Goal: Communication & Community: Answer question/provide support

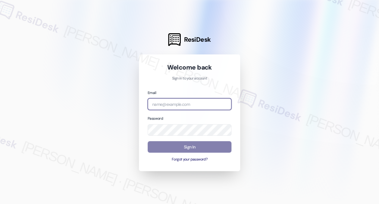
click at [182, 109] on input "email" at bounding box center [190, 104] width 84 height 12
type input "automated-surveys-balfour_beatty_communities-[PERSON_NAME].[PERSON_NAME]@balfou…"
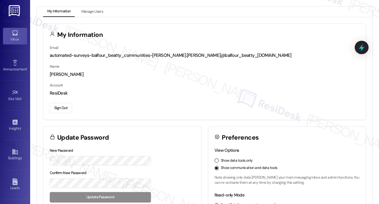
click at [11, 43] on link "Inbox" at bounding box center [15, 36] width 24 height 16
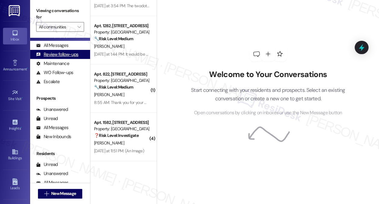
scroll to position [69, 0]
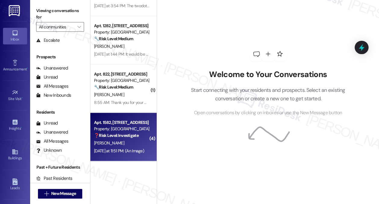
click at [118, 137] on strong "❓ Risk Level: Investigate" at bounding box center [116, 134] width 45 height 5
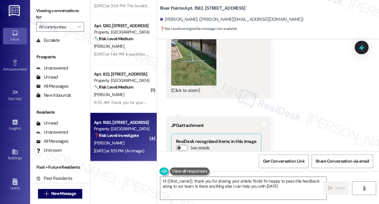
type textarea "Hi {{first_name}}, thank you for sharing your artistic finds! I'm happy to pass…"
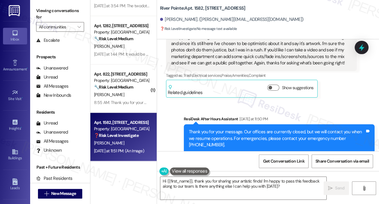
scroll to position [56, 0]
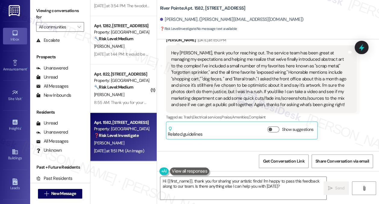
click at [204, 64] on div "Hey [PERSON_NAME], thank you for reaching out. The service team has been great …" at bounding box center [259, 79] width 176 height 58
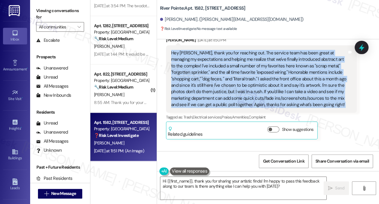
click at [204, 64] on div "Hey [PERSON_NAME], thank you for reaching out. The service team has been great …" at bounding box center [259, 79] width 176 height 58
click at [251, 60] on div "Hey [PERSON_NAME], thank you for reaching out. The service team has been great …" at bounding box center [259, 79] width 176 height 58
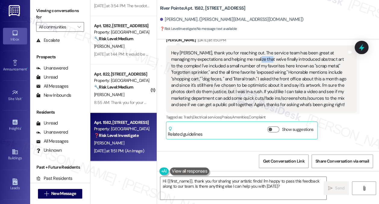
click at [251, 60] on div "Hey [PERSON_NAME], thank you for reaching out. The service team has been great …" at bounding box center [259, 79] width 176 height 58
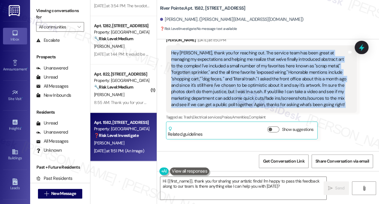
click at [251, 60] on div "Hey [PERSON_NAME], thank you for reaching out. The service team has been great …" at bounding box center [259, 79] width 176 height 58
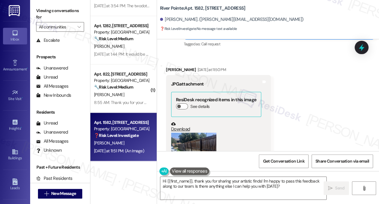
scroll to position [90, 0]
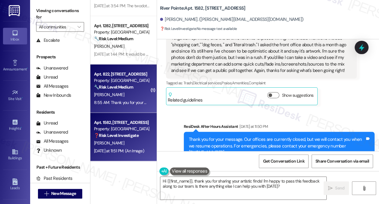
click at [119, 88] on strong "🔧 Risk Level: Medium" at bounding box center [113, 86] width 39 height 5
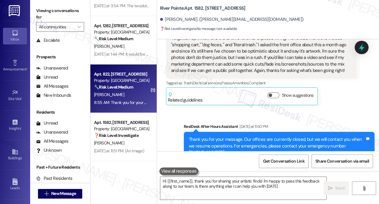
type textarea "Hi {{first_name}}, thank you for sharing your artistic finds! I'm happy to pass…"
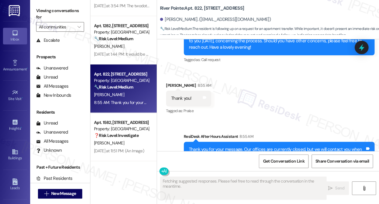
click at [213, 146] on div "Thank you for your message. Our offices are currently closed, but we will conta…" at bounding box center [277, 155] width 176 height 19
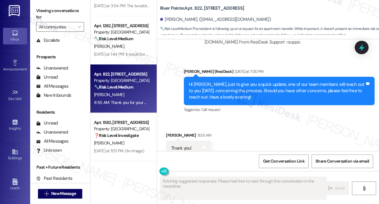
scroll to position [851, 0]
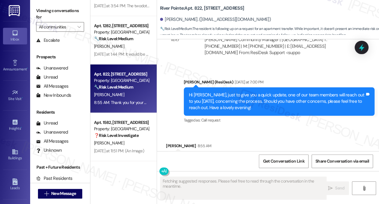
click at [224, 92] on div "Hi [PERSON_NAME], just to give you a quick update, one of our team members will…" at bounding box center [277, 101] width 176 height 19
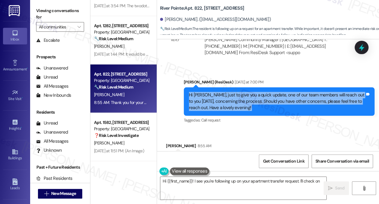
click at [224, 92] on div "Hi [PERSON_NAME], just to give you a quick update, one of our team members will…" at bounding box center [277, 101] width 176 height 19
type textarea "Hi {{first_name}}! I see you're following up on your apartment transfer request…"
click at [226, 92] on div "Hi [PERSON_NAME], just to give you a quick update, one of our team members will…" at bounding box center [277, 101] width 176 height 19
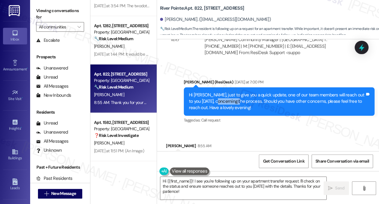
click at [226, 92] on div "Hi [PERSON_NAME], just to give you a quick update, one of our team members will…" at bounding box center [277, 101] width 176 height 19
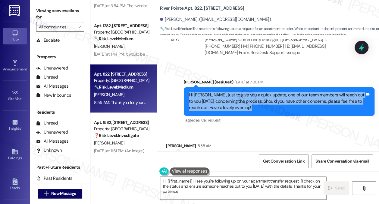
click at [226, 92] on div "Hi [PERSON_NAME], just to give you a quick update, one of our team members will…" at bounding box center [277, 101] width 176 height 19
click at [256, 92] on div "Hi [PERSON_NAME], just to give you a quick update, one of our team members will…" at bounding box center [277, 101] width 176 height 19
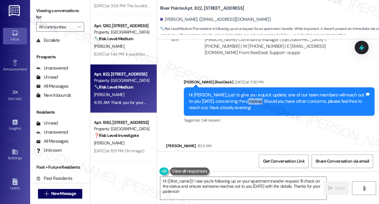
click at [256, 92] on div "Hi [PERSON_NAME], just to give you a quick update, one of our team members will…" at bounding box center [277, 101] width 176 height 19
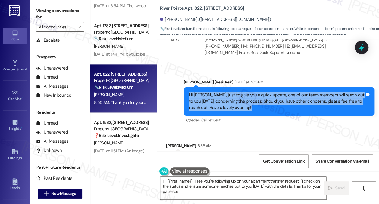
click at [256, 92] on div "Hi [PERSON_NAME], just to give you a quick update, one of our team members will…" at bounding box center [277, 101] width 176 height 19
click at [234, 92] on div "Hi [PERSON_NAME], just to give you a quick update, one of our team members will…" at bounding box center [277, 101] width 176 height 19
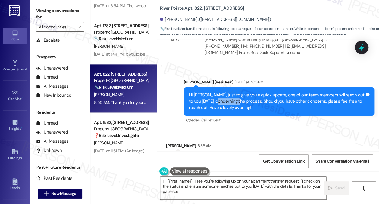
click at [234, 92] on div "Hi [PERSON_NAME], just to give you a quick update, one of our team members will…" at bounding box center [277, 101] width 176 height 19
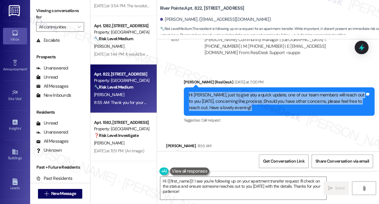
click at [234, 92] on div "Hi [PERSON_NAME], just to give you a quick update, one of our team members will…" at bounding box center [277, 101] width 176 height 19
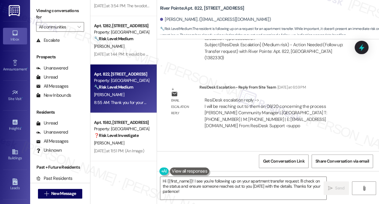
scroll to position [730, 0]
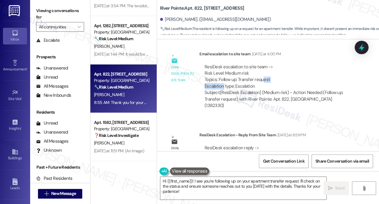
drag, startPoint x: 236, startPoint y: 63, endPoint x: 262, endPoint y: 63, distance: 26.8
click at [262, 64] on div "ResiDesk escalation to site team -> Risk Level: Medium risk Topics: Follow up: …" at bounding box center [278, 77] width 147 height 26
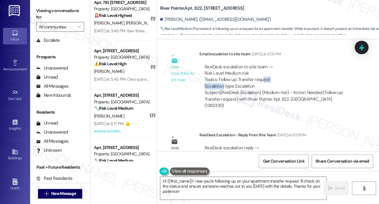
scroll to position [0, 0]
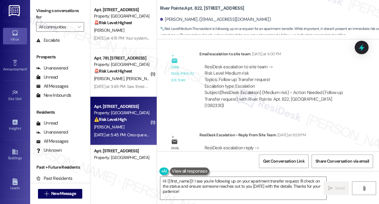
click at [110, 124] on div "[PERSON_NAME]" at bounding box center [122, 127] width 57 height 8
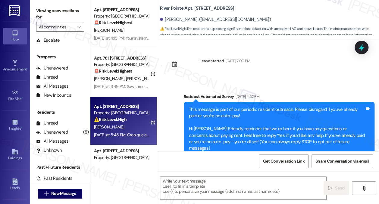
type textarea "Fetching suggested responses. Please feel free to read through the conversation…"
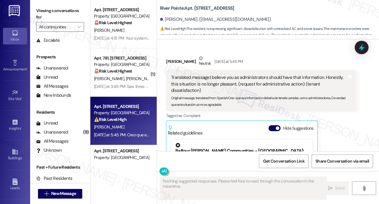
scroll to position [5390, 0]
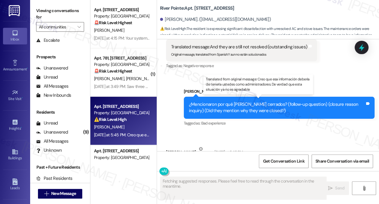
drag, startPoint x: 221, startPoint y: 103, endPoint x: 302, endPoint y: 106, distance: 81.2
click at [302, 165] on div "Translated message: I believe you as administrators should have that informatio…" at bounding box center [259, 174] width 176 height 19
click at [236, 165] on div "Translated message: I believe you as administrators should have that informatio…" at bounding box center [259, 174] width 176 height 19
drag, startPoint x: 222, startPoint y: 104, endPoint x: 245, endPoint y: 109, distance: 23.2
click at [245, 165] on div "Translated message: I believe you as administrators should have that informatio…" at bounding box center [259, 174] width 176 height 19
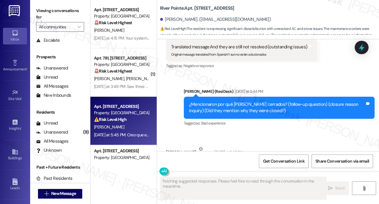
scroll to position [5329, 0]
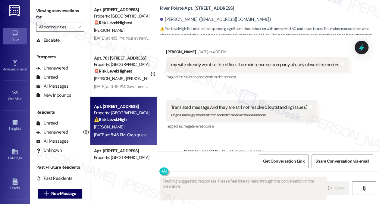
click at [214, 161] on div "¿Mencionaron por qué [PERSON_NAME] cerrados? (follow-up question) (closure reas…" at bounding box center [277, 167] width 176 height 13
click at [283, 161] on div "¿Mencionaron por qué [PERSON_NAME] cerrados? (follow-up question) (closure reas…" at bounding box center [277, 167] width 176 height 13
drag, startPoint x: 278, startPoint y: 96, endPoint x: 309, endPoint y: 106, distance: 32.4
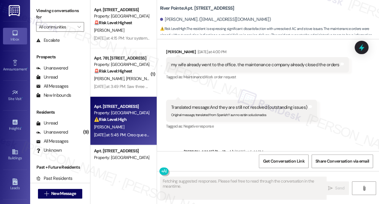
click at [309, 161] on div "¿Mencionaron por qué [PERSON_NAME] cerrados? (follow-up question) (closure reas…" at bounding box center [277, 167] width 176 height 13
drag, startPoint x: 290, startPoint y: 106, endPoint x: 271, endPoint y: 97, distance: 21.5
click at [271, 161] on div "¿Mencionaron por qué [PERSON_NAME] cerrados? (follow-up question) (closure reas…" at bounding box center [277, 167] width 176 height 13
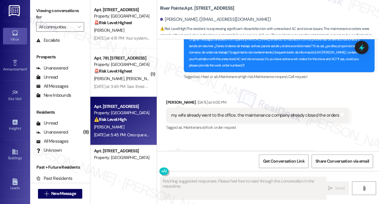
scroll to position [5269, 0]
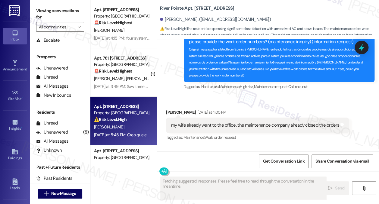
drag, startPoint x: 227, startPoint y: 97, endPoint x: 268, endPoint y: 98, distance: 41.6
click at [268, 164] on div "Translated message: And they are still not resolved (outstanding issues)" at bounding box center [239, 167] width 136 height 6
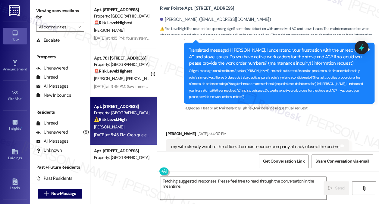
scroll to position [5209, 0]
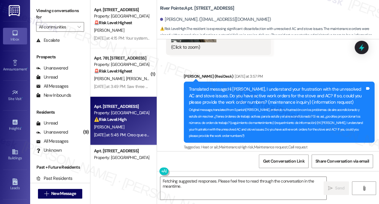
drag, startPoint x: 210, startPoint y: 118, endPoint x: 287, endPoint y: 118, distance: 76.3
click at [287, 182] on div "my wife already went to the office. the maintenance company already closed the …" at bounding box center [255, 185] width 168 height 6
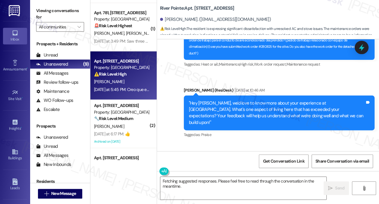
scroll to position [90, 0]
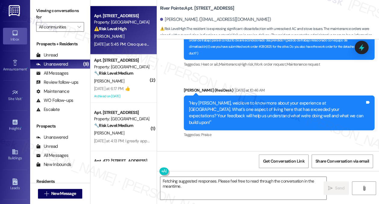
click at [133, 94] on div "Archived on [DATE]" at bounding box center [122, 96] width 57 height 8
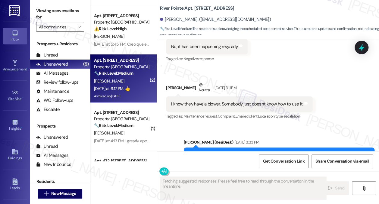
scroll to position [5734, 0]
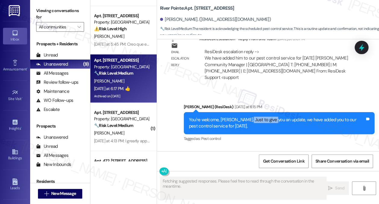
drag, startPoint x: 245, startPoint y: 74, endPoint x: 270, endPoint y: 75, distance: 25.7
click at [270, 116] on div "You're welcome, [PERSON_NAME]. Just to give you an update, we have added you to…" at bounding box center [277, 122] width 176 height 13
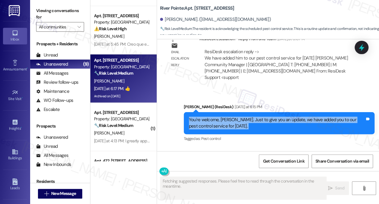
click at [270, 116] on div "You're welcome, [PERSON_NAME]. Just to give you an update, we have added you to…" at bounding box center [277, 122] width 176 height 13
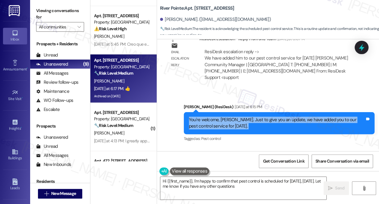
type textarea "Hi {{first_name}}, I'm happy to confirm that pest control is scheduled for [DAT…"
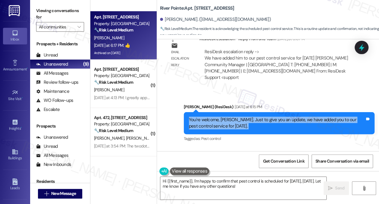
scroll to position [211, 0]
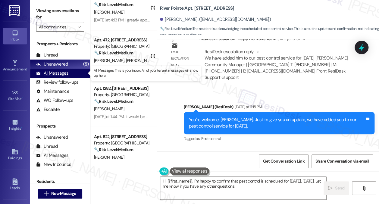
click at [54, 69] on div "All Messages (undefined)" at bounding box center [60, 72] width 60 height 9
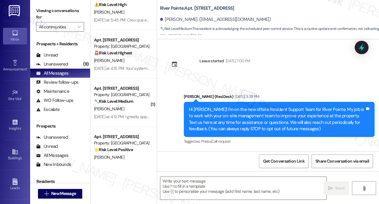
scroll to position [5734, 0]
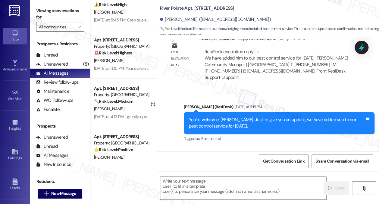
type textarea "Fetching suggested responses. Please feel free to read through the conversation…"
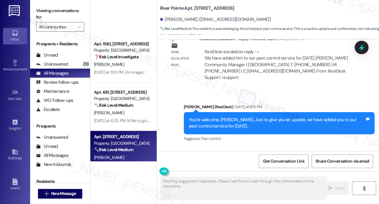
scroll to position [0, 0]
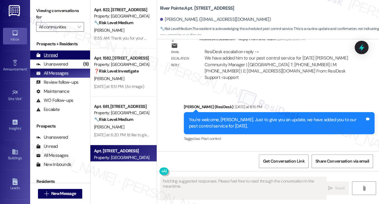
click at [54, 56] on div "Unread" at bounding box center [47, 55] width 22 height 6
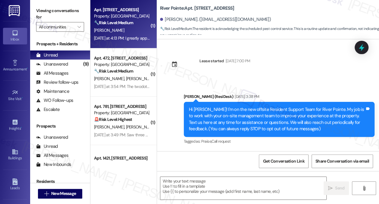
scroll to position [5734, 0]
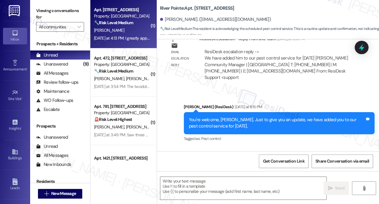
type textarea "Fetching suggested responses. Please feel free to read through the conversation…"
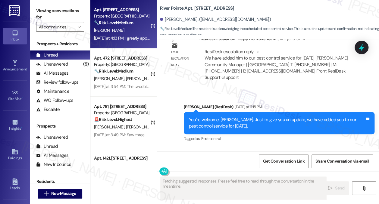
click at [139, 33] on div "[PERSON_NAME]" at bounding box center [122, 31] width 57 height 8
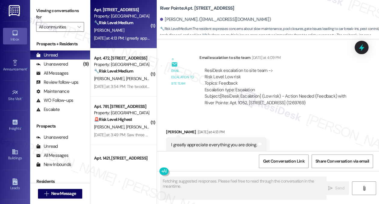
scroll to position [1546, 0]
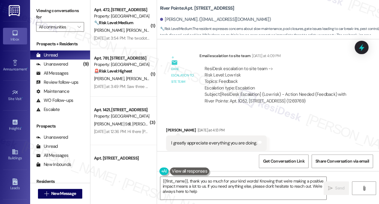
type textarea "{{first_name}}, thank you so much for your kind words! Knowing that we're makin…"
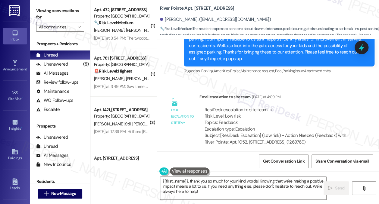
scroll to position [1456, 0]
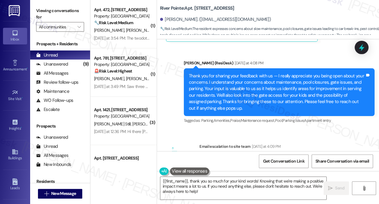
click at [250, 84] on div "Thank you for sharing your feedback with us — I really appreciate you being ope…" at bounding box center [277, 92] width 176 height 39
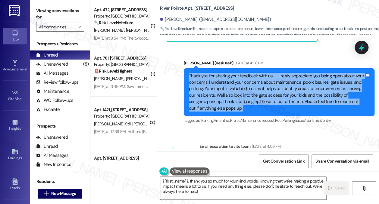
click at [250, 84] on div "Thank you for sharing your feedback with us — I really appreciate you being ope…" at bounding box center [277, 92] width 176 height 39
click at [250, 83] on div "Thank you for sharing your feedback with us — I really appreciate you being ope…" at bounding box center [277, 92] width 176 height 39
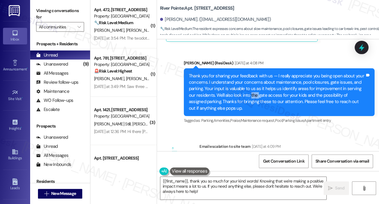
click at [250, 83] on div "Thank you for sharing your feedback with us — I really appreciate you being ope…" at bounding box center [277, 92] width 176 height 39
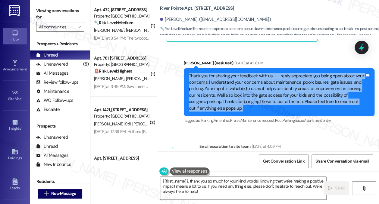
click at [250, 83] on div "Thank you for sharing your feedback with us — I really appreciate you being ope…" at bounding box center [277, 92] width 176 height 39
click at [227, 90] on div "Thank you for sharing your feedback with us — I really appreciate you being ope…" at bounding box center [277, 92] width 176 height 39
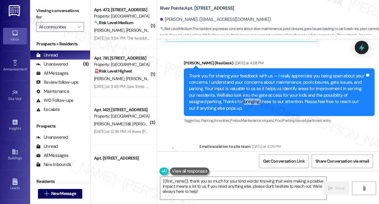
click at [227, 90] on div "Thank you for sharing your feedback with us — I really appreciate you being ope…" at bounding box center [277, 92] width 176 height 39
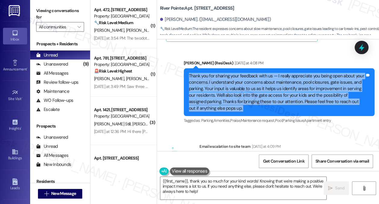
click at [227, 90] on div "Thank you for sharing your feedback with us — I really appreciate you being ope…" at bounding box center [277, 92] width 176 height 39
click at [266, 82] on div "Thank you for sharing your feedback with us — I really appreciate you being ope…" at bounding box center [277, 92] width 176 height 39
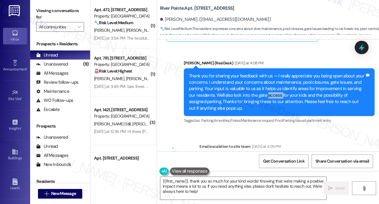
click at [266, 82] on div "Thank you for sharing your feedback with us — I really appreciate you being ope…" at bounding box center [277, 92] width 176 height 39
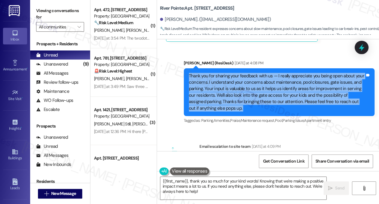
click at [266, 82] on div "Thank you for sharing your feedback with us — I really appreciate you being ope…" at bounding box center [277, 92] width 176 height 39
click at [236, 90] on div "Thank you for sharing your feedback with us — I really appreciate you being ope…" at bounding box center [277, 92] width 176 height 39
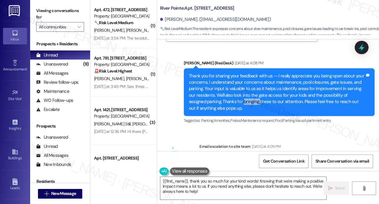
click at [236, 90] on div "Thank you for sharing your feedback with us — I really appreciate you being ope…" at bounding box center [277, 92] width 176 height 39
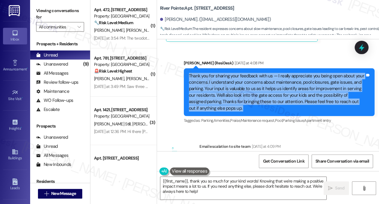
click at [236, 90] on div "Thank you for sharing your feedback with us — I really appreciate you being ope…" at bounding box center [277, 92] width 176 height 39
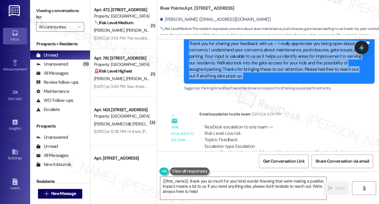
scroll to position [1486, 0]
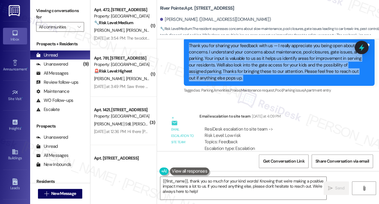
click at [278, 69] on div "Thank you for sharing your feedback with us — I really appreciate you being ope…" at bounding box center [279, 62] width 191 height 48
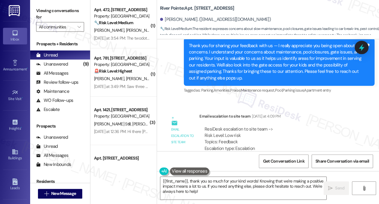
click at [278, 69] on div "Thank you for sharing your feedback with us — I really appreciate you being ope…" at bounding box center [279, 62] width 191 height 48
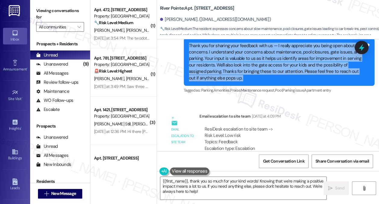
click at [278, 69] on div "Thank you for sharing your feedback with us — I really appreciate you being ope…" at bounding box center [279, 62] width 191 height 48
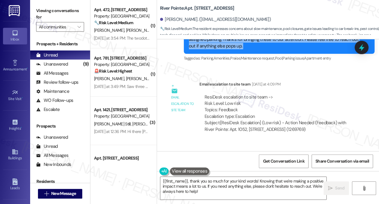
scroll to position [1547, 0]
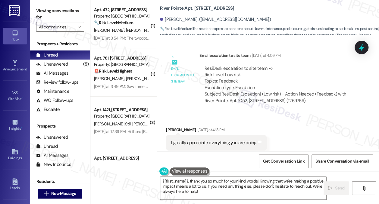
click at [239, 139] on div "I greatly appreciate everything you are doing." at bounding box center [214, 142] width 86 height 6
drag, startPoint x: 221, startPoint y: 68, endPoint x: 233, endPoint y: 68, distance: 12.1
click at [231, 68] on div "ResiDesk escalation to site team -> Risk Level: Low risk Topics: Feedback Escal…" at bounding box center [278, 78] width 147 height 26
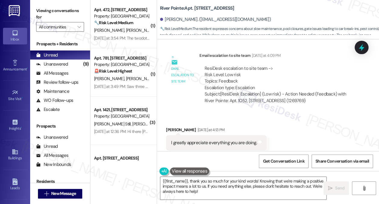
click at [233, 68] on div "ResiDesk escalation to site team -> Risk Level: Low risk Topics: Feedback Escal…" at bounding box center [278, 78] width 147 height 26
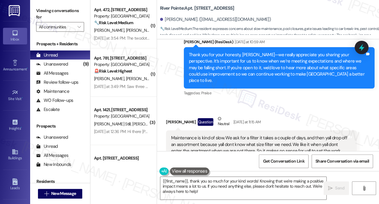
scroll to position [1185, 0]
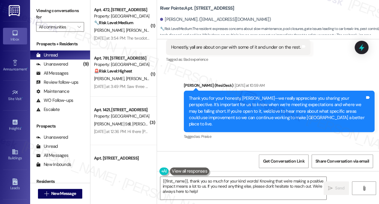
click at [215, 95] on div "Thank you for your honesty, [PERSON_NAME]—we really appreciate you sharing your…" at bounding box center [277, 111] width 176 height 32
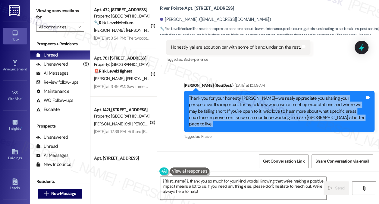
click at [215, 95] on div "Thank you for your honesty, [PERSON_NAME]—we really appreciate you sharing your…" at bounding box center [277, 111] width 176 height 32
click at [265, 95] on div "Thank you for your honesty, [PERSON_NAME]—we really appreciate you sharing your…" at bounding box center [277, 111] width 176 height 32
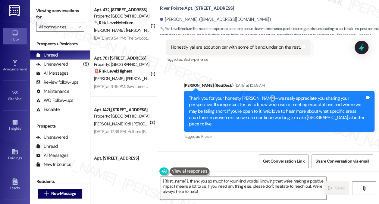
click at [265, 95] on div "Thank you for your honesty, [PERSON_NAME]—we really appreciate you sharing your…" at bounding box center [277, 111] width 176 height 32
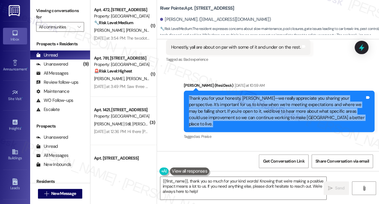
click at [265, 95] on div "Thank you for your honesty, [PERSON_NAME]—we really appreciate you sharing your…" at bounding box center [277, 111] width 176 height 32
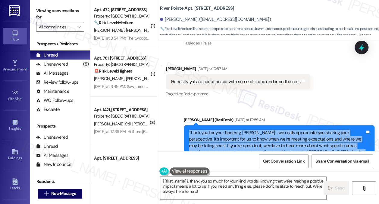
scroll to position [1124, 0]
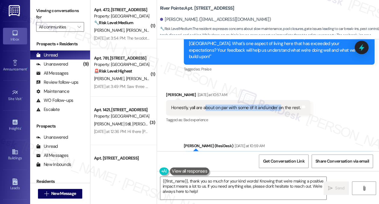
drag, startPoint x: 206, startPoint y: 99, endPoint x: 279, endPoint y: 101, distance: 73.6
click at [279, 104] on div "Honestly, yall are about on par with some of it and under on the rest." at bounding box center [236, 107] width 130 height 6
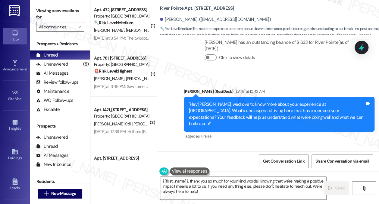
scroll to position [1094, 0]
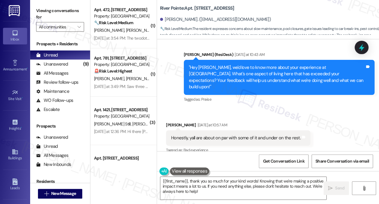
click at [267, 73] on div ""Hey [PERSON_NAME], we'd love to know more about your experience at [GEOGRAPHIC…" at bounding box center [277, 77] width 176 height 26
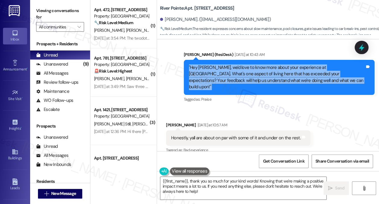
click at [267, 73] on div ""Hey [PERSON_NAME], we'd love to know more about your experience at [GEOGRAPHIC…" at bounding box center [277, 77] width 176 height 26
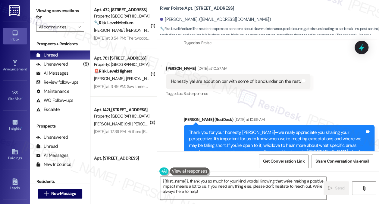
scroll to position [1154, 0]
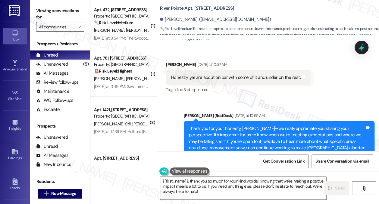
click at [208, 74] on div "Honestly, yall are about on par with some of it and under on the rest." at bounding box center [236, 77] width 130 height 6
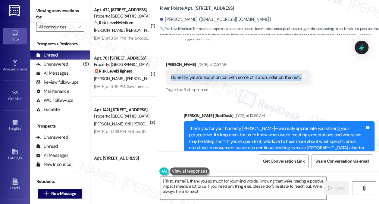
click at [208, 74] on div "Honestly, yall are about on par with some of it and under on the rest." at bounding box center [236, 77] width 130 height 6
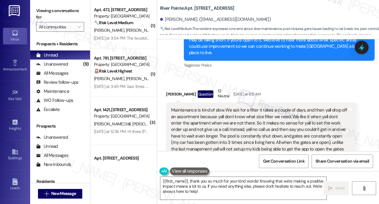
scroll to position [1305, 0]
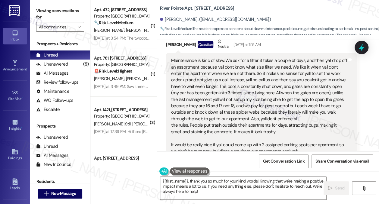
click at [224, 57] on div "Maintenance is kind of slow. We ask for a filter it takes a couple of days, and…" at bounding box center [259, 105] width 176 height 97
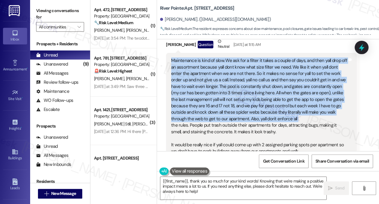
click at [224, 57] on div "Maintenance is kind of slow. We ask for a filter it takes a couple of days, and…" at bounding box center [259, 105] width 176 height 97
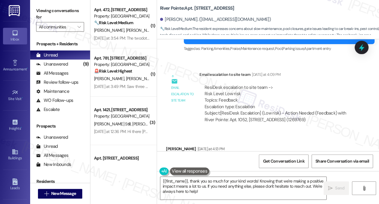
scroll to position [1547, 0]
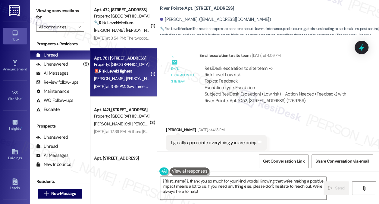
click at [122, 83] on div "[DATE] at 3:49 PM: Saw three cruisers inside. Just inside the right gate earlie…" at bounding box center [122, 87] width 57 height 8
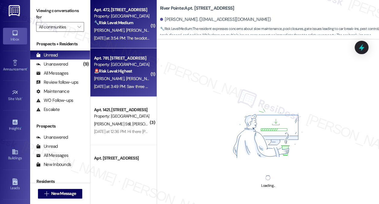
click at [126, 32] on span "[PERSON_NAME]" at bounding box center [141, 29] width 30 height 5
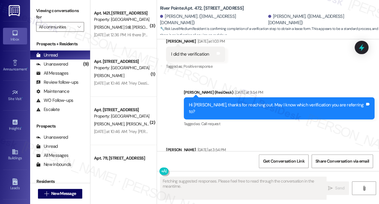
scroll to position [1436, 0]
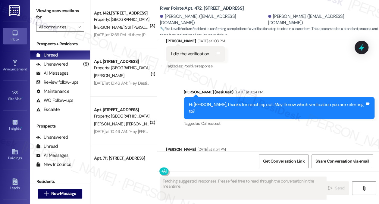
click at [226, 159] on div "The twodot verification to get lease form" at bounding box center [210, 162] width 78 height 6
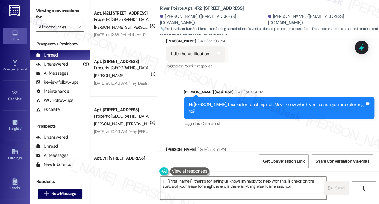
click at [238, 101] on div "Hi [PERSON_NAME], thanks for reaching out. May I know which verification you ar…" at bounding box center [277, 107] width 176 height 13
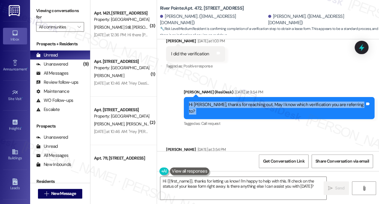
click at [238, 101] on div "Hi [PERSON_NAME], thanks for reaching out. May I know which verification you ar…" at bounding box center [277, 107] width 176 height 13
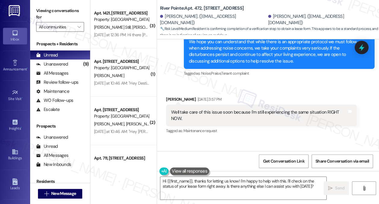
scroll to position [1044, 0]
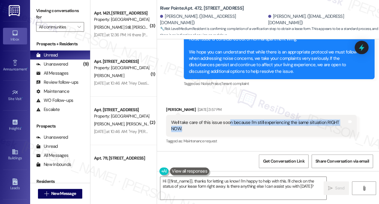
drag, startPoint x: 228, startPoint y: 104, endPoint x: 282, endPoint y: 110, distance: 55.0
click at [282, 119] on div "Well take care of this issue soon because I'm still experiencing the same situa…" at bounding box center [259, 125] width 176 height 13
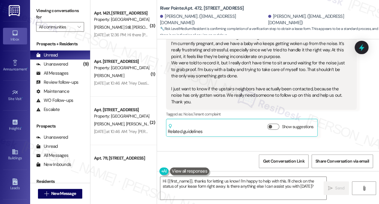
scroll to position [0, 0]
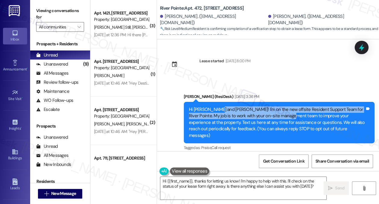
drag, startPoint x: 217, startPoint y: 105, endPoint x: 282, endPoint y: 118, distance: 66.4
click at [282, 118] on div "Hi [PERSON_NAME] and [PERSON_NAME]! I'm on the new offsite Resident Support Tea…" at bounding box center [279, 122] width 191 height 41
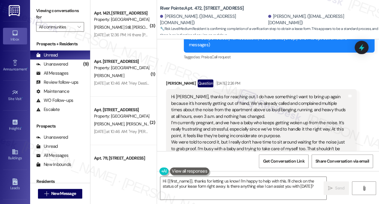
click at [215, 97] on div "Hi [PERSON_NAME], thanks for reaching out. I do have something I want to bring …" at bounding box center [259, 139] width 176 height 90
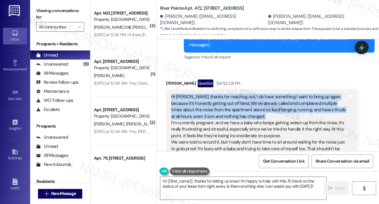
click at [215, 97] on div "Hi [PERSON_NAME], thanks for reaching out. I do have something I want to bring …" at bounding box center [259, 139] width 176 height 90
click at [235, 97] on div "Hi [PERSON_NAME], thanks for reaching out. I do have something I want to bring …" at bounding box center [259, 139] width 176 height 90
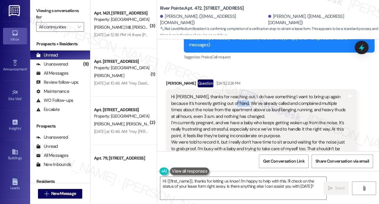
click at [235, 97] on div "Hi [PERSON_NAME], thanks for reaching out. I do have something I want to bring …" at bounding box center [259, 139] width 176 height 90
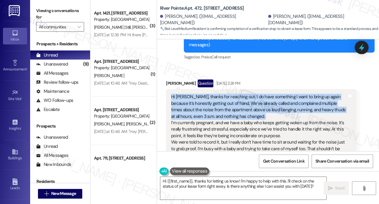
click at [235, 97] on div "Hi [PERSON_NAME], thanks for reaching out. I do have something I want to bring …" at bounding box center [259, 139] width 176 height 90
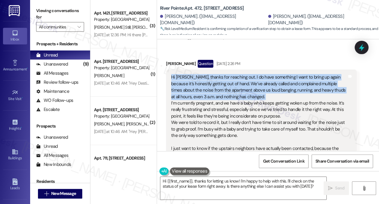
scroll to position [121, 0]
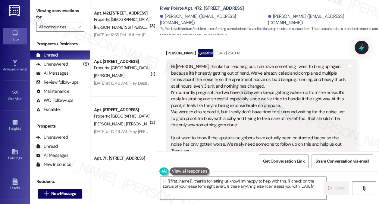
click at [221, 84] on div "Hi [PERSON_NAME], thanks for reaching out. I do have something I want to bring …" at bounding box center [259, 108] width 176 height 90
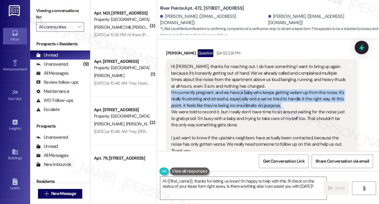
click at [221, 84] on div "Hi [PERSON_NAME], thanks for reaching out. I do have something I want to bring …" at bounding box center [259, 108] width 176 height 90
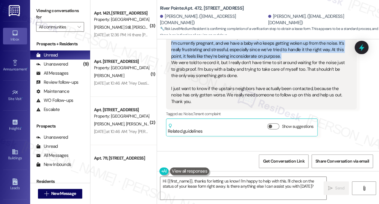
scroll to position [151, 0]
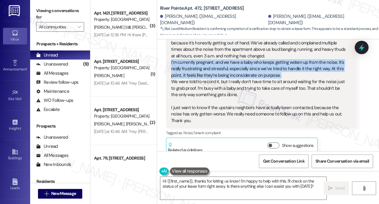
click at [288, 54] on div "Hi [PERSON_NAME], thanks for reaching out. I do have something I want to bring …" at bounding box center [259, 78] width 176 height 90
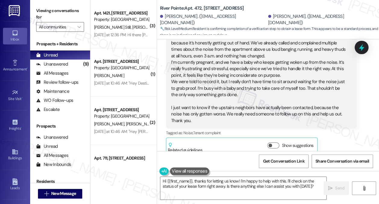
drag, startPoint x: 334, startPoint y: 53, endPoint x: 338, endPoint y: 72, distance: 19.6
click at [338, 72] on div "Hi [PERSON_NAME], thanks for reaching out. I do have something I want to bring …" at bounding box center [259, 78] width 176 height 90
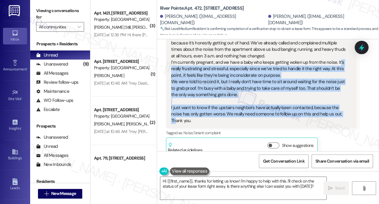
drag, startPoint x: 338, startPoint y: 55, endPoint x: 334, endPoint y: 109, distance: 54.4
click at [334, 109] on div "Hi [PERSON_NAME], thanks for reaching out. I do have something I want to bring …" at bounding box center [259, 78] width 176 height 90
click at [288, 94] on div "Hi [PERSON_NAME], thanks for reaching out. I do have something I want to bring …" at bounding box center [259, 78] width 176 height 90
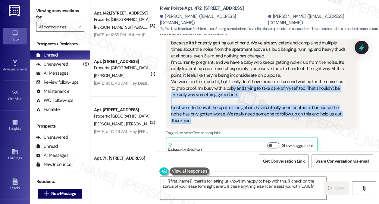
drag, startPoint x: 263, startPoint y: 116, endPoint x: 226, endPoint y: 79, distance: 51.6
click at [226, 79] on div "Hi [PERSON_NAME], thanks for reaching out. I do have something I want to bring …" at bounding box center [259, 78] width 176 height 90
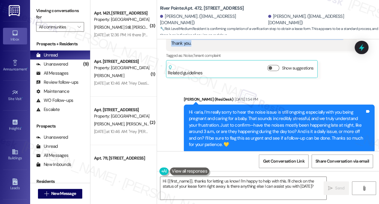
scroll to position [271, 0]
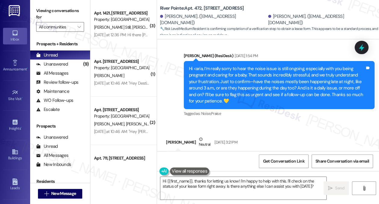
click at [219, 69] on div "Hi <aria, I’m really sorry to hear the noise issue is still ongoing, especially…" at bounding box center [277, 84] width 176 height 39
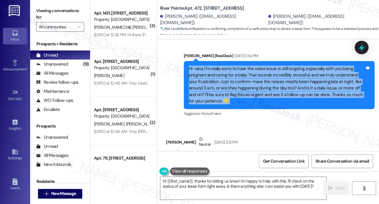
click at [219, 69] on div "Hi <aria, I’m really sorry to hear the noise issue is still ongoing, especially…" at bounding box center [277, 84] width 176 height 39
click at [268, 76] on div "Hi <aria, I’m really sorry to hear the noise issue is still ongoing, especially…" at bounding box center [277, 84] width 176 height 39
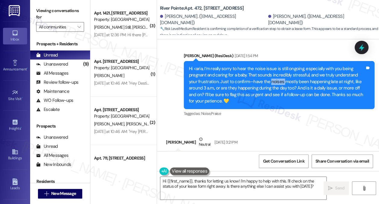
click at [268, 76] on div "Hi <aria, I’m really sorry to hear the noise issue is still ongoing, especially…" at bounding box center [277, 84] width 176 height 39
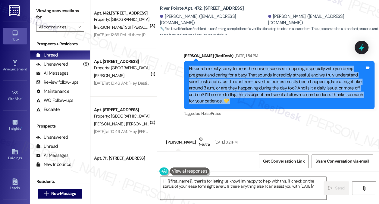
click at [268, 76] on div "Hi <aria, I’m really sorry to hear the noise issue is still ongoing, especially…" at bounding box center [277, 84] width 176 height 39
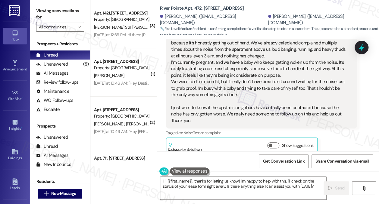
scroll to position [90, 0]
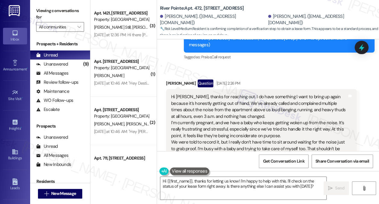
click at [256, 94] on div "Hi [PERSON_NAME], thanks for reaching out. I do have something I want to bring …" at bounding box center [259, 139] width 176 height 90
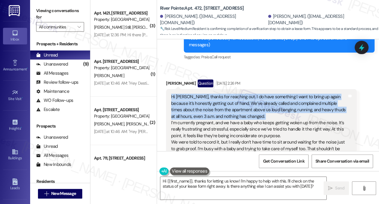
click at [256, 94] on div "Hi [PERSON_NAME], thanks for reaching out. I do have something I want to bring …" at bounding box center [259, 139] width 176 height 90
click at [233, 95] on div "Hi [PERSON_NAME], thanks for reaching out. I do have something I want to bring …" at bounding box center [259, 139] width 176 height 90
click at [233, 95] on div "Hi Sarah, thanks for reaching out. I do have something I want to bring up again…" at bounding box center [259, 139] width 176 height 90
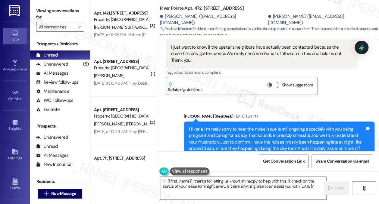
scroll to position [271, 0]
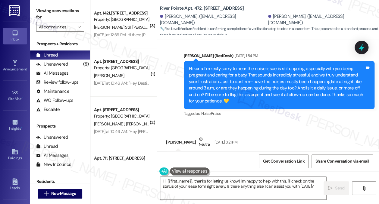
click at [235, 65] on div "Hi <aria, I’m really sorry to hear the noise issue is still ongoing, especially…" at bounding box center [277, 84] width 176 height 39
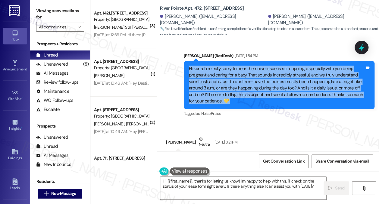
click at [235, 65] on div "Hi <aria, I’m really sorry to hear the noise issue is still ongoing, especially…" at bounding box center [277, 84] width 176 height 39
click at [288, 85] on div "Hi <aria, I’m really sorry to hear the noise issue is still ongoing, especially…" at bounding box center [277, 84] width 176 height 39
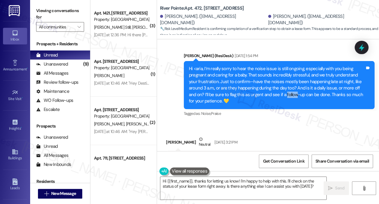
click at [288, 85] on div "Hi <aria, I’m really sorry to hear the noise issue is still ongoing, especially…" at bounding box center [277, 84] width 176 height 39
click at [310, 81] on div "Hi <aria, I’m really sorry to hear the noise issue is still ongoing, especially…" at bounding box center [277, 84] width 176 height 39
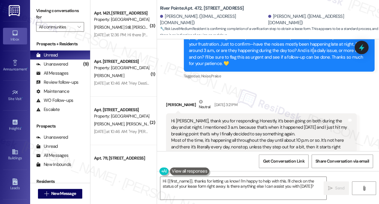
scroll to position [362, 0]
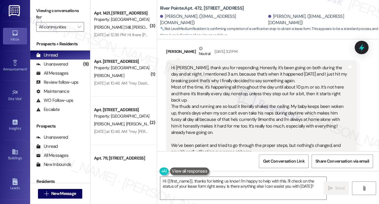
click at [194, 65] on div "Hi Sarah, thank you for responding. Honestly, it’s been going on both during th…" at bounding box center [259, 116] width 176 height 103
click at [215, 65] on div "Hi Sarah, thank you for responding. Honestly, it’s been going on both during th…" at bounding box center [259, 116] width 176 height 103
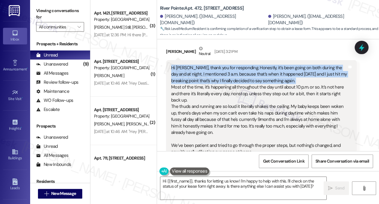
click at [215, 65] on div "Hi Sarah, thank you for responding. Honestly, it’s been going on both during th…" at bounding box center [259, 116] width 176 height 103
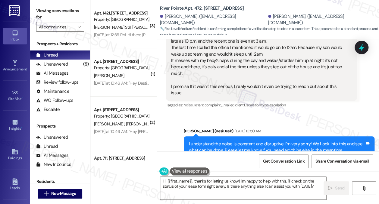
scroll to position [724, 0]
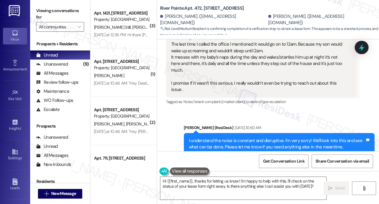
click at [188, 64] on div "honestly, i can't give you specific times because it's an ongoing thing. It's l…" at bounding box center [259, 57] width 176 height 71
click at [247, 61] on div "honestly, i can't give you specific times because it's an ongoing thing. It's l…" at bounding box center [259, 57] width 176 height 71
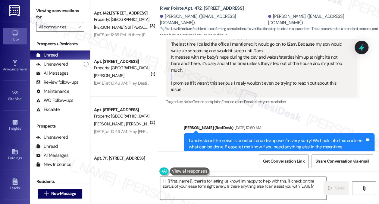
click at [247, 61] on div "honestly, i can't give you specific times because it's an ongoing thing. It's l…" at bounding box center [259, 57] width 176 height 71
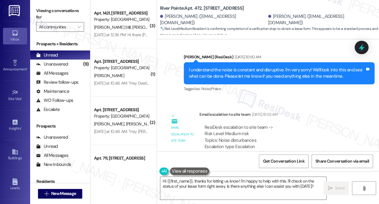
scroll to position [784, 0]
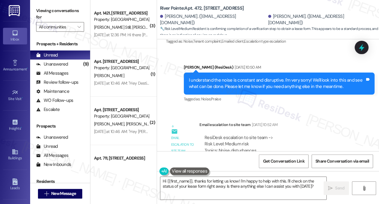
click at [245, 77] on div "I understand the noise is constant and disruptive. I'm very sorry! We'll look i…" at bounding box center [277, 83] width 176 height 13
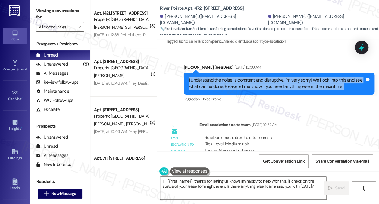
click at [245, 77] on div "I understand the noise is constant and disruptive. I'm very sorry! We'll look i…" at bounding box center [277, 83] width 176 height 13
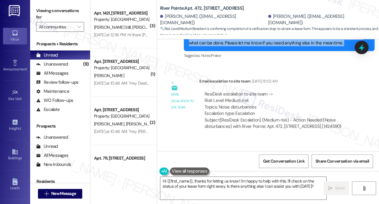
scroll to position [875, 0]
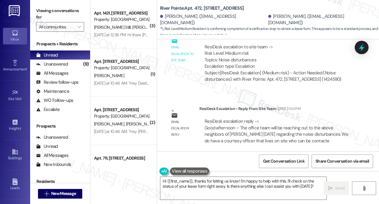
click at [229, 44] on div "ResiDesk escalation to site team -> Risk Level: Medium risk Topics: Noise distu…" at bounding box center [278, 57] width 147 height 26
click at [230, 44] on div "ResiDesk escalation to site team -> Risk Level: Medium risk Topics: Noise distu…" at bounding box center [278, 57] width 147 height 26
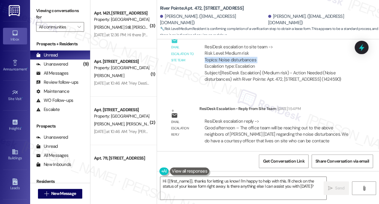
click at [230, 44] on div "ResiDesk escalation to site team -> Risk Level: Medium risk Topics: Noise distu…" at bounding box center [278, 57] width 147 height 26
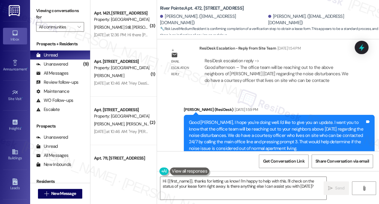
click at [233, 58] on div "ResiDesk escalation reply -> Good afternoon – The office team will be reaching …" at bounding box center [277, 70] width 144 height 25
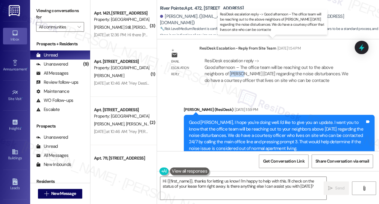
click at [233, 58] on div "ResiDesk escalation reply -> Good afternoon – The office team will be reaching …" at bounding box center [277, 70] width 144 height 25
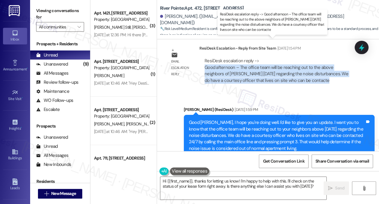
click at [233, 58] on div "ResiDesk escalation reply -> Good afternoon – The office team will be reaching …" at bounding box center [277, 70] width 144 height 25
click at [242, 58] on div "ResiDesk escalation reply -> Good afternoon – The office team will be reaching …" at bounding box center [277, 70] width 144 height 25
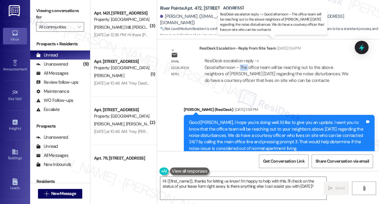
click at [242, 58] on div "ResiDesk escalation reply -> Good afternoon – The office team will be reaching …" at bounding box center [277, 70] width 144 height 25
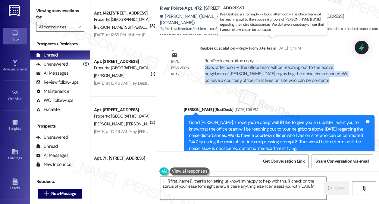
click at [242, 58] on div "ResiDesk escalation reply -> Good afternoon – The office team will be reaching …" at bounding box center [277, 70] width 144 height 25
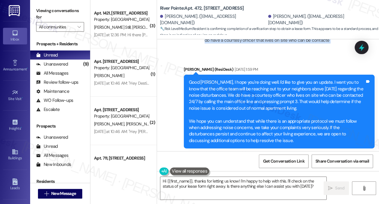
scroll to position [995, 0]
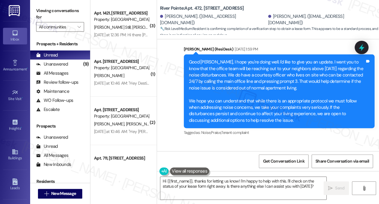
click at [202, 60] on div "Good Maria, I hope you're doing well. I'd like to give you an update. I want yo…" at bounding box center [277, 91] width 176 height 65
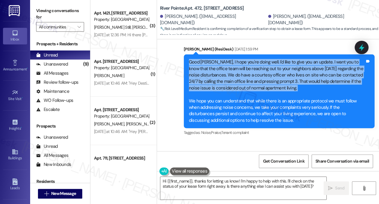
click at [202, 60] on div "Good Maria, I hope you're doing well. I'd like to give you an update. I want yo…" at bounding box center [277, 91] width 176 height 65
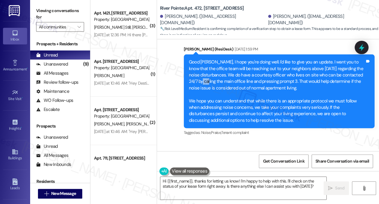
click at [202, 60] on div "Good Maria, I hope you're doing well. I'd like to give you an update. I want yo…" at bounding box center [277, 91] width 176 height 65
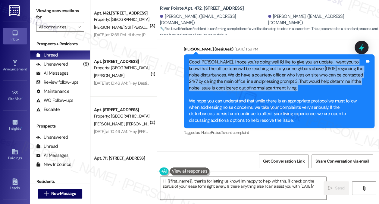
click at [202, 60] on div "Good Maria, I hope you're doing well. I'd like to give you an update. I want yo…" at bounding box center [277, 91] width 176 height 65
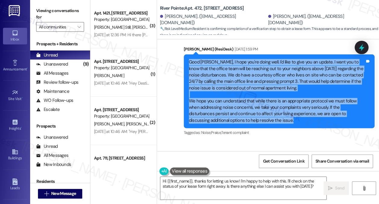
drag, startPoint x: 189, startPoint y: 44, endPoint x: 285, endPoint y: 99, distance: 110.1
click at [285, 99] on div "Good Maria, I hope you're doing well. I'd like to give you an update. I want yo…" at bounding box center [277, 91] width 176 height 65
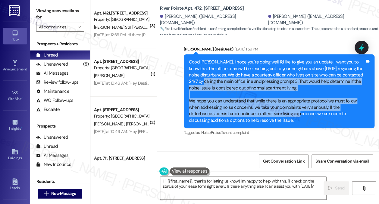
drag, startPoint x: 271, startPoint y: 97, endPoint x: 203, endPoint y: 62, distance: 76.8
click at [203, 62] on div "Good Maria, I hope you're doing well. I'd like to give you an update. I want yo…" at bounding box center [277, 91] width 176 height 65
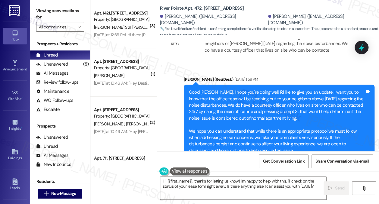
click at [194, 84] on div "Good Maria, I hope you're doing well. I'd like to give you an update. I want yo…" at bounding box center [279, 121] width 191 height 74
click at [196, 84] on div "Good Maria, I hope you're doing well. I'd like to give you an update. I want yo…" at bounding box center [279, 121] width 191 height 74
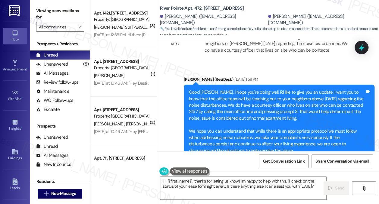
click at [236, 89] on div "Good Maria, I hope you're doing well. I'd like to give you an update. I want yo…" at bounding box center [277, 121] width 176 height 65
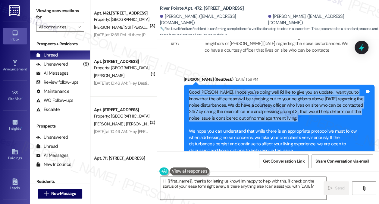
click at [236, 89] on div "Good Maria, I hope you're doing well. I'd like to give you an update. I want yo…" at bounding box center [277, 121] width 176 height 65
click at [233, 90] on div "Good Maria, I hope you're doing well. I'd like to give you an update. I want yo…" at bounding box center [277, 121] width 176 height 65
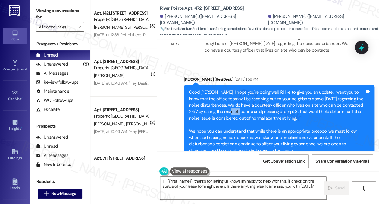
click at [233, 90] on div "Good Maria, I hope you're doing well. I'd like to give you an update. I want yo…" at bounding box center [277, 121] width 176 height 65
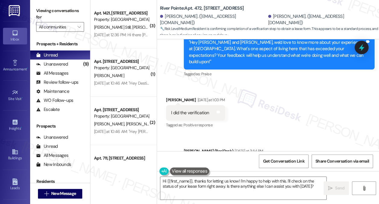
scroll to position [1346, 0]
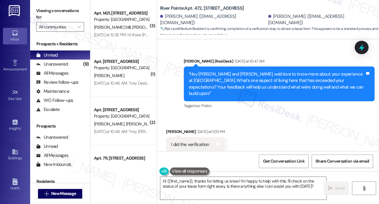
click at [206, 71] on div ""Hey Maria and Kajari, we'd love to know more about your experience at River Po…" at bounding box center [277, 84] width 176 height 26
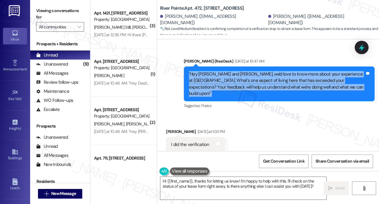
click at [206, 71] on div ""Hey Maria and Kajari, we'd love to know more about your experience at River Po…" at bounding box center [277, 84] width 176 height 26
click at [274, 71] on div ""Hey Maria and Kajari, we'd love to know more about your experience at River Po…" at bounding box center [277, 84] width 176 height 26
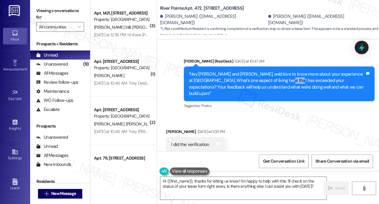
click at [274, 71] on div ""Hey Maria and Kajari, we'd love to know more about your experience at River Po…" at bounding box center [277, 84] width 176 height 26
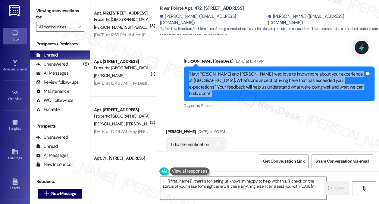
drag, startPoint x: 274, startPoint y: 62, endPoint x: 271, endPoint y: 63, distance: 3.7
click at [274, 71] on div ""Hey Maria and Kajari, we'd love to know more about your experience at River Po…" at bounding box center [277, 84] width 176 height 26
click at [228, 71] on div ""Hey Maria and Kajari, we'd love to know more about your experience at River Po…" at bounding box center [277, 84] width 176 height 26
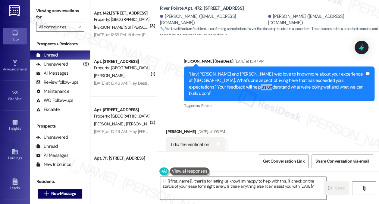
click at [228, 71] on div ""Hey Maria and Kajari, we'd love to know more about your experience at River Po…" at bounding box center [277, 84] width 176 height 26
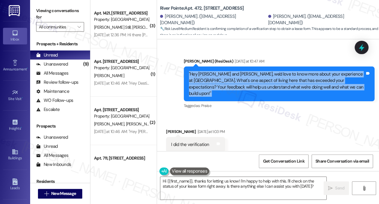
click at [228, 71] on div ""Hey Maria and Kajari, we'd love to know more about your experience at River Po…" at bounding box center [277, 84] width 176 height 26
click at [240, 71] on div ""Hey Maria and Kajari, we'd love to know more about your experience at River Po…" at bounding box center [277, 84] width 176 height 26
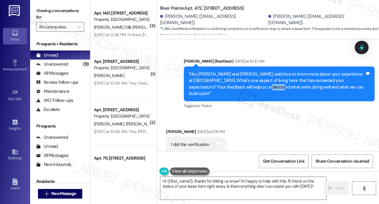
click at [240, 71] on div ""Hey Maria and Kajari, we'd love to know more about your experience at River Po…" at bounding box center [277, 84] width 176 height 26
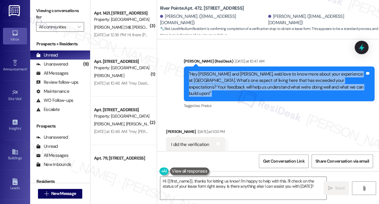
click at [240, 71] on div ""Hey Maria and Kajari, we'd love to know more about your experience at River Po…" at bounding box center [277, 84] width 176 height 26
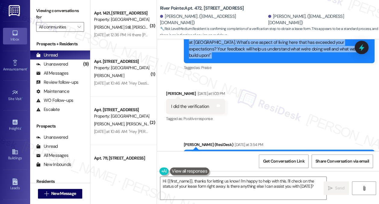
scroll to position [1406, 0]
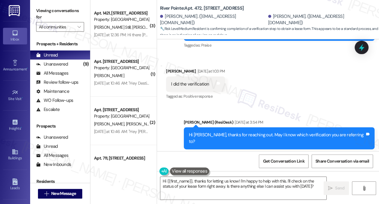
click at [186, 76] on div "I did the verification Tags and notes" at bounding box center [195, 83] width 59 height 15
click at [246, 132] on div "Hi Kajari, thanks for reaching out. May I know which verification you are refer…" at bounding box center [277, 138] width 176 height 13
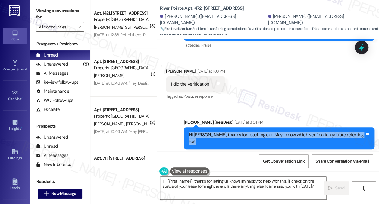
click at [246, 132] on div "Hi Kajari, thanks for reaching out. May I know which verification you are refer…" at bounding box center [277, 138] width 176 height 13
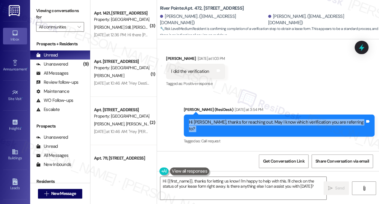
scroll to position [1436, 0]
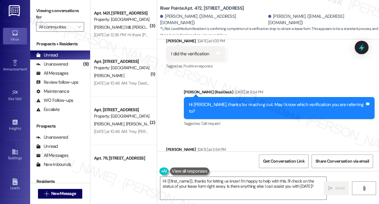
click at [208, 159] on div "The twodot verification to get lease form" at bounding box center [210, 162] width 78 height 6
click at [73, 11] on label "Viewing conversations for" at bounding box center [60, 14] width 48 height 16
click at [75, 9] on label "Viewing conversations for" at bounding box center [60, 14] width 48 height 16
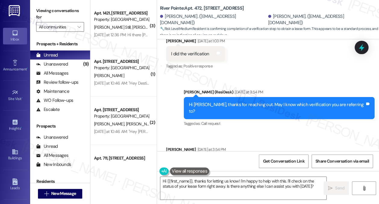
click at [195, 159] on div "The twodot verification to get lease form" at bounding box center [210, 162] width 78 height 6
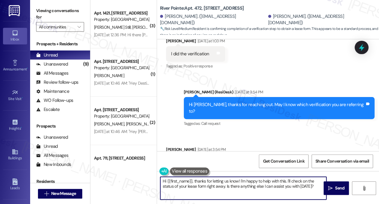
click at [208, 180] on textarea "Hi {{first_name}}, thanks for letting us know! I'm happy to help with this. I'l…" at bounding box center [243, 187] width 166 height 23
click at [202, 159] on div "The twodot verification to get lease form" at bounding box center [210, 162] width 78 height 6
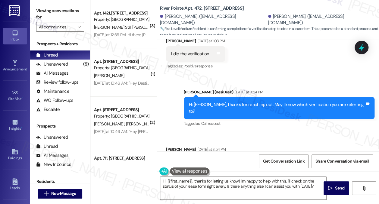
click at [202, 159] on div "The twodot verification to get lease form" at bounding box center [210, 162] width 78 height 6
click at [81, 10] on label "Viewing conversations for" at bounding box center [60, 14] width 48 height 16
click at [70, 11] on label "Viewing conversations for" at bounding box center [60, 14] width 48 height 16
click at [194, 183] on textarea "Hi {{first_name}}, thanks for letting us know! I'm happy to help with this. I'l…" at bounding box center [243, 187] width 166 height 23
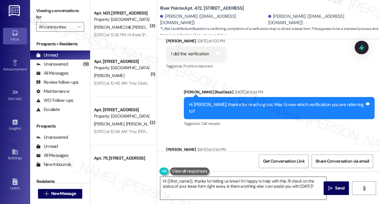
click at [194, 183] on textarea "Hi {{first_name}}, thanks for letting us know! I'm happy to help with this. I'l…" at bounding box center [243, 187] width 166 height 23
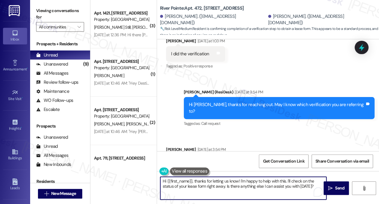
click at [194, 183] on textarea "Hi {{first_name}}, thanks for letting us know! I'm happy to help with this. I'l…" at bounding box center [243, 187] width 166 height 23
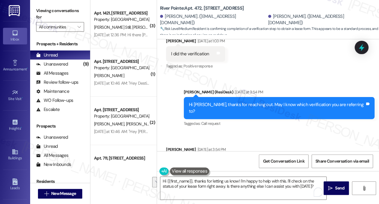
click at [234, 154] on div "The twodot verification to get lease form Tags and notes" at bounding box center [212, 161] width 93 height 15
click at [273, 132] on div "Received via SMS Kajari James Yesterday at 3:54 PM The twodot verification to g…" at bounding box center [268, 157] width 222 height 51
click at [63, 16] on label "Viewing conversations for" at bounding box center [60, 14] width 48 height 16
click at [193, 159] on div "The twodot verification to get lease form" at bounding box center [210, 162] width 78 height 6
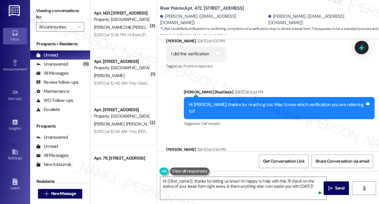
click at [193, 159] on div "The twodot verification to get lease form" at bounding box center [210, 162] width 78 height 6
click at [171, 146] on div "Kajari James Yesterday at 3:54 PM" at bounding box center [212, 150] width 93 height 8
copy div "Kajari"
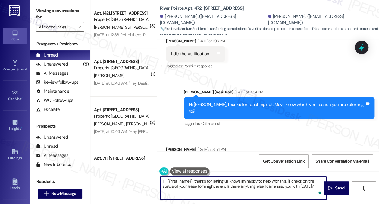
drag, startPoint x: 168, startPoint y: 181, endPoint x: 192, endPoint y: 176, distance: 25.0
click at [192, 176] on div "Hi {{first_name}}, thanks for letting us know! I'm happy to help with this. I'l…" at bounding box center [243, 187] width 167 height 23
paste textarea "Kajari"
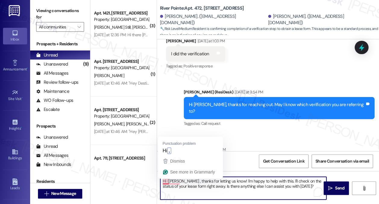
click at [169, 182] on textarea "Hi {Kajari , thanks for letting us know! I'm happy to help with this. I'll chec…" at bounding box center [243, 187] width 166 height 23
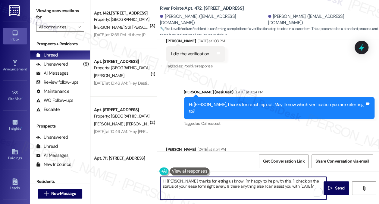
click at [233, 179] on textarea "Hi Kajari, thanks for letting us know! I'm happy to help with this. I'll check …" at bounding box center [243, 187] width 166 height 23
click at [209, 159] on div "The twodot verification to get lease form" at bounding box center [210, 162] width 78 height 6
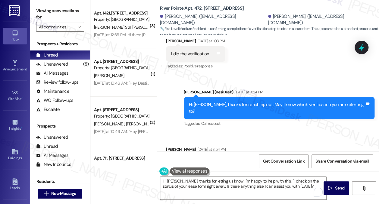
click at [209, 159] on div "The twodot verification to get lease form" at bounding box center [210, 162] width 78 height 6
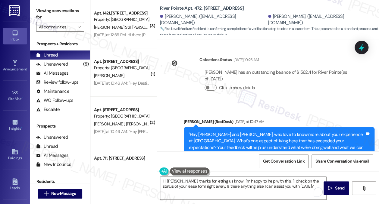
click at [218, 131] on div ""Hey Maria and Kajari, we'd love to know more about your experience at River Po…" at bounding box center [277, 144] width 176 height 26
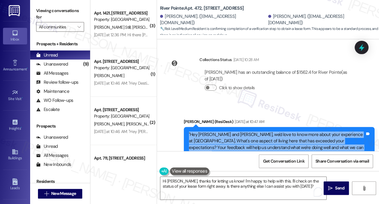
click at [218, 131] on div ""Hey Maria and Kajari, we'd love to know more about your experience at River Po…" at bounding box center [277, 144] width 176 height 26
click at [284, 131] on div ""Hey Maria and Kajari, we'd love to know more about your experience at River Po…" at bounding box center [277, 144] width 176 height 26
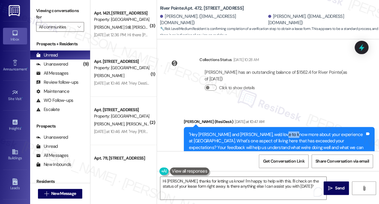
click at [284, 131] on div ""Hey Maria and Kajari, we'd love to know more about your experience at River Po…" at bounding box center [277, 144] width 176 height 26
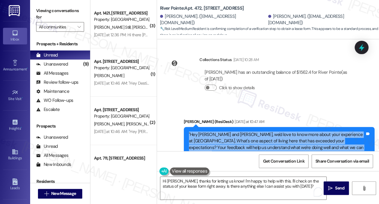
click at [284, 131] on div ""Hey Maria and Kajari, we'd love to know more about your experience at River Po…" at bounding box center [277, 144] width 176 height 26
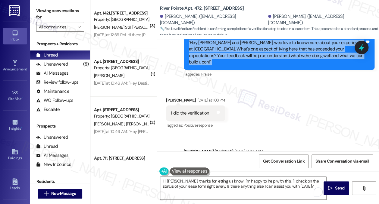
scroll to position [1376, 0]
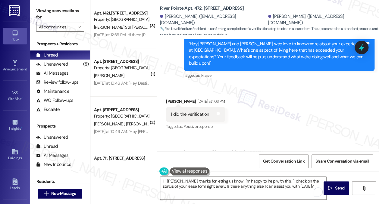
click at [192, 111] on div "I did the verification" at bounding box center [190, 114] width 38 height 6
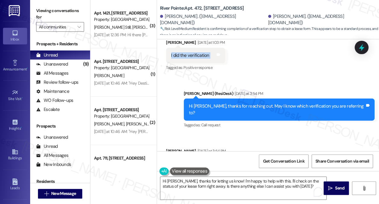
scroll to position [1436, 0]
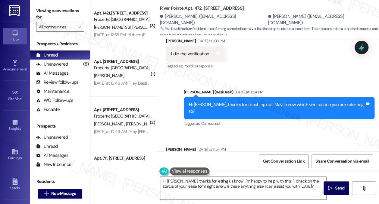
click at [300, 101] on div "Hi Kajari, thanks for reaching out. May I know which verification you are refer…" at bounding box center [277, 107] width 176 height 13
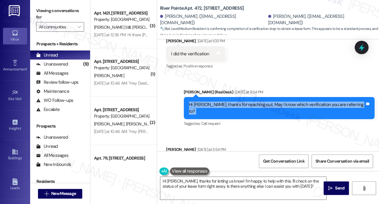
click at [300, 101] on div "Hi Kajari, thanks for reaching out. May I know which verification you are refer…" at bounding box center [277, 107] width 176 height 13
click at [251, 101] on div "Hi Kajari, thanks for reaching out. May I know which verification you are refer…" at bounding box center [277, 107] width 176 height 13
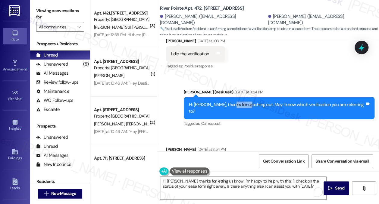
click at [251, 101] on div "Hi Kajari, thanks for reaching out. May I know which verification you are refer…" at bounding box center [277, 107] width 176 height 13
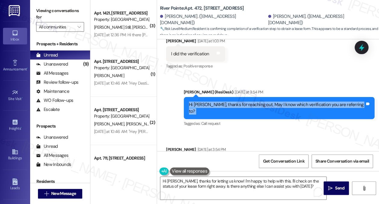
click at [251, 101] on div "Hi Kajari, thanks for reaching out. May I know which verification you are refer…" at bounding box center [277, 107] width 176 height 13
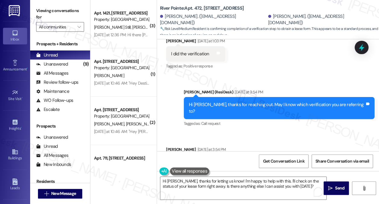
click at [206, 159] on div "The twodot verification to get lease form" at bounding box center [210, 162] width 78 height 6
drag, startPoint x: 67, startPoint y: 10, endPoint x: 76, endPoint y: 12, distance: 9.5
click at [67, 9] on label "Viewing conversations for" at bounding box center [60, 14] width 48 height 16
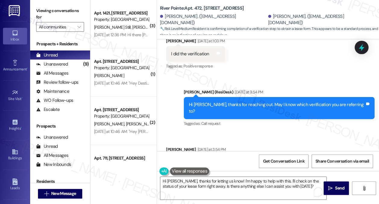
click at [230, 101] on div "Hi Kajari, thanks for reaching out. May I know which verification you are refer…" at bounding box center [277, 107] width 176 height 13
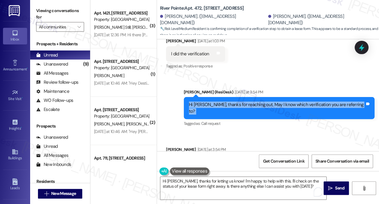
click at [231, 101] on div "Hi Kajari, thanks for reaching out. May I know which verification you are refer…" at bounding box center [277, 107] width 176 height 13
copy div "Hi Kajari, thanks for reaching out. May I know which verification you are refer…"
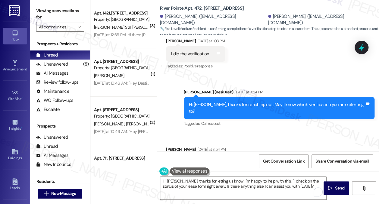
click at [196, 159] on div "The twodot verification to get lease form" at bounding box center [210, 162] width 78 height 6
click at [285, 132] on div "Received via SMS Kajari James Yesterday at 3:54 PM The twodot verification to g…" at bounding box center [268, 157] width 222 height 51
click at [70, 8] on label "Viewing conversations for" at bounding box center [60, 14] width 48 height 16
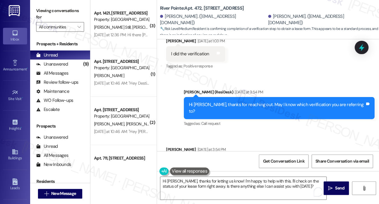
click at [169, 9] on b "River Pointe: Apt. 472, 1600 River Pointe Dr" at bounding box center [202, 8] width 84 height 6
click at [56, 14] on label "Viewing conversations for" at bounding box center [60, 14] width 48 height 16
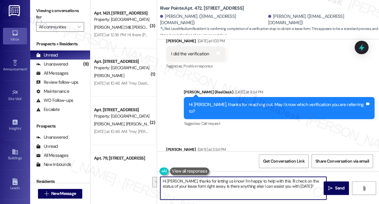
drag, startPoint x: 290, startPoint y: 187, endPoint x: 224, endPoint y: 182, distance: 66.9
click at [224, 182] on textarea "Hi Kajari, thanks for letting us know! I'm happy to help with this. I'll check …" at bounding box center [243, 187] width 166 height 23
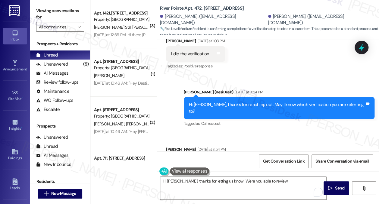
click at [62, 14] on label "Viewing conversations for" at bounding box center [60, 14] width 48 height 16
click at [259, 180] on textarea "Hi Kajari, thanks for letting us know! Were you able to review" at bounding box center [243, 187] width 166 height 23
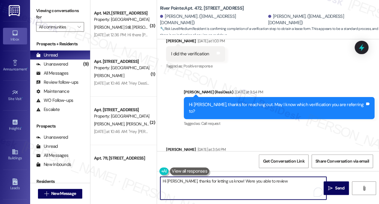
click at [259, 180] on textarea "Hi Kajari, thanks for letting us know! Were you able to review" at bounding box center [243, 187] width 166 height 23
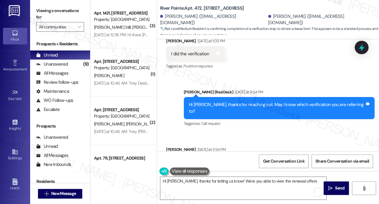
click at [70, 6] on label "Viewing conversations for" at bounding box center [60, 14] width 48 height 16
click at [76, 8] on label "Viewing conversations for" at bounding box center [60, 14] width 48 height 16
click at [215, 159] on div "The twodot verification to get lease form" at bounding box center [210, 162] width 78 height 6
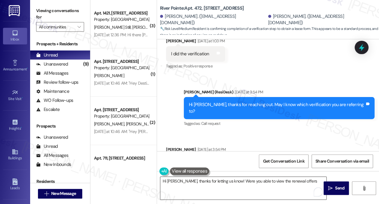
click at [203, 182] on textarea "Hi Kajari, thanks for letting us know! Were you able to view the renewal offers" at bounding box center [243, 187] width 166 height 23
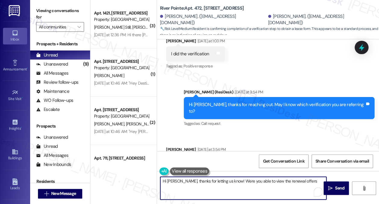
click at [298, 182] on textarea "Hi Kajari, thanks for letting us know! Were you able to view the renewal offers" at bounding box center [243, 187] width 166 height 23
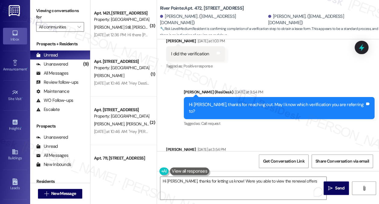
click at [71, 10] on label "Viewing conversations for" at bounding box center [60, 14] width 48 height 16
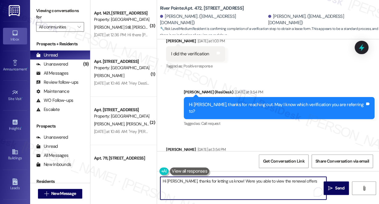
click at [310, 187] on textarea "Hi Kajari, thanks for letting us know! Were you able to view the renewal offers" at bounding box center [243, 187] width 166 height 23
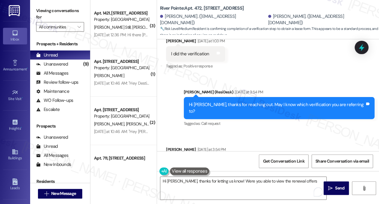
click at [64, 11] on label "Viewing conversations for" at bounding box center [60, 14] width 48 height 16
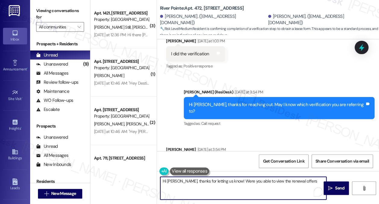
click at [297, 182] on textarea "Hi Kajari, thanks for letting us know! Were you able to view the renewal offers" at bounding box center [243, 187] width 166 height 23
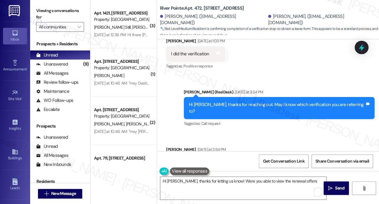
click at [60, 8] on label "Viewing conversations for" at bounding box center [60, 14] width 48 height 16
click at [305, 181] on textarea "Hi Kajari, thanks for letting us know! Were you able to view the renewal offers" at bounding box center [243, 187] width 166 height 23
click at [64, 10] on label "Viewing conversations for" at bounding box center [60, 14] width 48 height 16
click at [303, 181] on textarea "Hi Kajari, thanks for letting us know! Were you able to view the renewal offers" at bounding box center [243, 187] width 166 height 23
click at [186, 170] on button at bounding box center [189, 171] width 39 height 8
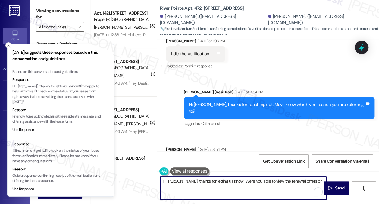
click at [233, 183] on textarea "Hi Kajari, thanks for letting us know! Were you able to view the renewal offers…" at bounding box center [243, 187] width 166 height 23
drag, startPoint x: 302, startPoint y: 179, endPoint x: 296, endPoint y: 181, distance: 6.2
click at [296, 181] on textarea "Hi Kajari, thanks for letting us know! Were you able to view the renewal offers…" at bounding box center [243, 187] width 166 height 23
click at [176, 184] on textarea "Hi Kajari, thanks for letting us know! Were you able to view the renewal offers…" at bounding box center [243, 187] width 166 height 23
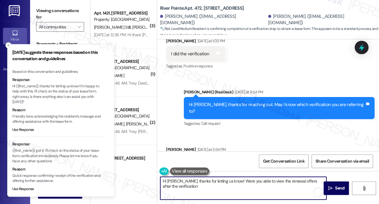
type textarea "Hi Kajari, thanks for letting us know! Were you able to view the renewal offers…"
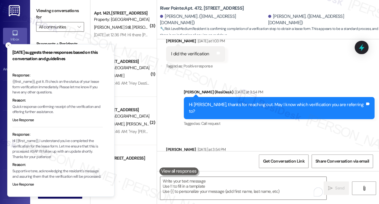
scroll to position [74, 0]
click at [64, 138] on p "Hi {{first_name}}, I understand you've completed the verification for the lease…" at bounding box center [57, 148] width 90 height 21
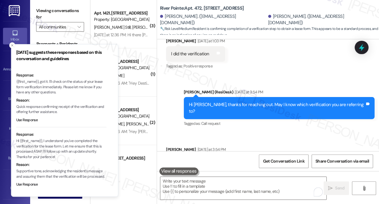
drag, startPoint x: 51, startPoint y: 135, endPoint x: 66, endPoint y: 136, distance: 15.4
click at [66, 138] on p "Hi {{first_name}}, I understand you've completed the verification for the lease…" at bounding box center [61, 148] width 90 height 21
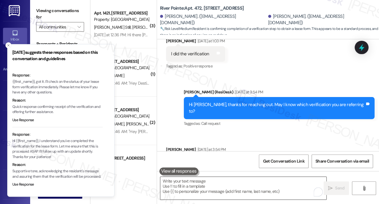
click at [195, 179] on textarea "To enrich screen reader interactions, please activate Accessibility in Grammarl…" at bounding box center [243, 187] width 166 height 23
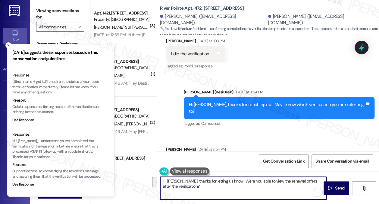
click at [195, 186] on textarea "Hi Kajari, thanks for letting us know! Were you able to view the renewal offers…" at bounding box center [243, 187] width 166 height 23
click at [229, 186] on textarea "Hi Kajari, thanks for letting us know! Were you able to view the renewal offers…" at bounding box center [243, 187] width 166 height 23
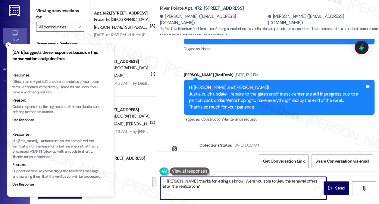
scroll to position [1195, 0]
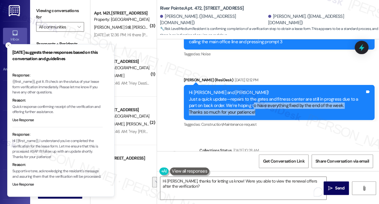
drag, startPoint x: 244, startPoint y: 84, endPoint x: 264, endPoint y: 90, distance: 21.1
click at [264, 90] on div "Hi Maria and Kajari! Just a quick update—repairs to the gates and fitness cente…" at bounding box center [277, 102] width 176 height 26
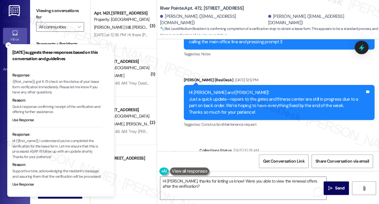
click at [264, 90] on div "Hi Maria and Kajari! Just a quick update—repairs to the gates and fitness cente…" at bounding box center [277, 102] width 176 height 26
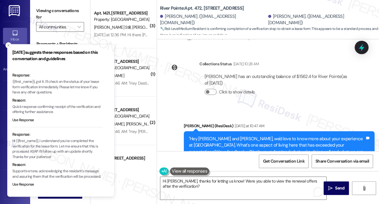
scroll to position [1346, 0]
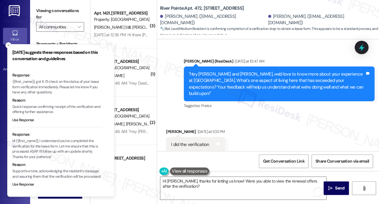
click at [273, 71] on div ""Hey Maria and Kajari, we'd love to know more about your experience at River Po…" at bounding box center [277, 84] width 176 height 26
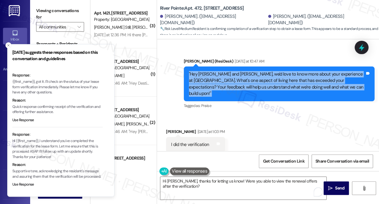
click at [273, 71] on div ""Hey Maria and Kajari, we'd love to know more about your experience at River Po…" at bounding box center [277, 84] width 176 height 26
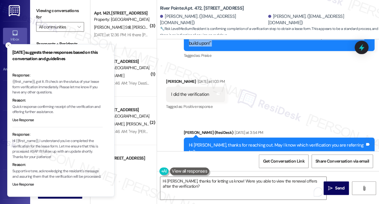
scroll to position [1436, 0]
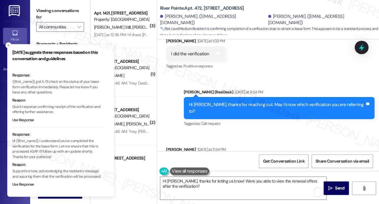
click at [257, 97] on div "Hi Kajari, thanks for reaching out. May I know which verification you are refer…" at bounding box center [279, 108] width 191 height 22
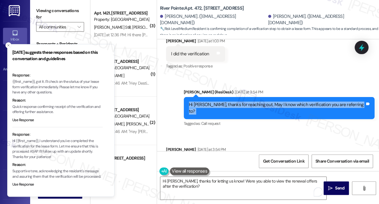
click at [257, 97] on div "Hi Kajari, thanks for reaching out. May I know which verification you are refer…" at bounding box center [279, 108] width 191 height 22
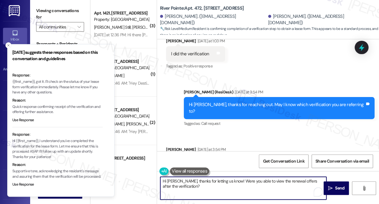
click at [199, 186] on textarea "Hi Kajari, thanks for letting us know! Were you able to view the renewal offers…" at bounding box center [243, 187] width 166 height 23
click at [186, 182] on textarea "Hi Kajari, thanks for letting us know! Were you able to view the renewal offers…" at bounding box center [243, 187] width 166 height 23
click at [181, 183] on textarea "Hi Kajari, thanks for letting us know! Were you able to view the renewal offers…" at bounding box center [243, 187] width 166 height 23
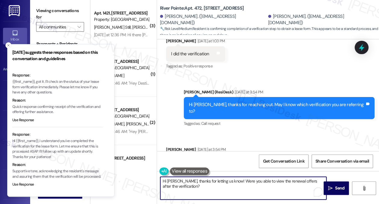
click at [181, 183] on textarea "Hi Kajari, thanks for letting us know! Were you able to view the renewal offers…" at bounding box center [243, 187] width 166 height 23
click at [211, 190] on textarea "Hi Kajari, thanks for letting us know! Were you able to view the renewal offers…" at bounding box center [243, 187] width 166 height 23
drag, startPoint x: 179, startPoint y: 180, endPoint x: 161, endPoint y: 179, distance: 17.5
click at [157, 179] on div "Hi Kajari, thanks for letting us know! Were you able to view the renewal offers…" at bounding box center [240, 187] width 167 height 23
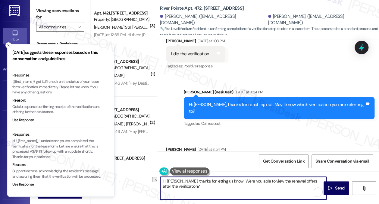
click at [176, 178] on textarea "Hi Kajari, thanks for letting us know! Were you able to view the renewal offers…" at bounding box center [243, 187] width 166 height 23
click at [180, 180] on textarea "Hi Kajari, thanks for letting us know! Were you able to view the renewal offers…" at bounding box center [243, 187] width 166 height 23
drag, startPoint x: 221, startPoint y: 181, endPoint x: 197, endPoint y: 179, distance: 24.5
click at [197, 179] on textarea "Hi Kajari, thanks for letting us know! Were you able to view the renewal offers…" at bounding box center [243, 187] width 166 height 23
type textarea "Hi Kajari, thanks for clarifying! Were you able to view the renewal offers afte…"
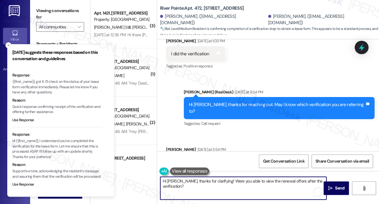
click at [262, 182] on textarea "Hi Kajari, thanks for clarifying! Were you able to view the renewal offers afte…" at bounding box center [243, 187] width 166 height 23
click at [274, 182] on textarea "Hi Kajari, thanks for clarifying! Were you able to view the renewal offers afte…" at bounding box center [243, 187] width 166 height 23
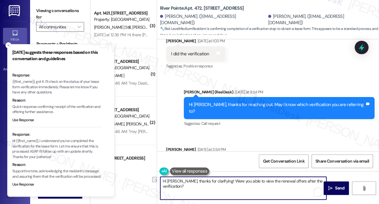
click at [274, 182] on textarea "Hi Kajari, thanks for clarifying! Were you able to view the renewal offers afte…" at bounding box center [243, 187] width 166 height 23
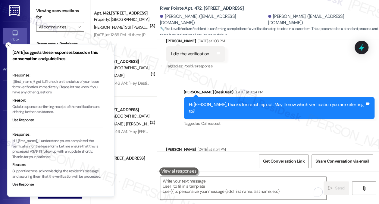
click at [57, 65] on div "Friday suggests these responses based on this conversation and guidelines Based…" at bounding box center [57, 120] width 90 height 142
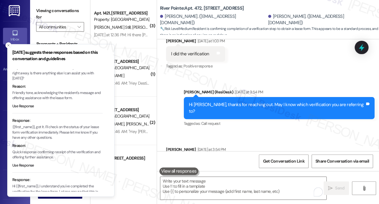
scroll to position [13, 0]
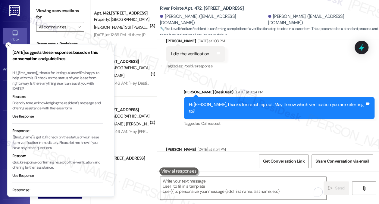
click at [45, 82] on p "Hi {{first_name}}, thanks for letting us know! I'm happy to help with this. I'l…" at bounding box center [57, 80] width 90 height 21
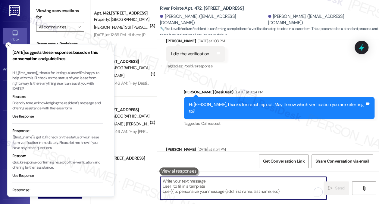
click at [207, 183] on textarea "To enrich screen reader interactions, please activate Accessibility in Grammarl…" at bounding box center [243, 187] width 166 height 23
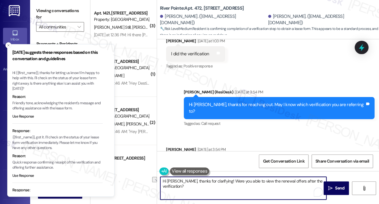
click at [218, 182] on textarea "Hi Kajari, thanks for clarifying! Were you able to view the renewal offers afte…" at bounding box center [243, 187] width 166 height 23
click at [228, 179] on textarea "Hi Kajari, thanks for clarifying! Were you able to view the renewal offers afte…" at bounding box center [243, 187] width 166 height 23
click at [313, 180] on textarea "Hi Kajari, thanks for clarifying! Were you able to view the renewal offers afte…" at bounding box center [243, 187] width 166 height 23
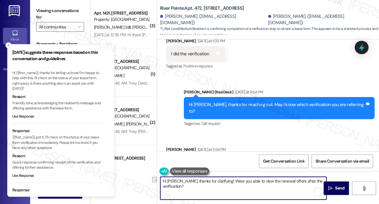
click at [313, 180] on textarea "Hi Kajari, thanks for clarifying! Were you able to view the renewal offers afte…" at bounding box center [243, 187] width 166 height 23
click at [321, 181] on textarea "Hi Kajari, thanks for clarifying! Were you able to view the renewal offers afte…" at bounding box center [243, 187] width 166 height 23
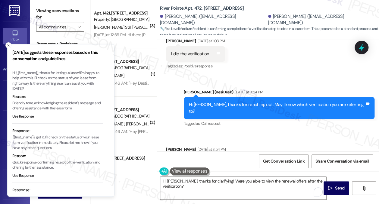
click at [63, 94] on div "Reason:" at bounding box center [57, 97] width 90 height 6
drag, startPoint x: 42, startPoint y: 49, endPoint x: 29, endPoint y: 48, distance: 12.4
click at [42, 49] on h3 "Friday suggests these responses based on this conversation and guidelines" at bounding box center [57, 55] width 90 height 13
click at [9, 47] on icon "Close toast" at bounding box center [9, 45] width 4 height 4
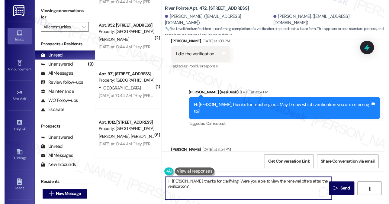
scroll to position [271, 0]
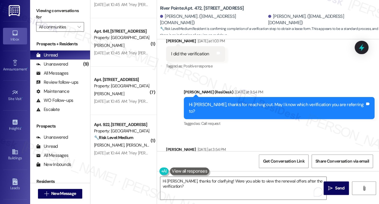
click at [73, 6] on label "Viewing conversations for" at bounding box center [60, 14] width 48 height 16
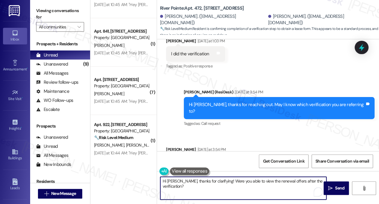
click at [216, 181] on textarea "Hi Kajari, thanks for clarifying! Were you able to view the renewal offers afte…" at bounding box center [243, 187] width 166 height 23
click at [248, 181] on textarea "Hi Kajari, thanks for clarifying! Were you able to view the renewal offers afte…" at bounding box center [243, 187] width 166 height 23
click at [322, 179] on textarea "Hi Kajari, thanks for clarifying! Were you able to view the renewal offers afte…" at bounding box center [243, 187] width 166 height 23
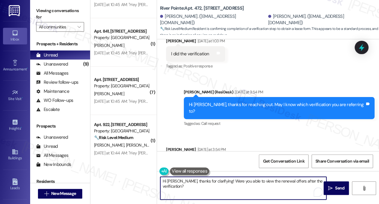
paste textarea "Hi Kajari, thanks for clarifying! Were you able to view the renewal offers afte…"
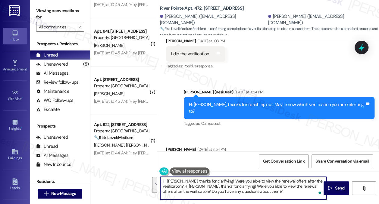
paste textarea "Do you have any questions about them?"
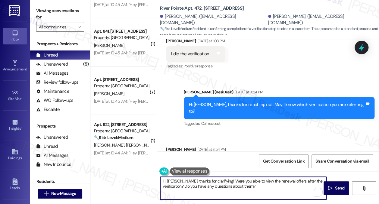
click at [204, 180] on textarea "Hi Kajari, thanks for clarifying! Were you able to view the renewal offers afte…" at bounding box center [243, 187] width 166 height 23
click at [252, 186] on textarea "Hi Kajari, thanks for clarifying! Were you able to view the renewal offers afte…" at bounding box center [243, 187] width 166 height 23
click at [214, 159] on div "The twodot verification to get lease form" at bounding box center [210, 162] width 78 height 6
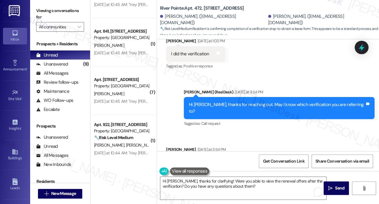
click at [214, 159] on div "The twodot verification to get lease form" at bounding box center [210, 162] width 78 height 6
click at [276, 132] on div "Received via SMS Kajari James Yesterday at 3:54 PM The twodot verification to g…" at bounding box center [268, 157] width 222 height 51
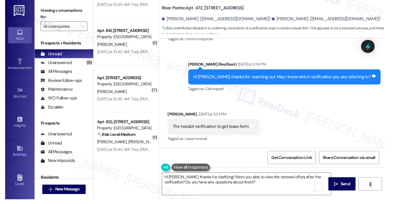
scroll to position [1404, 0]
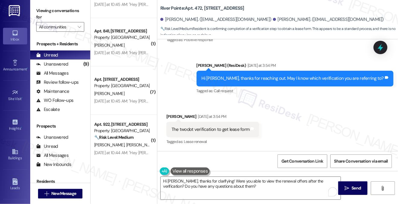
click at [63, 9] on label "Viewing conversations for" at bounding box center [60, 14] width 48 height 16
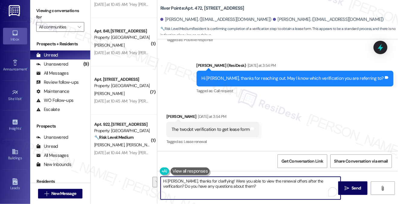
drag, startPoint x: 243, startPoint y: 187, endPoint x: 198, endPoint y: 182, distance: 44.9
click at [198, 182] on textarea "Hi Kajari, thanks for clarifying! Were you able to view the renewal offers afte…" at bounding box center [250, 187] width 180 height 23
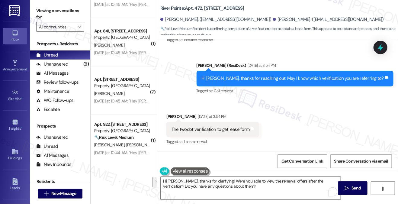
drag, startPoint x: 51, startPoint y: 15, endPoint x: 60, endPoint y: 20, distance: 10.7
click at [51, 15] on label "Viewing conversations for" at bounding box center [60, 14] width 48 height 16
click at [203, 182] on textarea "Hi Kajari, thanks for clarifying! Were you able to view the renewal offers afte…" at bounding box center [250, 187] width 180 height 23
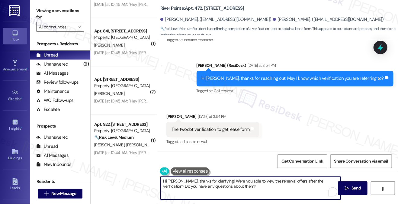
click at [203, 182] on textarea "Hi Kajari, thanks for clarifying! Were you able to view the renewal offers afte…" at bounding box center [250, 187] width 180 height 23
click at [256, 186] on textarea "Hi Kajari, thanks for clarifying! Were you able to view the renewal offers afte…" at bounding box center [250, 187] width 180 height 23
drag, startPoint x: 251, startPoint y: 186, endPoint x: 198, endPoint y: 186, distance: 53.1
click at [198, 186] on textarea "Hi Kajari, thanks for clarifying! Were you able to view the renewal offers afte…" at bounding box center [250, 187] width 180 height 23
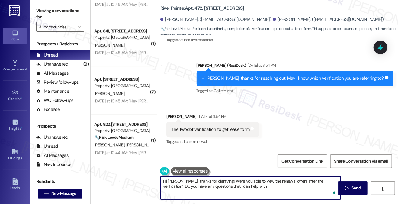
type textarea "Hi Kajari, thanks for clarifying! Were you able to view the renewal offers afte…"
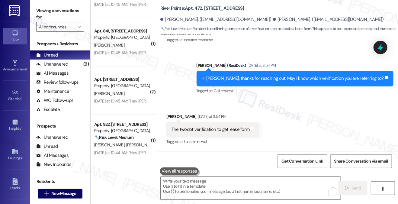
click at [70, 13] on label "Viewing conversations for" at bounding box center [60, 14] width 48 height 16
drag, startPoint x: 62, startPoint y: 4, endPoint x: 84, endPoint y: 6, distance: 21.8
click at [62, 4] on div "Viewing conversations for All communities " at bounding box center [60, 19] width 60 height 38
drag, startPoint x: 70, startPoint y: 5, endPoint x: 85, endPoint y: 17, distance: 19.2
click at [70, 5] on div "Viewing conversations for All communities " at bounding box center [60, 19] width 60 height 38
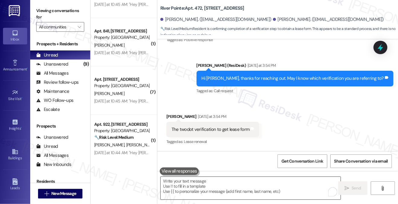
click at [211, 184] on textarea "To enrich screen reader interactions, please activate Accessibility in Grammarl…" at bounding box center [250, 187] width 180 height 23
paste textarea "Hi Kajari, thanks for clarifying! Were you able to view the renewal offers afte…"
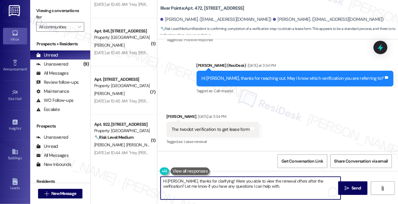
click at [255, 187] on textarea "Hi Kajari, thanks for clarifying! Were you able to view the renewal offers afte…" at bounding box center [250, 187] width 180 height 23
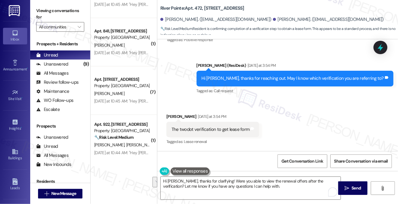
click at [314, 79] on div "Hi Kajari, thanks for reaching out. May I know which verification you are refer…" at bounding box center [292, 78] width 182 height 6
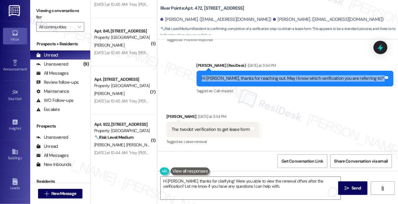
click at [314, 79] on div "Hi Kajari, thanks for reaching out. May I know which verification you are refer…" at bounding box center [292, 78] width 182 height 6
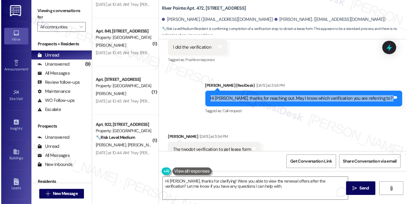
scroll to position [1372, 0]
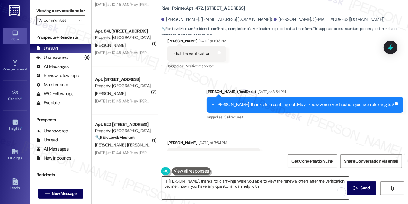
click at [261, 182] on textarea "Hi Kajari, thanks for clarifying! Were you able to view the renewal offers afte…" at bounding box center [255, 187] width 187 height 23
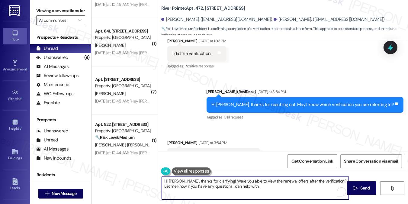
click at [261, 182] on textarea "Hi Kajari, thanks for clarifying! Were you able to view the renewal offers afte…" at bounding box center [255, 187] width 187 height 23
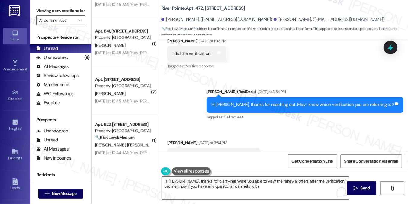
click at [230, 152] on div "The twodot verification to get lease form" at bounding box center [211, 155] width 78 height 6
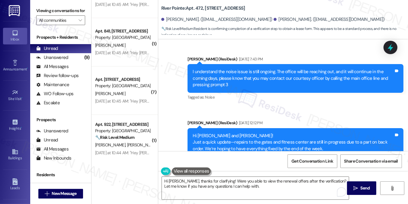
scroll to position [1070, 0]
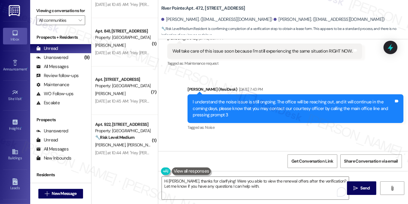
click at [71, 7] on label "Viewing conversations for" at bounding box center [60, 10] width 49 height 9
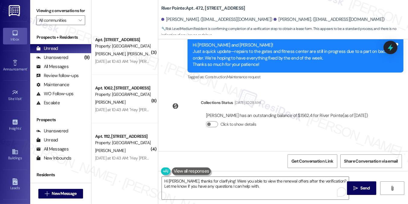
scroll to position [664, 0]
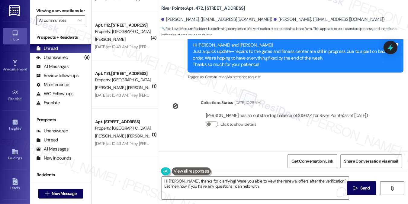
click at [240, 182] on textarea "Hi Kajari, thanks for clarifying! Were you able to view the renewal offers afte…" at bounding box center [255, 187] width 187 height 23
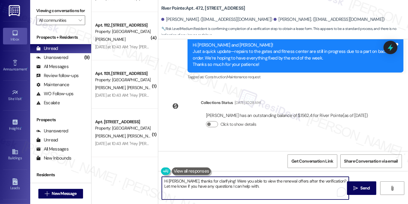
click at [240, 182] on textarea "Hi Kajari, thanks for clarifying! Were you able to view the renewal offers afte…" at bounding box center [255, 187] width 187 height 23
click at [275, 186] on textarea "Hi Kajari, thanks for clarifying! Were you able to view the renewal offers afte…" at bounding box center [255, 187] width 187 height 23
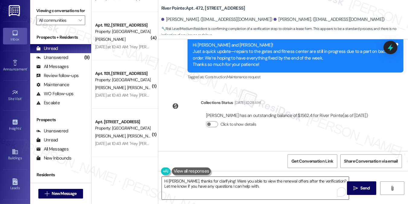
click at [271, 186] on textarea "Hi Kajari, thanks for clarifying! Were you able to view the renewal offers afte…" at bounding box center [255, 187] width 187 height 23
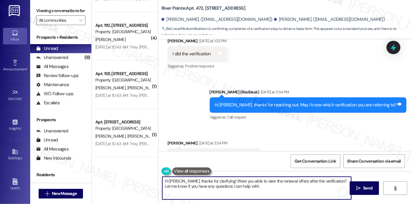
scroll to position [1359, 0]
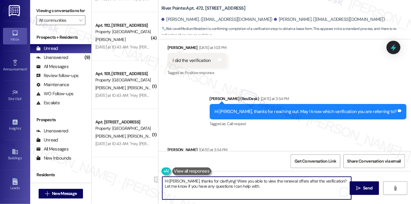
drag, startPoint x: 253, startPoint y: 179, endPoint x: 265, endPoint y: 182, distance: 12.2
click at [265, 182] on textarea "Hi Kajari, thanks for clarifying! Were you able to view the renewal offers afte…" at bounding box center [256, 187] width 189 height 23
click at [262, 188] on textarea "Hi Kajari, thanks for clarifying! Were you able to view the renewal offers afte…" at bounding box center [256, 187] width 189 height 23
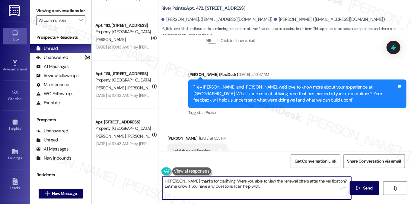
scroll to position [1359, 0]
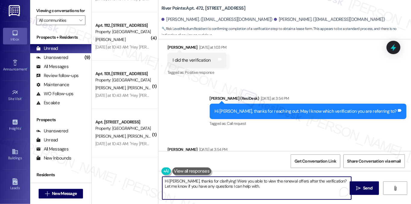
click at [249, 181] on textarea "Hi Kajari, thanks for clarifying! Were you able to view the renewal offers afte…" at bounding box center [256, 187] width 189 height 23
drag, startPoint x: 245, startPoint y: 180, endPoint x: 285, endPoint y: 179, distance: 39.8
click at [285, 179] on textarea "Hi Kajari, thanks for clarifying! Were you able to view the renewal offers afte…" at bounding box center [256, 187] width 189 height 23
click at [250, 189] on textarea "Hi Kajari, thanks for clarifying! Were you able to get the lease form after the…" at bounding box center [256, 187] width 189 height 23
type textarea "Hi Kajari, thanks for clarifying! Were you able to get the lease form after the…"
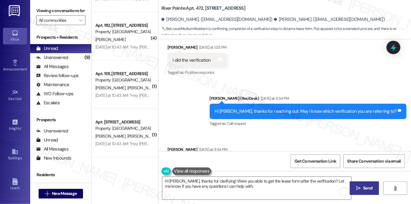
click at [362, 183] on button " Send" at bounding box center [364, 188] width 29 height 14
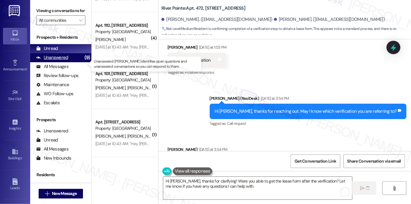
click at [67, 61] on div "Unanswered" at bounding box center [52, 57] width 32 height 6
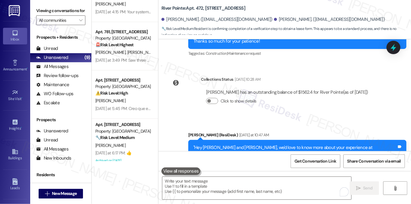
scroll to position [0, 0]
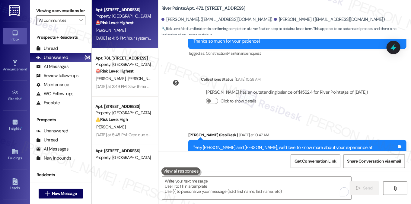
click at [130, 37] on div "Yesterday at 4:15 PM: Your system refuses to allow me to select a "priority" a …" at bounding box center [256, 37] width 322 height 5
type textarea "Fetching suggested responses. Please feel free to read through the conversation…"
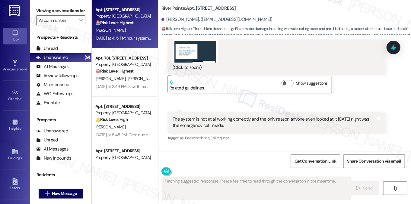
scroll to position [3488, 0]
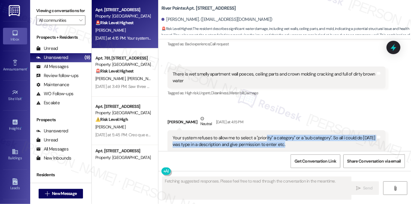
drag, startPoint x: 262, startPoint y: 120, endPoint x: 293, endPoint y: 130, distance: 33.2
click at [293, 135] on div "Your system refuses to allow me to select a "priority" a category" or a "sub ca…" at bounding box center [274, 141] width 203 height 13
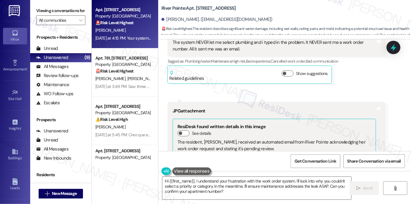
scroll to position [3066, 0]
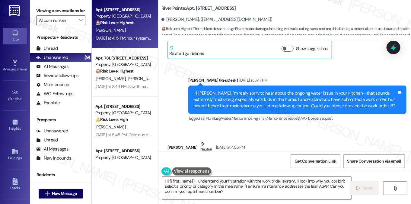
click at [244, 90] on div "Hi [PERSON_NAME], I'm really sorry to hear about the ongoing water issue in you…" at bounding box center [294, 99] width 203 height 19
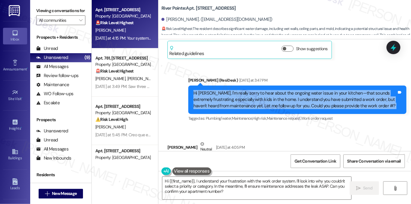
click at [244, 90] on div "Hi [PERSON_NAME], I'm really sorry to hear about the ongoing water issue in you…" at bounding box center [294, 99] width 203 height 19
click at [246, 90] on div "Hi [PERSON_NAME], I'm really sorry to hear about the ongoing water issue in you…" at bounding box center [294, 99] width 203 height 19
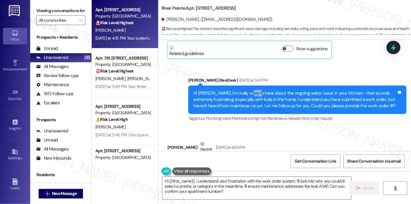
click at [246, 90] on div "Hi [PERSON_NAME], I'm really sorry to hear about the ongoing water issue in you…" at bounding box center [294, 99] width 203 height 19
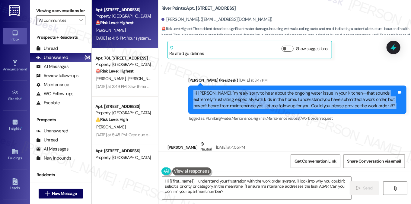
click at [246, 90] on div "Hi [PERSON_NAME], I'm really sorry to hear about the ongoing water issue in you…" at bounding box center [294, 99] width 203 height 19
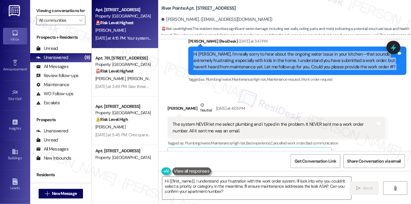
scroll to position [3156, 0]
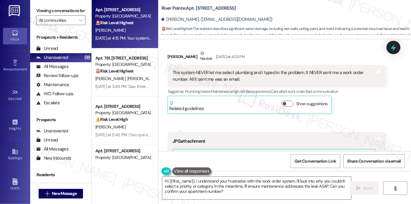
click at [207, 69] on div "The system NEVER let me select plumbing and i typed in the problem. It NEVER se…" at bounding box center [274, 75] width 203 height 13
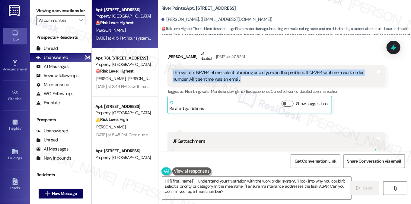
click at [207, 69] on div "The system NEVER let me select plumbing and i typed in the problem. It NEVER se…" at bounding box center [274, 75] width 203 height 13
click at [243, 69] on div "The system NEVER let me select plumbing and i typed in the problem. It NEVER se…" at bounding box center [274, 75] width 203 height 13
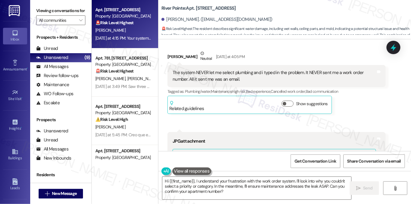
click at [243, 69] on div "The system NEVER let me select plumbing and i typed in the problem. It NEVER se…" at bounding box center [274, 75] width 203 height 13
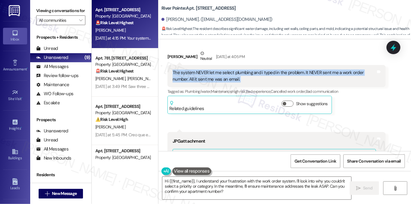
click at [243, 69] on div "The system NEVER let me select plumbing and i typed in the problem. It NEVER se…" at bounding box center [274, 75] width 203 height 13
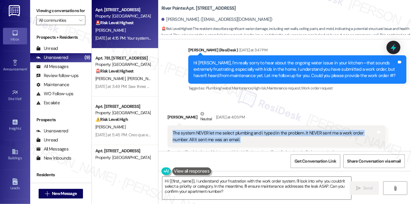
scroll to position [3066, 0]
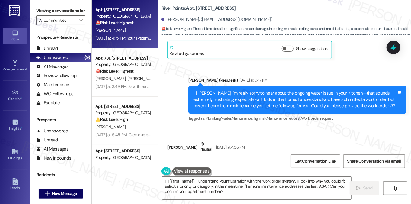
click at [69, 10] on label "Viewing conversations for" at bounding box center [60, 10] width 49 height 9
click at [74, 12] on label "Viewing conversations for" at bounding box center [60, 10] width 49 height 9
click at [245, 90] on div "Hi [PERSON_NAME], I'm really sorry to hear about the ongoing water issue in you…" at bounding box center [294, 99] width 203 height 19
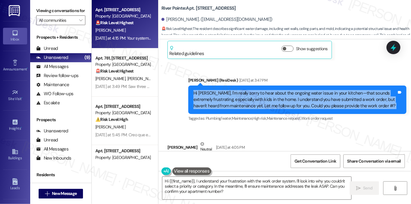
click at [245, 90] on div "Hi [PERSON_NAME], I'm really sorry to hear about the ongoing water issue in you…" at bounding box center [294, 99] width 203 height 19
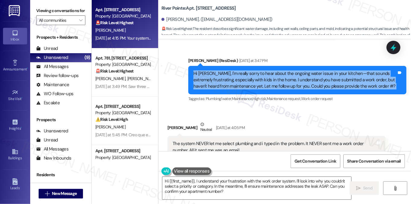
scroll to position [3096, 0]
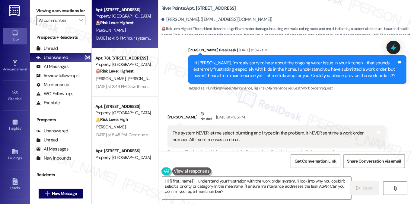
click at [222, 130] on div "The system NEVER let me select plumbing and i typed in the problem. It NEVER se…" at bounding box center [274, 136] width 203 height 13
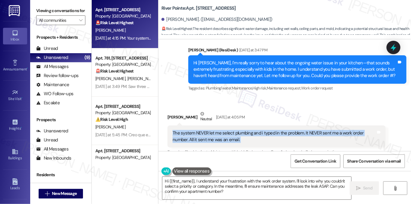
click at [222, 130] on div "The system NEVER let me select plumbing and i typed in the problem. It NEVER se…" at bounding box center [274, 136] width 203 height 13
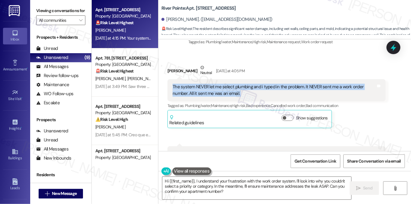
scroll to position [3156, 0]
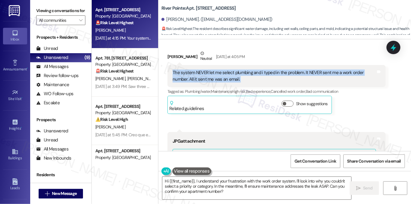
click at [214, 69] on div "The system NEVER let me select plumbing and i typed in the problem. It NEVER se…" at bounding box center [274, 75] width 203 height 13
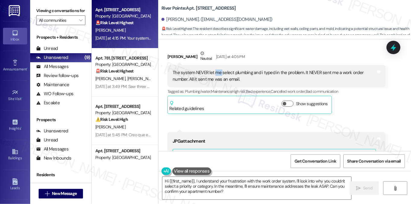
click at [214, 69] on div "The system NEVER let me select plumbing and i typed in the problem. It NEVER se…" at bounding box center [274, 75] width 203 height 13
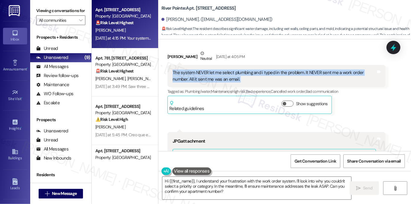
click at [214, 69] on div "The system NEVER let me select plumbing and i typed in the problem. It NEVER se…" at bounding box center [274, 75] width 203 height 13
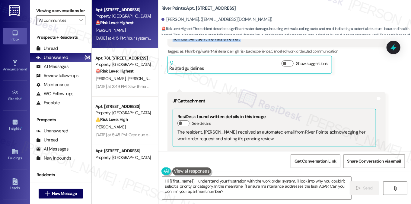
scroll to position [3247, 0]
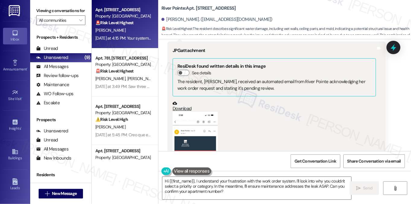
click at [192, 112] on button "Zoom image" at bounding box center [195, 161] width 45 height 98
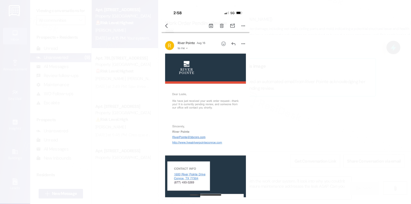
click at [306, 93] on button "Unzoom image" at bounding box center [205, 102] width 411 height 204
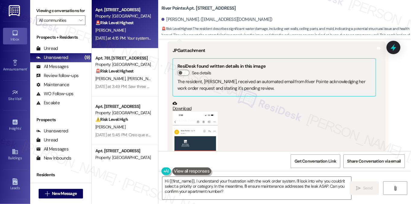
scroll to position [3397, 0]
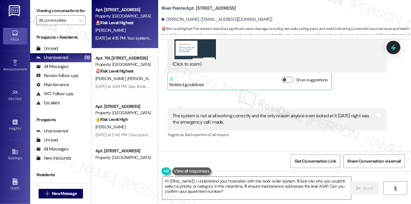
click at [208, 113] on div "The system is not at all working correctly and the only reason anyone even look…" at bounding box center [274, 119] width 203 height 13
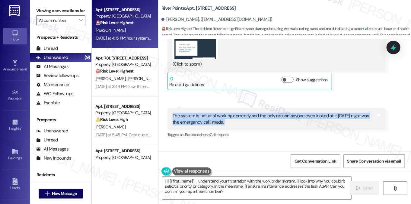
click at [208, 113] on div "The system is not at all working correctly and the only reason anyone even look…" at bounding box center [274, 119] width 203 height 13
click at [268, 113] on div "The system is not at all working correctly and the only reason anyone even look…" at bounding box center [274, 119] width 203 height 13
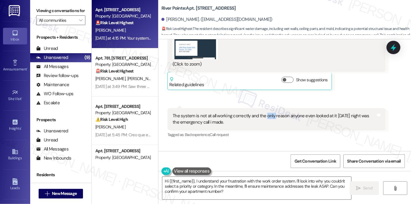
click at [268, 113] on div "The system is not at all working correctly and the only reason anyone even look…" at bounding box center [274, 119] width 203 height 13
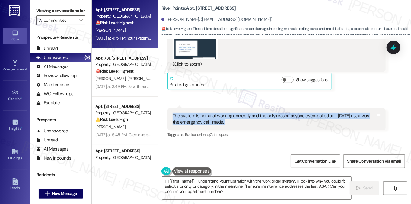
click at [268, 113] on div "The system is not at all working correctly and the only reason anyone even look…" at bounding box center [274, 119] width 203 height 13
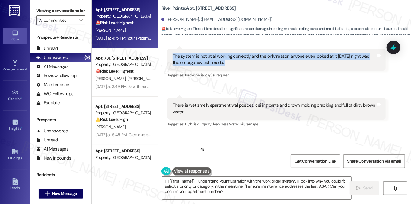
scroll to position [3488, 0]
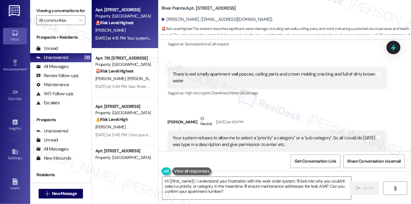
click at [208, 71] on div "There is wet smelly apartment wall poeces, ceiling parts and crown molding crac…" at bounding box center [274, 77] width 203 height 13
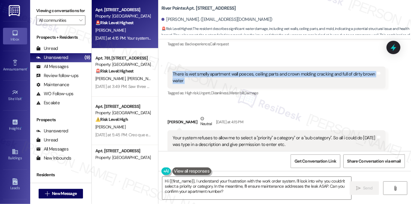
click at [208, 71] on div "There is wet smelly apartment wall poeces, ceiling parts and crown molding crac…" at bounding box center [274, 77] width 203 height 13
click at [252, 71] on div "There is wet smelly apartment wall poeces, ceiling parts and crown molding crac…" at bounding box center [274, 77] width 203 height 13
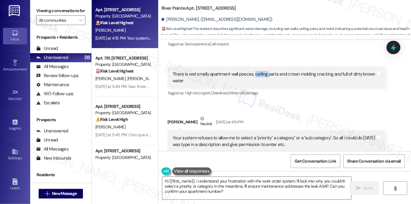
click at [252, 71] on div "There is wet smelly apartment wall poeces, ceiling parts and crown molding crac…" at bounding box center [274, 77] width 203 height 13
click at [241, 71] on div "There is wet smelly apartment wall poeces, ceiling parts and crown molding crac…" at bounding box center [274, 77] width 203 height 13
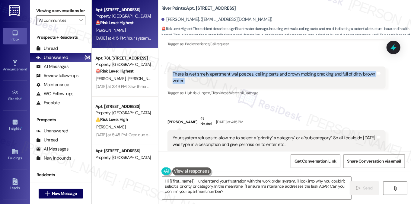
click at [241, 71] on div "There is wet smelly apartment wall poeces, ceiling parts and crown molding crac…" at bounding box center [274, 77] width 203 height 13
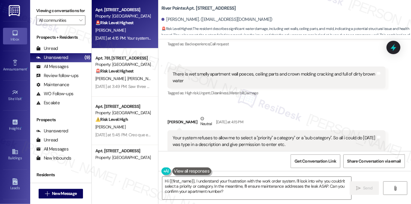
click at [224, 135] on div "Your system refuses to allow me to select a "priority" a category" or a "sub ca…" at bounding box center [274, 141] width 203 height 13
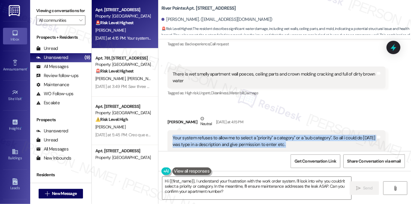
click at [225, 135] on div "Your system refuses to allow me to select a "priority" a category" or a "sub ca…" at bounding box center [274, 141] width 203 height 13
click at [206, 135] on div "Your system refuses to allow me to select a "priority" a category" or a "sub ca…" at bounding box center [274, 141] width 203 height 13
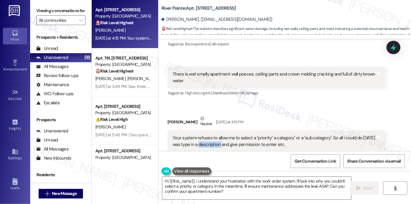
click at [206, 135] on div "Your system refuses to allow me to select a "priority" a category" or a "sub ca…" at bounding box center [274, 141] width 203 height 13
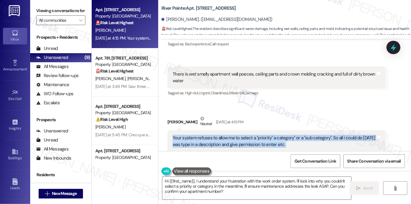
click at [206, 135] on div "Your system refuses to allow me to select a "priority" a category" or a "sub ca…" at bounding box center [274, 141] width 203 height 13
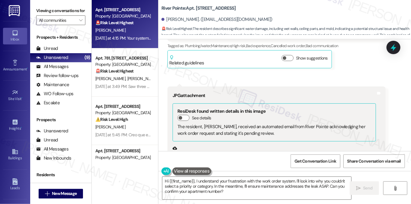
scroll to position [3096, 0]
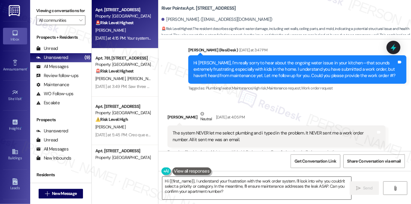
click at [215, 180] on textarea "Hi {{first_name}}, I understand your frustration with the work order system. I'…" at bounding box center [256, 187] width 189 height 23
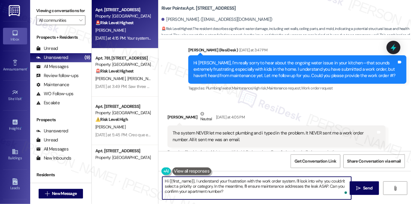
click at [237, 178] on textarea "Hi {{first_name}}, I understand your frustration with the work order system. I'…" at bounding box center [256, 187] width 189 height 23
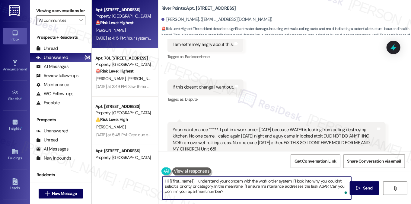
scroll to position [2945, 0]
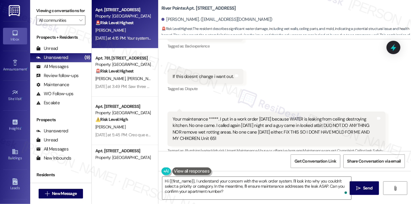
click at [250, 116] on div "Your maintenance *****. I put in a work order [DATE] because WATER is leaking f…" at bounding box center [274, 129] width 203 height 26
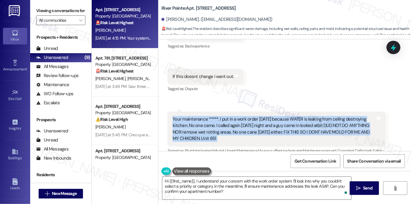
click at [250, 116] on div "Your maintenance *****. I put in a work order [DATE] because WATER is leaking f…" at bounding box center [274, 129] width 203 height 26
click at [308, 116] on div "Your maintenance *****. I put in a work order [DATE] because WATER is leaking f…" at bounding box center [274, 129] width 203 height 26
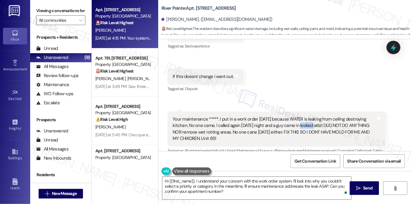
click at [308, 116] on div "Your maintenance *****. I put in a work order [DATE] because WATER is leaking f…" at bounding box center [274, 129] width 203 height 26
click at [227, 116] on div "Your maintenance *****. I put in a work order [DATE] because WATER is leaking f…" at bounding box center [274, 129] width 203 height 26
click at [248, 116] on div "Your maintenance *****. I put in a work order [DATE] because WATER is leaking f…" at bounding box center [274, 129] width 203 height 26
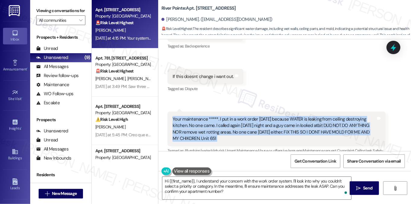
click at [248, 116] on div "Your maintenance *****. I put in a work order [DATE] because WATER is leaking f…" at bounding box center [274, 129] width 203 height 26
click at [262, 116] on div "Your maintenance *****. I put in a work order [DATE] because WATER is leaking f…" at bounding box center [274, 129] width 203 height 26
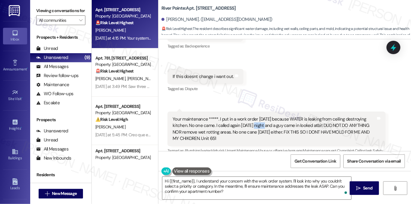
click at [262, 116] on div "Your maintenance *****. I put in a work order [DATE] because WATER is leaking f…" at bounding box center [274, 129] width 203 height 26
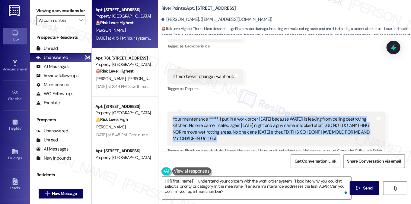
click at [262, 116] on div "Your maintenance *****. I put in a work order [DATE] because WATER is leaking f…" at bounding box center [274, 129] width 203 height 26
click at [197, 118] on div "Your maintenance *****. I put in a work order [DATE] because WATER is leaking f…" at bounding box center [274, 129] width 203 height 26
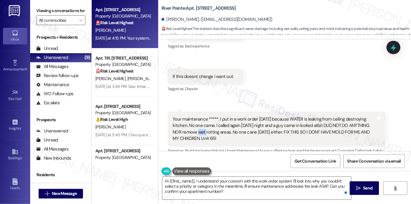
click at [197, 118] on div "Your maintenance *****. I put in a work order [DATE] because WATER is leaking f…" at bounding box center [274, 129] width 203 height 26
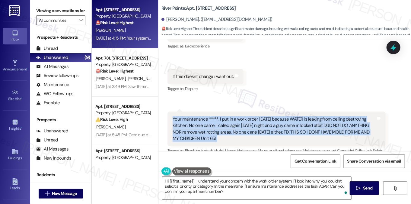
click at [197, 118] on div "Your maintenance *****. I put in a work order [DATE] because WATER is leaking f…" at bounding box center [274, 129] width 203 height 26
click at [229, 118] on div "Your maintenance *****. I put in a work order [DATE] because WATER is leaking f…" at bounding box center [274, 129] width 203 height 26
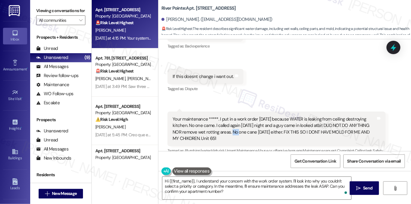
click at [229, 118] on div "Your maintenance *****. I put in a work order [DATE] because WATER is leaking f…" at bounding box center [274, 129] width 203 height 26
click at [279, 118] on div "Your maintenance *****. I put in a work order [DATE] because WATER is leaking f…" at bounding box center [274, 129] width 203 height 26
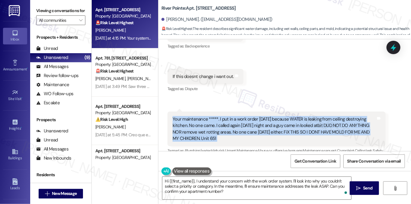
click at [279, 118] on div "Your maintenance *****. I put in a work order [DATE] because WATER is leaking f…" at bounding box center [274, 129] width 203 height 26
click at [307, 116] on div "Your maintenance *****. I put in a work order [DATE] because WATER is leaking f…" at bounding box center [274, 129] width 203 height 26
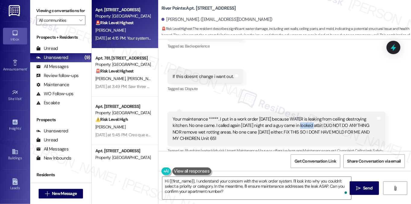
click at [307, 116] on div "Your maintenance *****. I put in a work order [DATE] because WATER is leaking f…" at bounding box center [274, 129] width 203 height 26
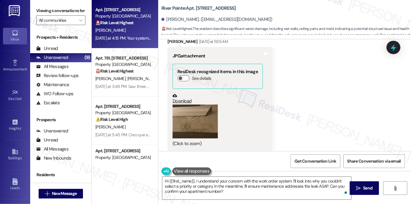
scroll to position [2824, 0]
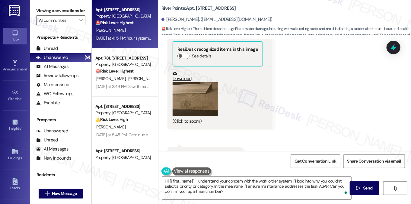
click at [192, 98] on button "Zoom image" at bounding box center [195, 99] width 45 height 34
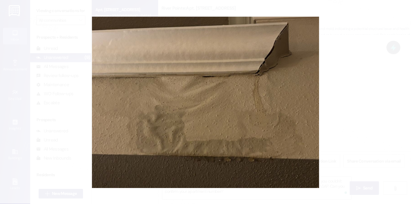
click at [366, 90] on button "Unzoom image" at bounding box center [205, 102] width 411 height 204
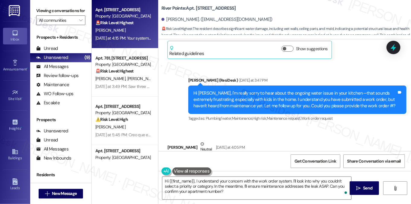
scroll to position [3156, 0]
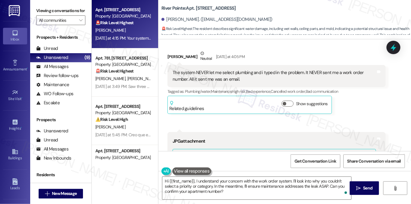
click at [215, 69] on div "The system NEVER let me select plumbing and i typed in the problem. It NEVER se…" at bounding box center [274, 75] width 203 height 13
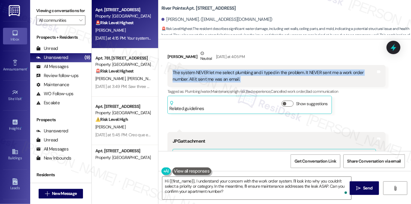
click at [215, 69] on div "The system NEVER let me select plumbing and i typed in the problem. It NEVER se…" at bounding box center [274, 75] width 203 height 13
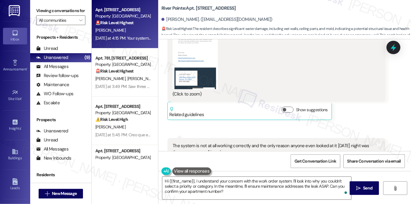
scroll to position [3397, 0]
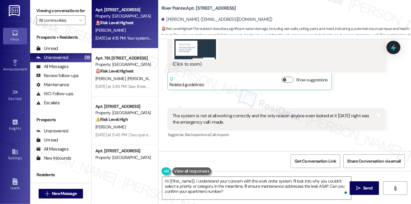
click at [205, 113] on div "The system is not at all working correctly and the only reason anyone even look…" at bounding box center [274, 119] width 203 height 13
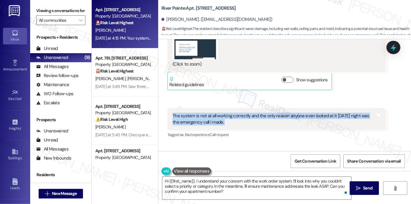
click at [205, 113] on div "The system is not at all working correctly and the only reason anyone even look…" at bounding box center [274, 119] width 203 height 13
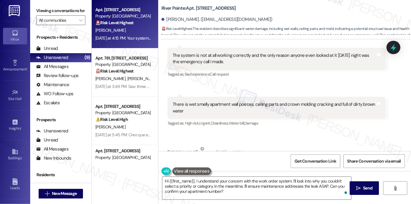
click at [203, 101] on div "There is wet smelly apartment wall poeces, ceiling parts and crown molding crac…" at bounding box center [274, 107] width 203 height 13
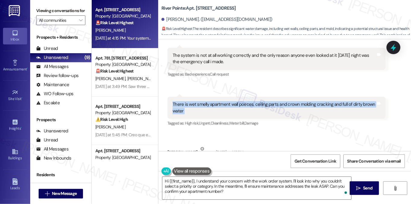
click at [203, 101] on div "There is wet smelly apartment wall poeces, ceiling parts and crown molding crac…" at bounding box center [274, 107] width 203 height 13
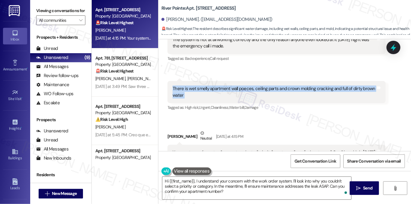
scroll to position [3488, 0]
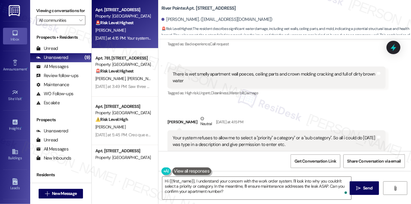
click at [195, 135] on div "Your system refuses to allow me to select a "priority" a category" or a "sub ca…" at bounding box center [274, 141] width 203 height 13
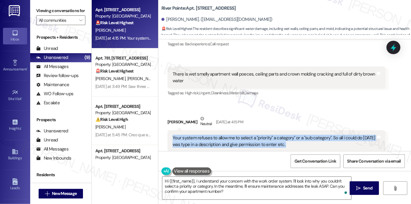
click at [195, 135] on div "Your system refuses to allow me to select a "priority" a category" or a "sub ca…" at bounding box center [274, 141] width 203 height 13
click at [279, 135] on div "Your system refuses to allow me to select a "priority" a category" or a "sub ca…" at bounding box center [274, 141] width 203 height 13
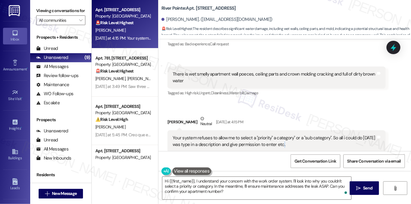
click at [279, 135] on div "Your system refuses to allow me to select a "priority" a category" or a "sub ca…" at bounding box center [274, 141] width 203 height 13
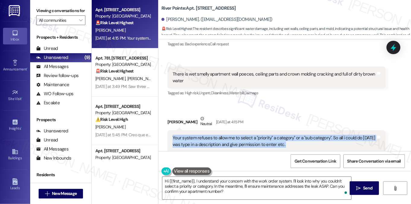
click at [279, 135] on div "Your system refuses to allow me to select a "priority" a category" or a "sub ca…" at bounding box center [274, 141] width 203 height 13
click at [262, 135] on div "Your system refuses to allow me to select a "priority" a category" or a "sub ca…" at bounding box center [274, 141] width 203 height 13
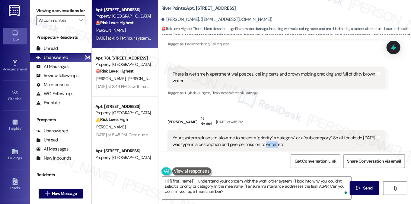
click at [262, 135] on div "Your system refuses to allow me to select a "priority" a category" or a "sub ca…" at bounding box center [274, 141] width 203 height 13
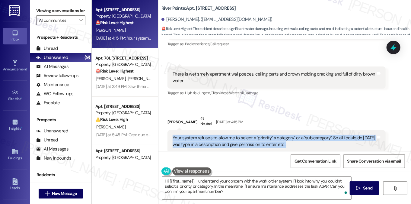
click at [262, 135] on div "Your system refuses to allow me to select a "priority" a category" or a "sub ca…" at bounding box center [274, 141] width 203 height 13
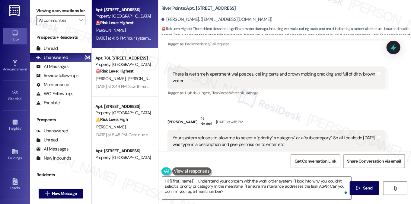
click at [264, 181] on textarea "Hi {{first_name}}, I understand your concern with the work order system. I'll l…" at bounding box center [256, 187] width 189 height 23
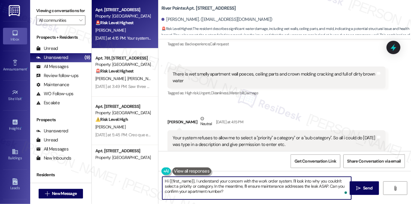
click at [264, 181] on textarea "Hi {{first_name}}, I understand your concern with the work order system. I'll l…" at bounding box center [256, 187] width 189 height 23
click at [295, 187] on textarea "Hi {{first_name}}, I understand your concern with the work order system. I'll l…" at bounding box center [256, 187] width 189 height 23
click at [291, 179] on textarea "Hi {{first_name}}, I understand your concern with the work order system. I'll l…" at bounding box center [256, 187] width 189 height 23
drag, startPoint x: 295, startPoint y: 180, endPoint x: 309, endPoint y: 193, distance: 18.8
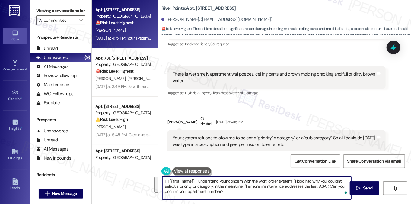
click at [309, 193] on textarea "Hi {{first_name}}, I understand your concern with the work order system. I'll l…" at bounding box center [256, 187] width 189 height 23
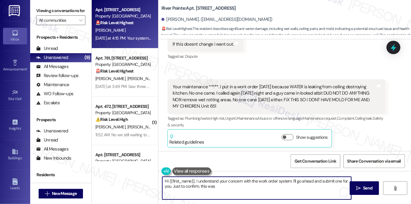
scroll to position [2975, 0]
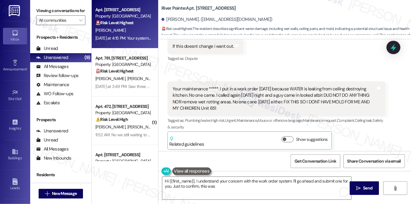
click at [64, 9] on label "Viewing conversations for" at bounding box center [60, 10] width 49 height 9
click at [76, 15] on label "Viewing conversations for" at bounding box center [60, 10] width 49 height 9
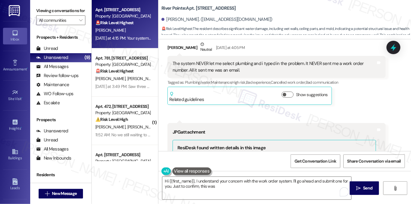
scroll to position [3156, 0]
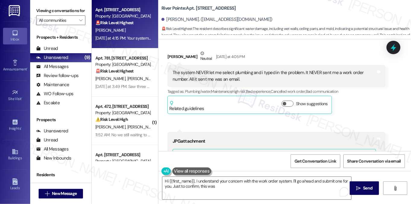
click at [207, 69] on div "The system NEVER let me select plumbing and i typed in the problem. It NEVER se…" at bounding box center [274, 75] width 203 height 13
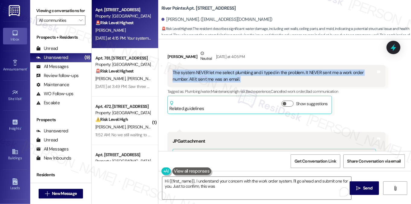
click at [207, 69] on div "The system NEVER let me select plumbing and i typed in the problem. It NEVER se…" at bounding box center [274, 75] width 203 height 13
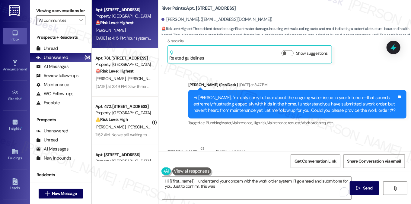
scroll to position [3096, 0]
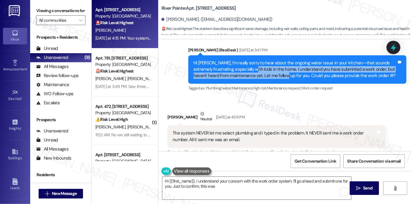
drag, startPoint x: 246, startPoint y: 53, endPoint x: 275, endPoint y: 60, distance: 30.8
click at [275, 60] on div "Hi [PERSON_NAME], I'm really sorry to hear about the ongoing water issue in you…" at bounding box center [294, 69] width 203 height 19
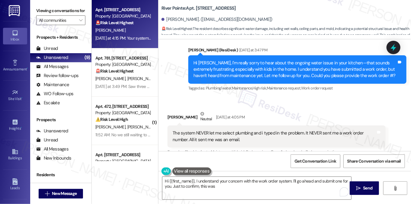
click at [224, 130] on div "The system NEVER let me select plumbing and i typed in the problem. It NEVER se…" at bounding box center [274, 136] width 203 height 13
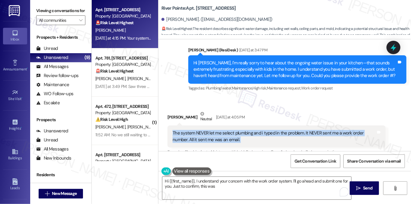
click at [224, 130] on div "The system NEVER let me select plumbing and i typed in the problem. It NEVER se…" at bounding box center [274, 136] width 203 height 13
copy div "The system NEVER let me select plumbing and i typed in the problem. It NEVER se…"
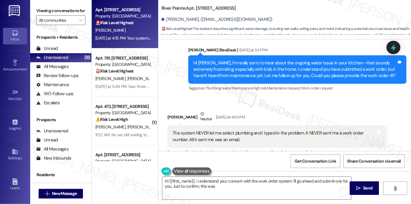
click at [66, 10] on label "Viewing conversations for" at bounding box center [60, 10] width 49 height 9
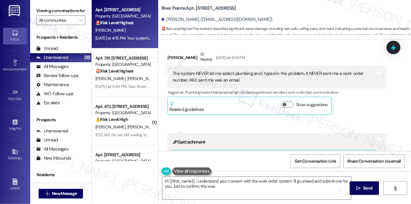
scroll to position [3156, 0]
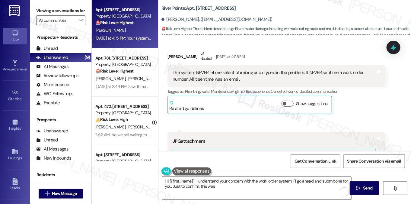
click at [222, 65] on div "The system NEVER let me select plumbing and i typed in the problem. It NEVER se…" at bounding box center [276, 76] width 218 height 22
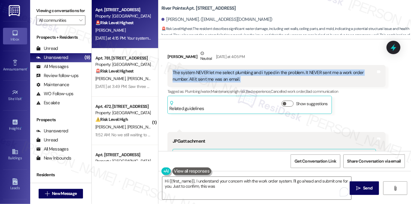
click at [222, 65] on div "The system NEVER let me select plumbing and i typed in the problem. It NEVER se…" at bounding box center [276, 76] width 218 height 22
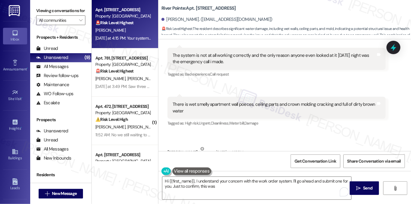
scroll to position [3428, 0]
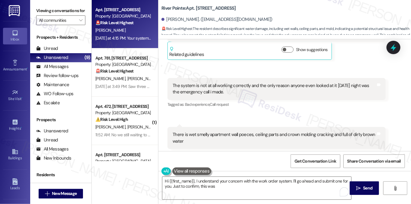
click at [212, 82] on div "The system is not at all working correctly and the only reason anyone even look…" at bounding box center [274, 88] width 203 height 13
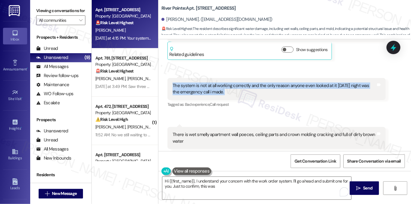
click at [212, 82] on div "The system is not at all working correctly and the only reason anyone even look…" at bounding box center [274, 88] width 203 height 13
copy div "The system is not at all working correctly and the only reason anyone even look…"
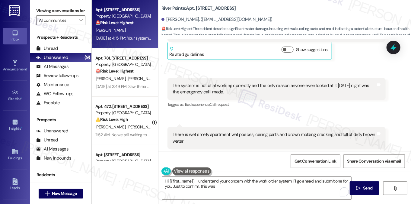
click at [69, 8] on label "Viewing conversations for" at bounding box center [60, 10] width 49 height 9
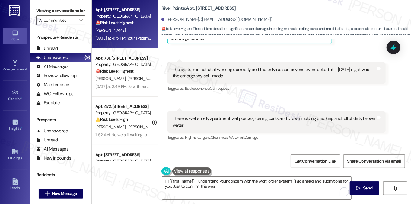
scroll to position [3488, 0]
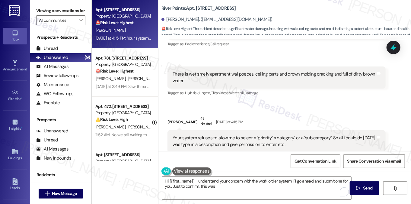
click at [181, 71] on div "There is wet smelly apartment wall poeces, ceiling parts and crown molding crac…" at bounding box center [274, 77] width 203 height 13
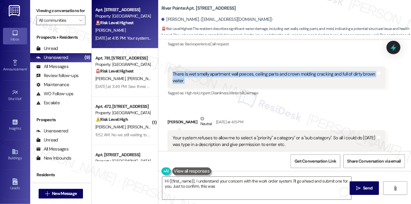
click at [181, 71] on div "There is wet smelly apartment wall poeces, ceiling parts and crown molding crac…" at bounding box center [274, 77] width 203 height 13
copy div "There is wet smelly apartment wall poeces, ceiling parts and crown molding crac…"
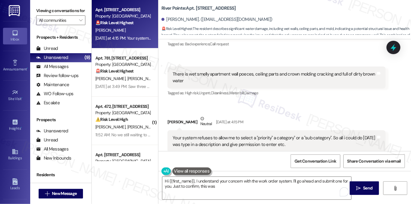
click at [64, 4] on div "Viewing conversations for All communities " at bounding box center [60, 15] width 61 height 31
click at [203, 135] on div "Your system refuses to allow me to select a "priority" a category" or a "sub ca…" at bounding box center [274, 141] width 203 height 13
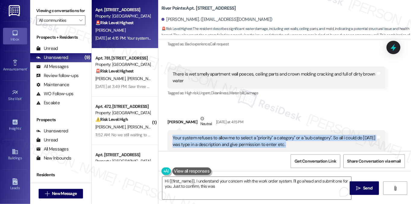
click at [203, 135] on div "Your system refuses to allow me to select a "priority" a category" or a "sub ca…" at bounding box center [274, 141] width 203 height 13
copy div "Your system refuses to allow me to select a "priority" a category" or a "sub ca…"
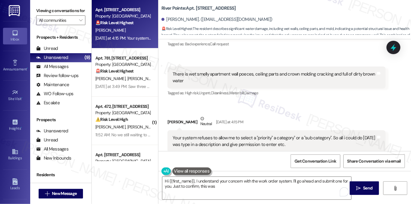
click at [78, 13] on label "Viewing conversations for" at bounding box center [60, 10] width 49 height 9
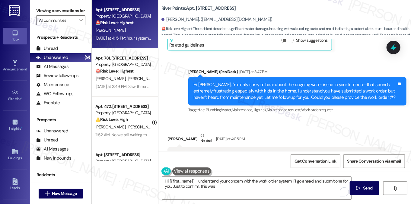
scroll to position [3035, 0]
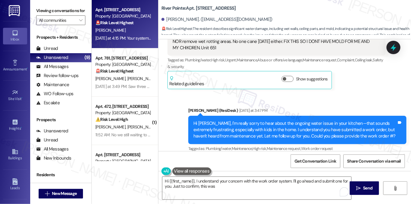
click at [81, 12] on label "Viewing conversations for" at bounding box center [60, 10] width 49 height 9
click at [66, 15] on label "Viewing conversations for" at bounding box center [60, 10] width 49 height 9
click at [224, 120] on div "Hi [PERSON_NAME], I'm really sorry to hear about the ongoing water issue in you…" at bounding box center [294, 129] width 203 height 19
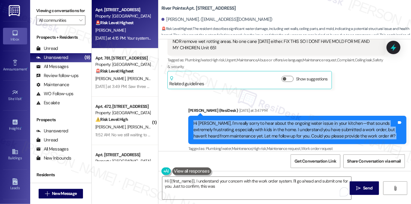
click at [224, 120] on div "Hi [PERSON_NAME], I'm really sorry to hear about the ongoing water issue in you…" at bounding box center [294, 129] width 203 height 19
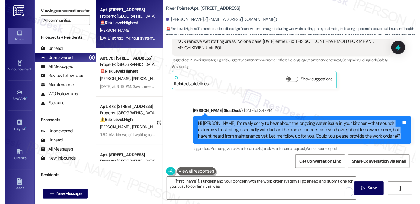
scroll to position [3126, 0]
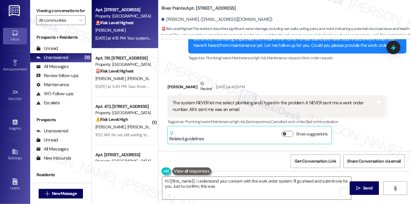
click at [194, 100] on div "The system NEVER let me select plumbing and i typed in the problem. It NEVER se…" at bounding box center [274, 106] width 203 height 13
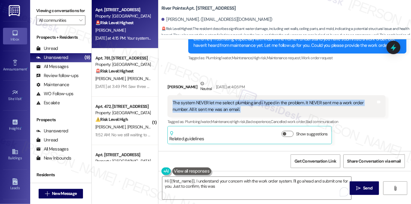
click at [194, 100] on div "The system NEVER let me select plumbing and i typed in the problem. It NEVER se…" at bounding box center [274, 106] width 203 height 13
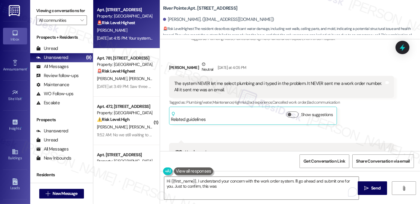
click at [67, 11] on label "Viewing conversations for" at bounding box center [61, 10] width 51 height 9
click at [220, 184] on textarea "Hi {{first_name}}, I understand your concern with the work order system. I'll g…" at bounding box center [261, 187] width 194 height 23
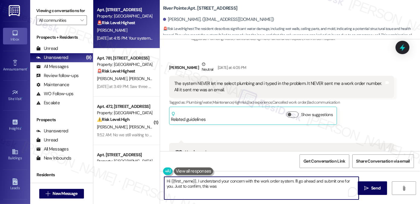
click at [220, 184] on textarea "Hi {{first_name}}, I understand your concern with the work order system. I'll g…" at bounding box center [261, 187] width 194 height 23
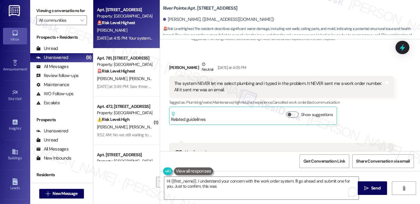
click at [65, 8] on label "Viewing conversations for" at bounding box center [61, 10] width 51 height 9
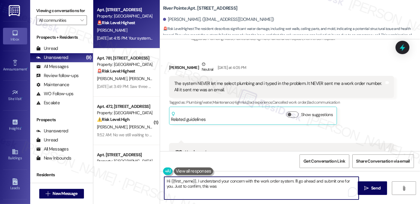
click at [244, 184] on textarea "Hi {{first_name}}, I understand your concern with the work order system. I'll g…" at bounding box center [261, 187] width 194 height 23
drag, startPoint x: 233, startPoint y: 187, endPoint x: 292, endPoint y: 179, distance: 59.6
click at [292, 179] on textarea "Hi {{first_name}}, I understand your concern with the work order system. I'll g…" at bounding box center [261, 187] width 194 height 23
paste textarea "could you let me know if maintenance has already been by since your emergency c…"
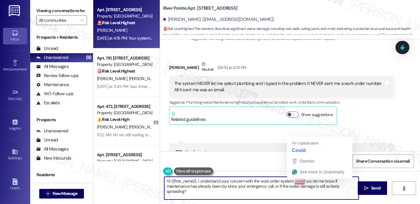
click at [296, 181] on textarea "Hi {{first_name}}, I understand your concern with the work order system. could …" at bounding box center [261, 187] width 194 height 23
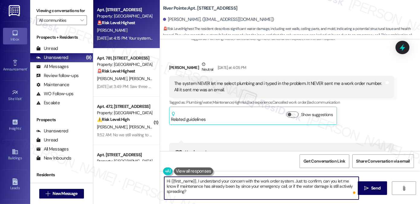
type textarea "Hi {{first_name}}, I understand your concern with the work order system. Just t…"
click at [263, 76] on div "Leslie Roznovsky Neutral Yesterday at 4:05 PM" at bounding box center [281, 68] width 225 height 15
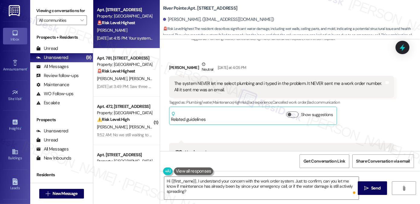
click at [225, 89] on div "The system NEVER let me select plumbing and i typed in the problem. It NEVER se…" at bounding box center [279, 86] width 210 height 13
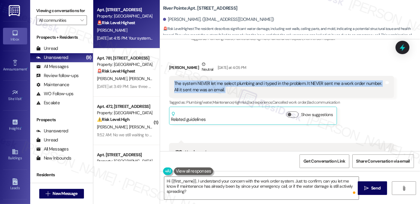
click at [225, 89] on div "The system NEVER let me select plumbing and i typed in the problem. It NEVER se…" at bounding box center [279, 86] width 210 height 13
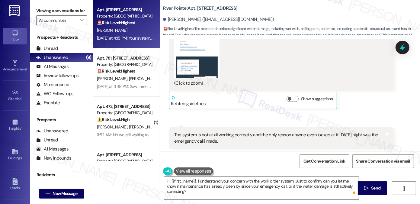
scroll to position [3307, 0]
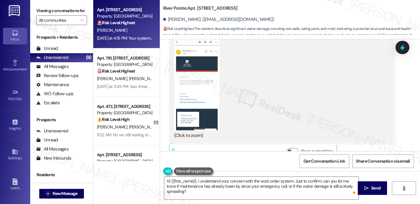
click at [186, 75] on button "Zoom image" at bounding box center [196, 81] width 45 height 98
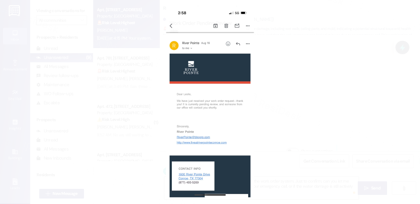
click at [307, 79] on button "Unzoom image" at bounding box center [210, 102] width 420 height 204
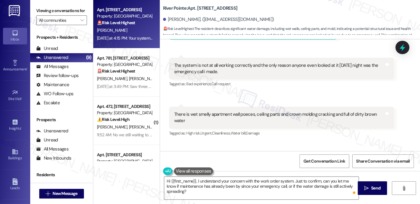
scroll to position [3428, 0]
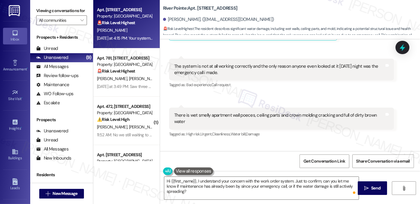
click at [222, 72] on div "The system is not at all working correctly and the only reason anyone even look…" at bounding box center [279, 69] width 210 height 13
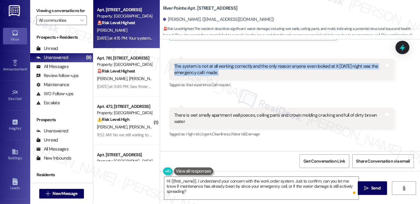
click at [222, 72] on div "The system is not at all working correctly and the only reason anyone even look…" at bounding box center [279, 69] width 210 height 13
click at [223, 72] on div "The system is not at all working correctly and the only reason anyone even look…" at bounding box center [279, 69] width 210 height 13
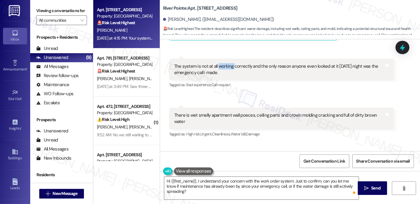
click at [223, 72] on div "The system is not at all working correctly and the only reason anyone even look…" at bounding box center [279, 69] width 210 height 13
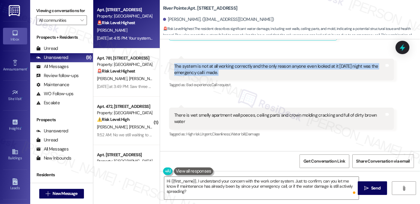
click at [223, 72] on div "The system is not at all working correctly and the only reason anyone even look…" at bounding box center [279, 69] width 210 height 13
click at [205, 75] on div "The system is not at all working correctly and the only reason anyone even look…" at bounding box center [279, 69] width 210 height 13
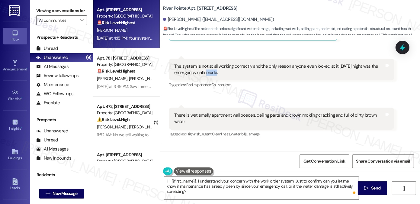
click at [205, 75] on div "The system is not at all working correctly and the only reason anyone even look…" at bounding box center [279, 69] width 210 height 13
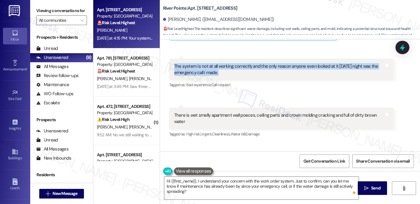
click at [205, 75] on div "The system is not at all working correctly and the only reason anyone even look…" at bounding box center [279, 69] width 210 height 13
click at [206, 72] on div "The system is not at all working correctly and the only reason anyone even look…" at bounding box center [279, 69] width 210 height 13
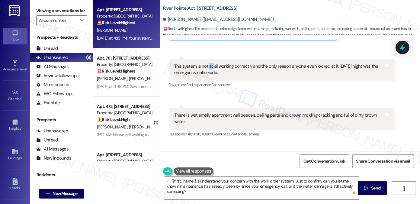
click at [206, 72] on div "The system is not at all working correctly and the only reason anyone even look…" at bounding box center [279, 69] width 210 height 13
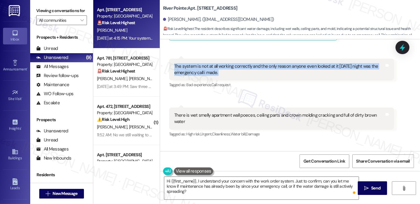
click at [206, 72] on div "The system is not at all working correctly and the only reason anyone even look…" at bounding box center [279, 69] width 210 height 13
click at [229, 74] on div "The system is not at all working correctly and the only reason anyone even look…" at bounding box center [279, 69] width 210 height 13
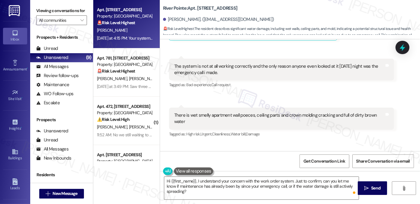
click at [229, 74] on div "The system is not at all working correctly and the only reason anyone even look…" at bounding box center [279, 69] width 210 height 13
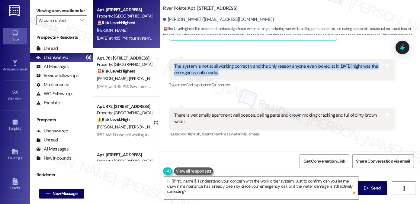
click at [229, 74] on div "The system is not at all working correctly and the only reason anyone even look…" at bounding box center [279, 69] width 210 height 13
click at [217, 71] on div "The system is not at all working correctly and the only reason anyone even look…" at bounding box center [279, 69] width 210 height 13
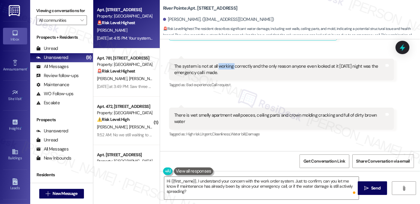
click at [217, 71] on div "The system is not at all working correctly and the only reason anyone even look…" at bounding box center [279, 69] width 210 height 13
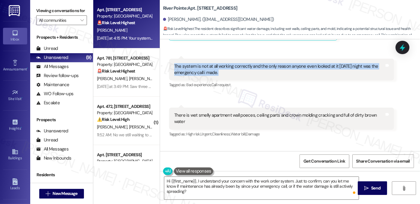
click at [217, 71] on div "The system is not at all working correctly and the only reason anyone even look…" at bounding box center [279, 69] width 210 height 13
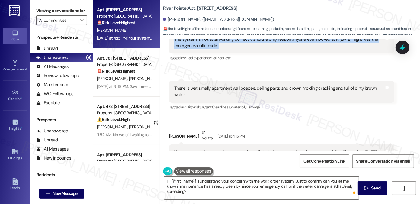
scroll to position [3488, 0]
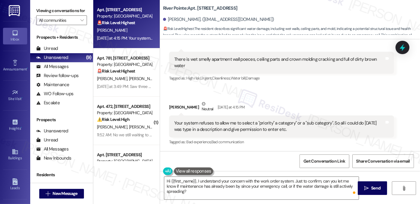
click at [218, 60] on div "There is wet smelly apartment wall poeces, ceiling parts and crown molding crac…" at bounding box center [279, 62] width 210 height 13
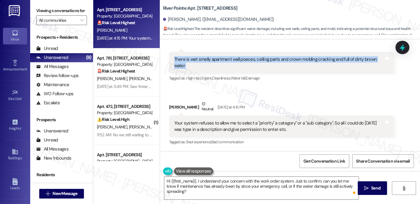
click at [218, 60] on div "There is wet smelly apartment wall poeces, ceiling parts and crown molding crac…" at bounding box center [279, 62] width 210 height 13
click at [243, 59] on div "There is wet smelly apartment wall poeces, ceiling parts and crown molding crac…" at bounding box center [279, 62] width 210 height 13
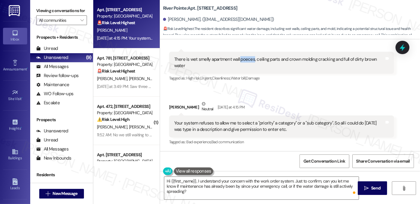
click at [243, 59] on div "There is wet smelly apartment wall poeces, ceiling parts and crown molding crac…" at bounding box center [279, 62] width 210 height 13
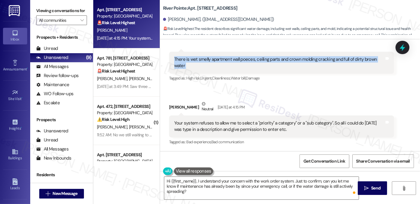
click at [243, 59] on div "There is wet smelly apartment wall poeces, ceiling parts and crown molding crac…" at bounding box center [279, 62] width 210 height 13
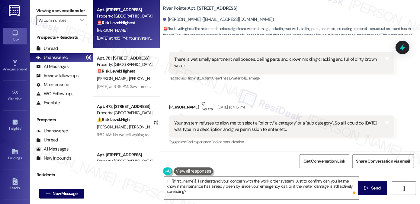
click at [229, 122] on div "Your system refuses to allow me to select a "priority" a category" or a "sub ca…" at bounding box center [279, 126] width 210 height 13
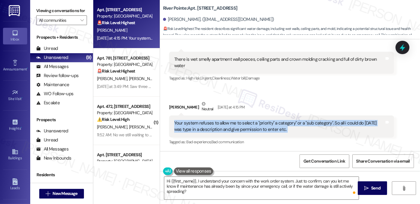
click at [229, 122] on div "Your system refuses to allow me to select a "priority" a category" or a "sub ca…" at bounding box center [279, 126] width 210 height 13
click at [230, 184] on textarea "Hi {{first_name}}, I understand your concern with the work order system. Just t…" at bounding box center [261, 187] width 194 height 23
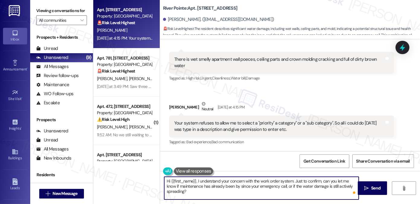
click at [230, 184] on textarea "Hi {{first_name}}, I understand your concern with the work order system. Just t…" at bounding box center [261, 187] width 194 height 23
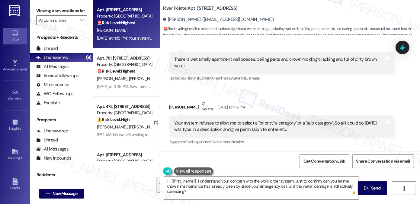
click at [82, 14] on label "Viewing conversations for" at bounding box center [61, 10] width 51 height 9
click at [256, 86] on div "Received via SMS 4:08 PM [PERSON_NAME] Neutral [DATE] at 4:08 PM There is wet s…" at bounding box center [281, 67] width 234 height 40
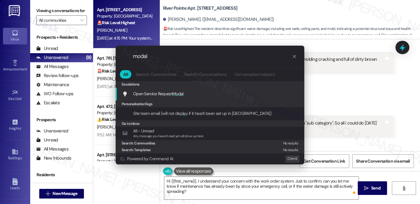
type input "modal"
click at [179, 91] on span "Modal" at bounding box center [177, 93] width 11 height 5
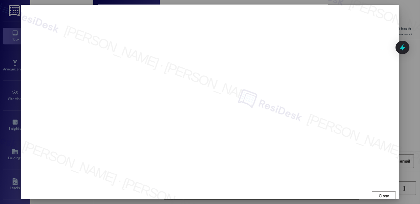
scroll to position [0, 0]
click at [379, 194] on span "Close" at bounding box center [383, 196] width 11 height 6
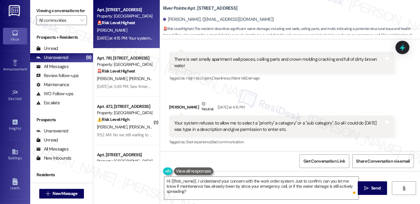
click at [301, 108] on div "Leslie Roznovsky Neutral Yesterday at 4:15 PM" at bounding box center [281, 107] width 225 height 15
click at [235, 65] on div "There is wet smelly apartment wall poeces, ceiling parts and crown molding crac…" at bounding box center [279, 62] width 210 height 13
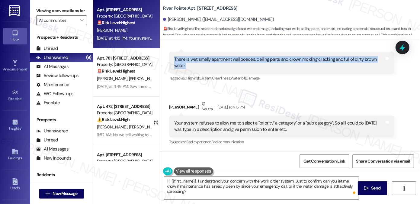
click at [235, 65] on div "There is wet smelly apartment wall poeces, ceiling parts and crown molding crac…" at bounding box center [279, 62] width 210 height 13
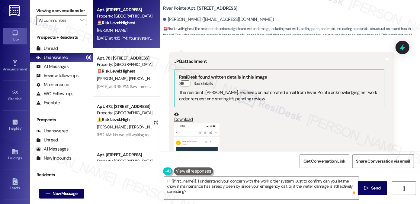
scroll to position [3156, 0]
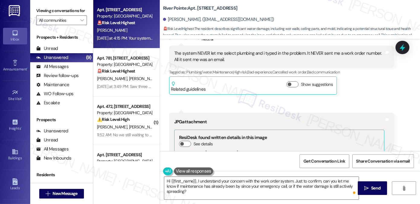
click at [216, 63] on div "The system NEVER let me select plumbing and i typed in the problem. It NEVER se…" at bounding box center [279, 56] width 210 height 13
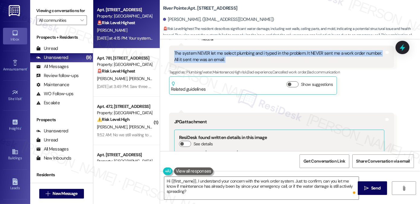
click at [216, 63] on div "The system NEVER let me select plumbing and i typed in the problem. It NEVER se…" at bounding box center [279, 56] width 210 height 13
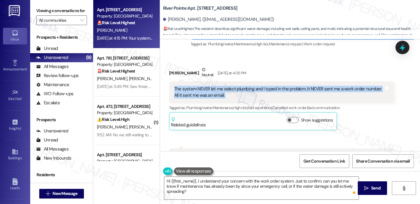
scroll to position [3096, 0]
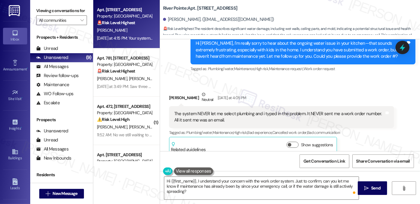
click at [233, 58] on div "Hi [PERSON_NAME], I'm really sorry to hear about the ongoing water issue in you…" at bounding box center [300, 49] width 210 height 19
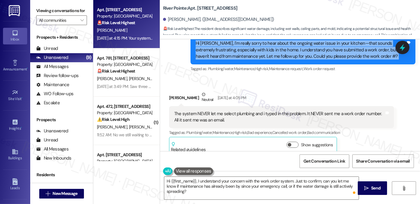
click at [233, 58] on div "Hi [PERSON_NAME], I'm really sorry to hear about the ongoing water issue in you…" at bounding box center [300, 49] width 210 height 19
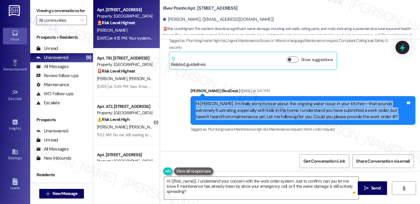
click at [236, 109] on div "Hi [PERSON_NAME], I'm really sorry to hear about the ongoing water issue in you…" at bounding box center [300, 109] width 210 height 19
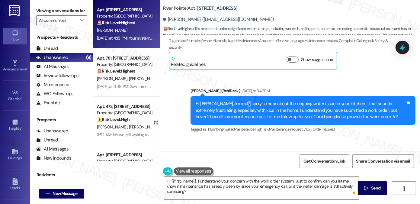
click at [236, 109] on div "Hi [PERSON_NAME], I'm really sorry to hear about the ongoing water issue in you…" at bounding box center [300, 109] width 210 height 19
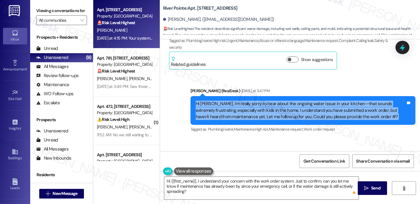
click at [236, 111] on div "Hi [PERSON_NAME], I'm really sorry to hear about the ongoing water issue in you…" at bounding box center [300, 109] width 210 height 19
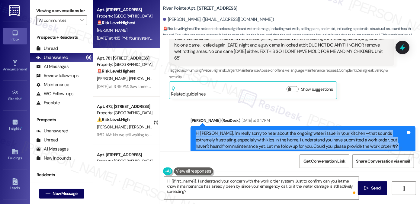
scroll to position [2975, 0]
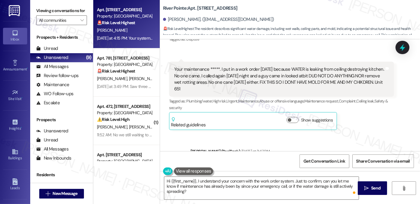
click at [216, 85] on div "Your maintenance *****. I put in a work order [DATE] because WATER is leaking f…" at bounding box center [279, 79] width 210 height 26
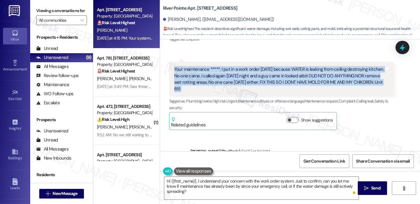
click at [216, 85] on div "Your maintenance *****. I put in a work order [DATE] because WATER is leaking f…" at bounding box center [279, 79] width 210 height 26
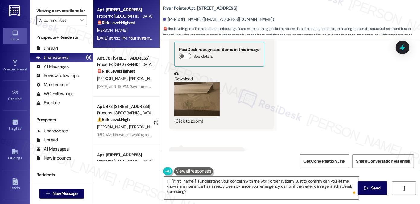
scroll to position [2794, 0]
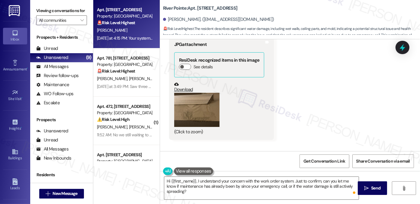
click at [57, 12] on label "Viewing conversations for" at bounding box center [61, 10] width 51 height 9
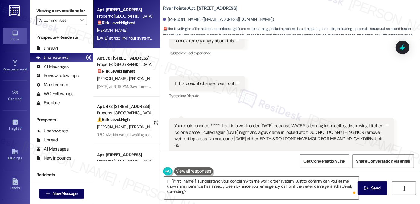
scroll to position [2945, 0]
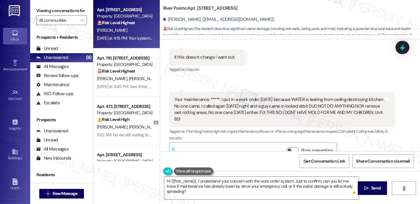
click at [254, 104] on div "Your maintenance *****. I put in a work order [DATE] because WATER is leaking f…" at bounding box center [279, 109] width 210 height 26
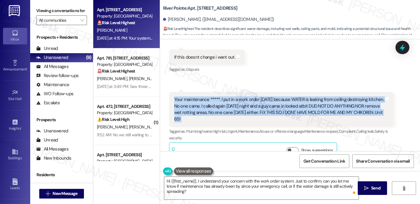
click at [254, 104] on div "Your maintenance *****. I put in a work order [DATE] because WATER is leaking f…" at bounding box center [279, 109] width 210 height 26
click at [277, 109] on div "Your maintenance *****. I put in a work order [DATE] because WATER is leaking f…" at bounding box center [279, 109] width 210 height 26
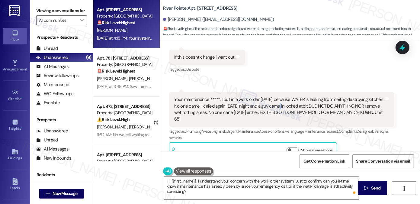
click at [277, 109] on div "Your maintenance *****. I put in a work order [DATE] because WATER is leaking f…" at bounding box center [279, 109] width 210 height 26
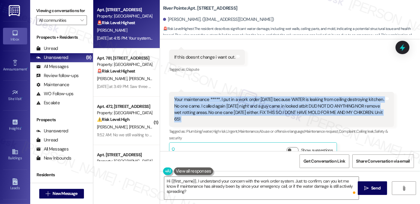
click at [277, 109] on div "Your maintenance *****. I put in a work order [DATE] because WATER is leaking f…" at bounding box center [279, 109] width 210 height 26
click at [275, 108] on div "Your maintenance *****. I put in a work order [DATE] because WATER is leaking f…" at bounding box center [279, 109] width 210 height 26
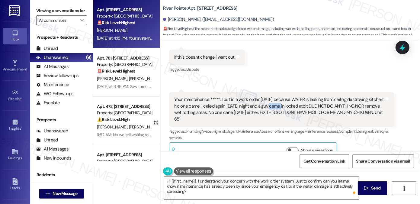
click at [275, 108] on div "Your maintenance *****. I put in a work order [DATE] because WATER is leaking f…" at bounding box center [279, 109] width 210 height 26
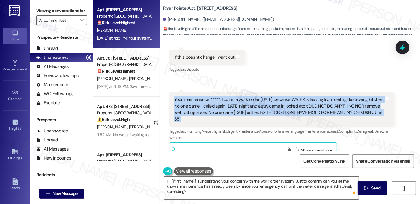
click at [275, 108] on div "Your maintenance *****. I put in a work order [DATE] because WATER is leaking f…" at bounding box center [279, 109] width 210 height 26
click at [319, 103] on div "Your maintenance *****. I put in a work order [DATE] because WATER is leaking f…" at bounding box center [279, 109] width 210 height 26
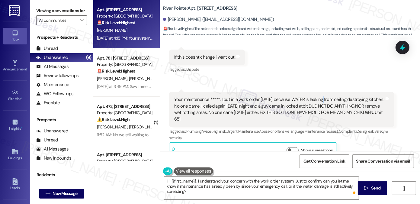
click at [319, 103] on div "Your maintenance *****. I put in a work order [DATE] because WATER is leaking f…" at bounding box center [279, 109] width 210 height 26
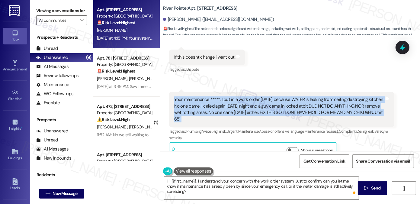
click at [319, 103] on div "Your maintenance *****. I put in a work order [DATE] because WATER is leaking f…" at bounding box center [279, 109] width 210 height 26
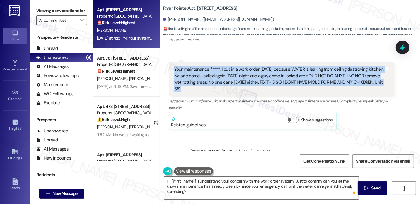
click at [236, 84] on div "Your maintenance *****. I put in a work order [DATE] because WATER is leaking f…" at bounding box center [279, 79] width 210 height 26
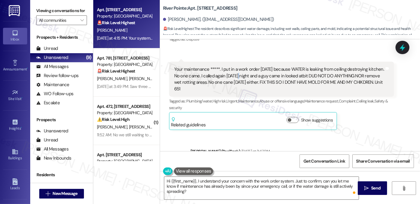
click at [236, 84] on div "Your maintenance *****. I put in a work order [DATE] because WATER is leaking f…" at bounding box center [279, 79] width 210 height 26
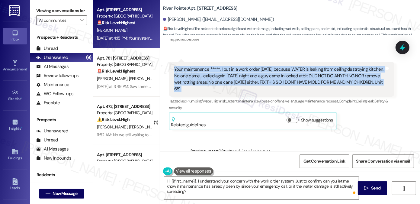
click at [236, 84] on div "Your maintenance *****. I put in a work order [DATE] because WATER is leaking f…" at bounding box center [279, 79] width 210 height 26
click at [315, 90] on div "Your maintenance *****. I put in a work order [DATE] because WATER is leaking f…" at bounding box center [279, 79] width 210 height 26
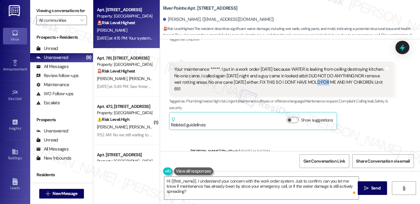
click at [315, 90] on div "Your maintenance *****. I put in a work order [DATE] because WATER is leaking f…" at bounding box center [279, 79] width 210 height 26
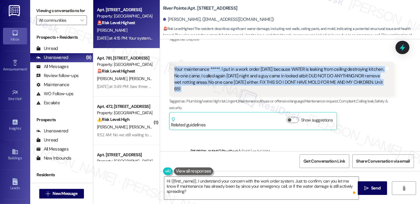
click at [315, 90] on div "Your maintenance *****. I put in a work order [DATE] because WATER is leaking f…" at bounding box center [279, 79] width 210 height 26
click at [229, 89] on div "Your maintenance *****. I put in a work order [DATE] because WATER is leaking f…" at bounding box center [279, 79] width 210 height 26
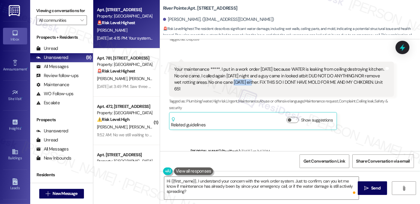
click at [229, 89] on div "Your maintenance *****. I put in a work order [DATE] because WATER is leaking f…" at bounding box center [279, 79] width 210 height 26
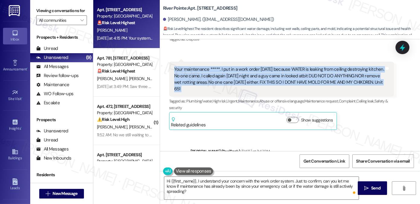
click at [229, 89] on div "Your maintenance *****. I put in a work order [DATE] because WATER is leaking f…" at bounding box center [279, 79] width 210 height 26
click at [270, 88] on div "Your maintenance *****. I put in a work order [DATE] because WATER is leaking f…" at bounding box center [279, 79] width 210 height 26
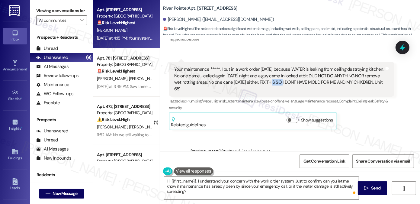
click at [270, 88] on div "Your maintenance *****. I put in a work order [DATE] because WATER is leaking f…" at bounding box center [279, 79] width 210 height 26
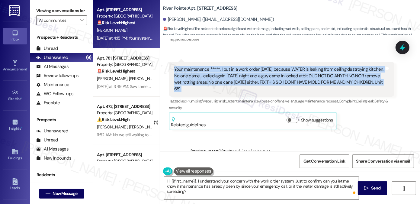
click at [270, 88] on div "Your maintenance *****. I put in a work order [DATE] because WATER is leaking f…" at bounding box center [279, 79] width 210 height 26
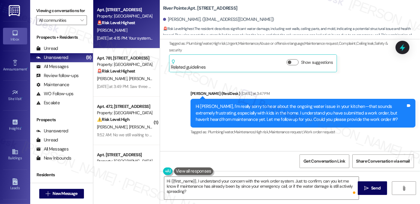
scroll to position [3066, 0]
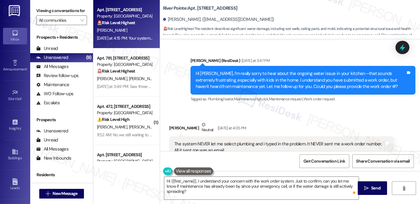
click at [222, 78] on div "Hi [PERSON_NAME], I'm really sorry to hear about the ongoing water issue in you…" at bounding box center [300, 79] width 210 height 19
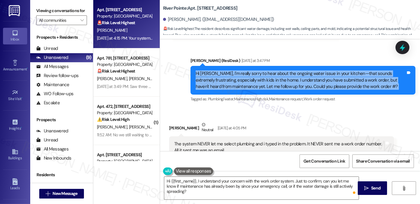
click at [222, 78] on div "Hi [PERSON_NAME], I'm really sorry to hear about the ongoing water issue in you…" at bounding box center [300, 79] width 210 height 19
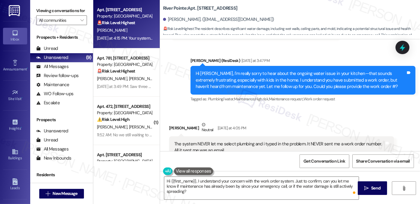
click at [62, 15] on label "Viewing conversations for" at bounding box center [61, 10] width 51 height 9
click at [245, 80] on div "Hi [PERSON_NAME], I'm really sorry to hear about the ongoing water issue in you…" at bounding box center [300, 79] width 210 height 19
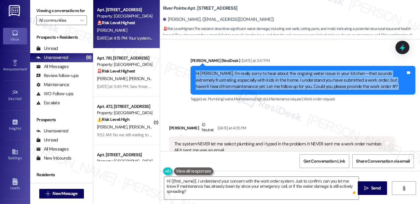
click at [245, 80] on div "Hi [PERSON_NAME], I'm really sorry to hear about the ongoing water issue in you…" at bounding box center [300, 79] width 210 height 19
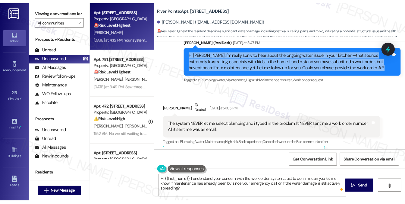
scroll to position [3126, 0]
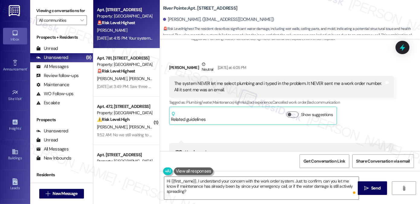
click at [220, 90] on div "The system NEVER let me select plumbing and i typed in the problem. It NEVER se…" at bounding box center [279, 86] width 210 height 13
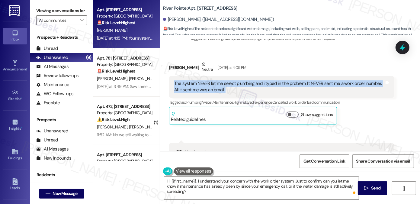
drag, startPoint x: 220, startPoint y: 90, endPoint x: 226, endPoint y: 87, distance: 6.7
click at [220, 90] on div "The system NEVER let me select plumbing and i typed in the problem. It NEVER se…" at bounding box center [279, 86] width 210 height 13
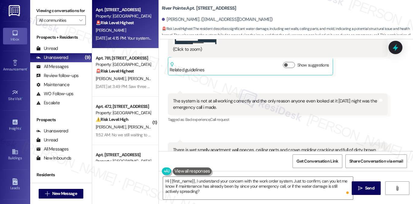
scroll to position [3428, 0]
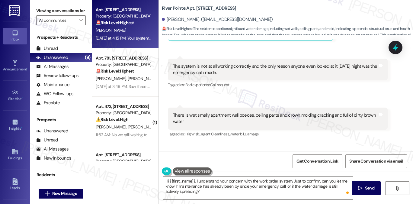
click at [216, 71] on div "The system is not at all working correctly and the only reason anyone even look…" at bounding box center [275, 69] width 205 height 13
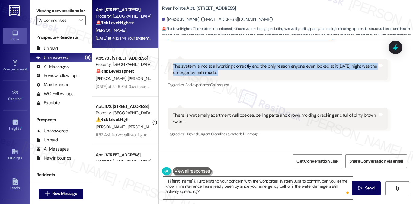
click at [216, 71] on div "The system is not at all working correctly and the only reason anyone even look…" at bounding box center [275, 69] width 205 height 13
click at [256, 74] on div "The system is not at all working correctly and the only reason anyone even look…" at bounding box center [275, 69] width 205 height 13
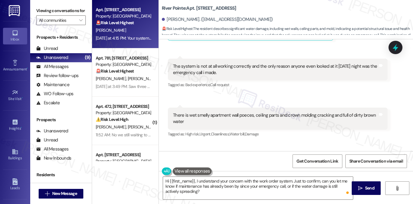
click at [256, 74] on div "The system is not at all working correctly and the only reason anyone even look…" at bounding box center [275, 69] width 205 height 13
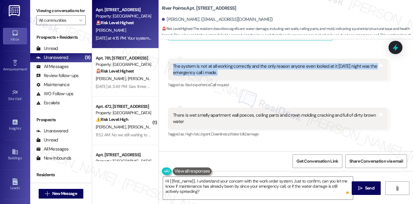
click at [256, 74] on div "The system is not at all working correctly and the only reason anyone even look…" at bounding box center [275, 69] width 205 height 13
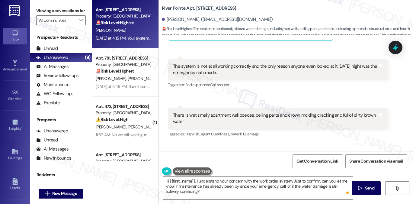
click at [75, 7] on label "Viewing conversations for" at bounding box center [60, 10] width 49 height 9
drag, startPoint x: 160, startPoint y: 8, endPoint x: 184, endPoint y: 9, distance: 23.6
click at [184, 9] on b "River Pointe: Apt. 651, 1600 River Pointe Dr" at bounding box center [199, 8] width 75 height 6
copy b "River Pointe"
click at [74, 11] on label "Viewing conversations for" at bounding box center [60, 10] width 49 height 9
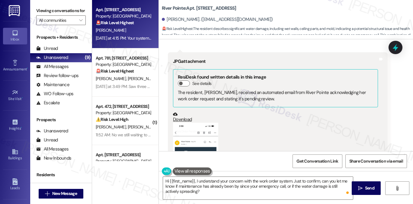
scroll to position [3126, 0]
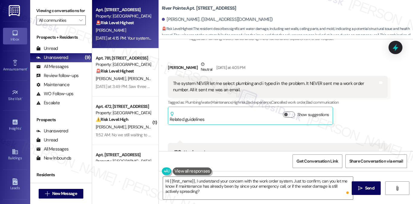
click at [221, 92] on div "The system NEVER let me select plumbing and i typed in the problem. It NEVER se…" at bounding box center [275, 86] width 205 height 13
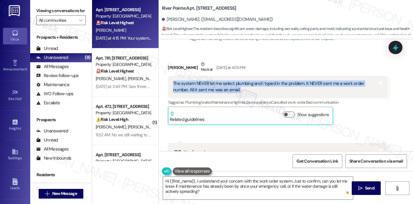
click at [221, 92] on div "The system NEVER let me select plumbing and i typed in the problem. It NEVER se…" at bounding box center [275, 86] width 205 height 13
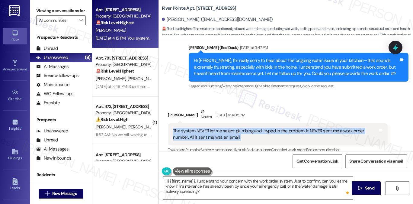
scroll to position [3035, 0]
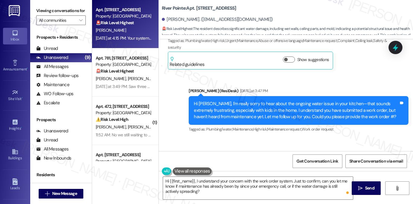
click at [213, 105] on div "Hi Leslie, I'm really sorry to hear about the ongoing water issue in your kitch…" at bounding box center [299, 110] width 220 height 28
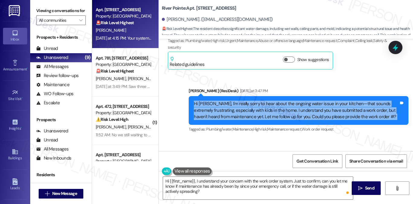
click at [214, 105] on div "Hi [PERSON_NAME], I'm really sorry to hear about the ongoing water issue in you…" at bounding box center [296, 109] width 205 height 19
click at [267, 113] on div "Hi [PERSON_NAME], I'm really sorry to hear about the ongoing water issue in you…" at bounding box center [296, 109] width 205 height 19
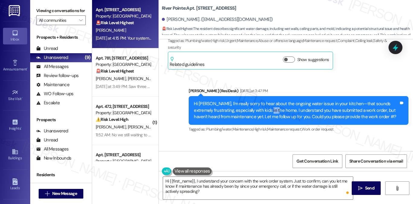
click at [267, 113] on div "Hi [PERSON_NAME], I'm really sorry to hear about the ongoing water issue in you…" at bounding box center [296, 109] width 205 height 19
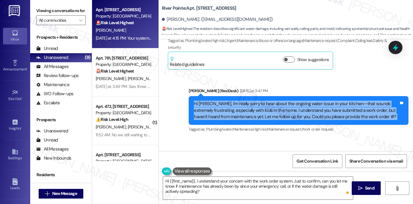
click at [267, 113] on div "Hi [PERSON_NAME], I'm really sorry to hear about the ongoing water issue in you…" at bounding box center [296, 109] width 205 height 19
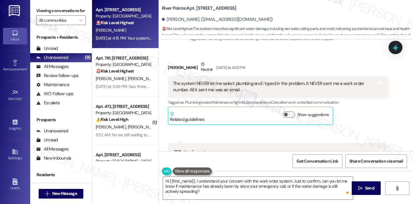
click at [212, 93] on div "The system NEVER let me select plumbing and i typed in the problem. It NEVER se…" at bounding box center [275, 86] width 205 height 13
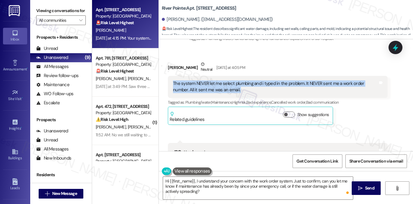
click at [212, 93] on div "The system NEVER let me select plumbing and i typed in the problem. It NEVER se…" at bounding box center [275, 86] width 205 height 13
click at [236, 91] on div "The system NEVER let me select plumbing and i typed in the problem. It NEVER se…" at bounding box center [275, 86] width 205 height 13
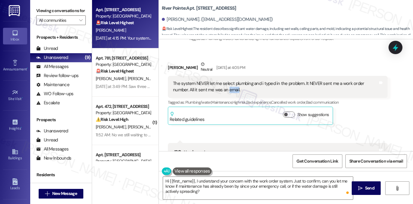
click at [236, 91] on div "The system NEVER let me select plumbing and i typed in the problem. It NEVER se…" at bounding box center [275, 86] width 205 height 13
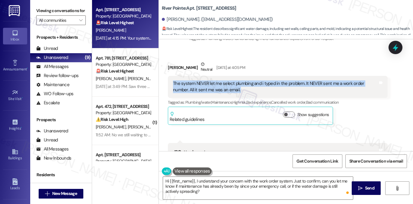
click at [236, 91] on div "The system NEVER let me select plumbing and i typed in the problem. It NEVER se…" at bounding box center [275, 86] width 205 height 13
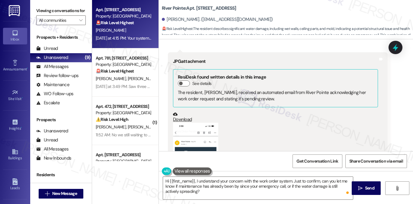
scroll to position [3247, 0]
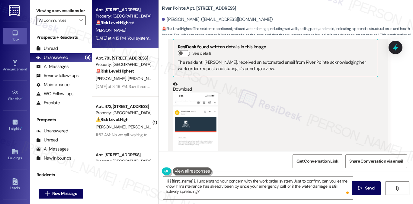
click at [188, 106] on button "Zoom image" at bounding box center [195, 141] width 45 height 98
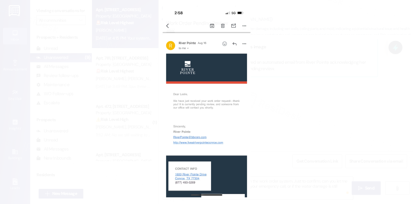
click at [314, 113] on button "Unzoom image" at bounding box center [206, 102] width 413 height 204
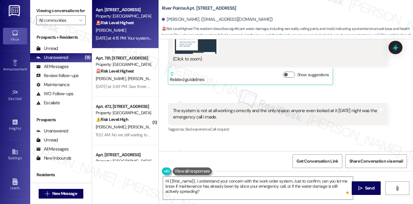
scroll to position [3397, 0]
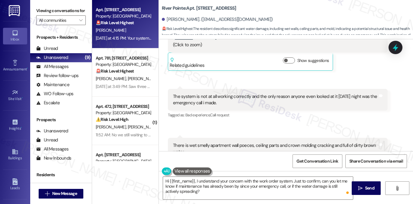
click at [222, 100] on div "The system is not at all working correctly and the only reason anyone even look…" at bounding box center [275, 99] width 205 height 13
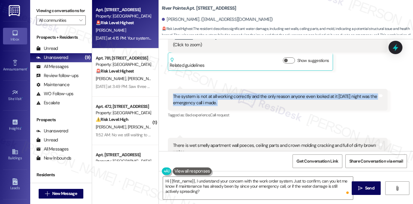
click at [222, 100] on div "The system is not at all working correctly and the only reason anyone even look…" at bounding box center [275, 99] width 205 height 13
click at [236, 100] on div "The system is not at all working correctly and the only reason anyone even look…" at bounding box center [275, 99] width 205 height 13
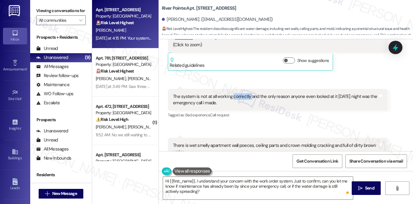
click at [236, 100] on div "The system is not at all working correctly and the only reason anyone even look…" at bounding box center [275, 99] width 205 height 13
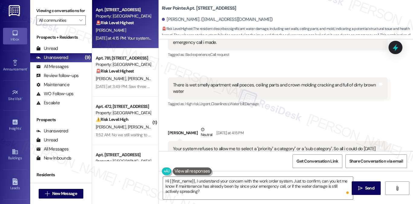
click at [205, 89] on div "There is wet smelly apartment wall poeces, ceiling parts and crown molding crac…" at bounding box center [275, 88] width 205 height 13
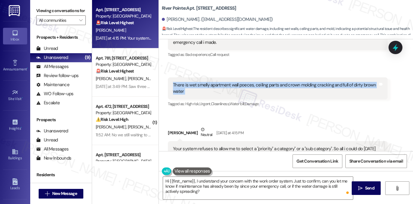
click at [205, 89] on div "There is wet smelly apartment wall poeces, ceiling parts and crown molding crac…" at bounding box center [275, 88] width 205 height 13
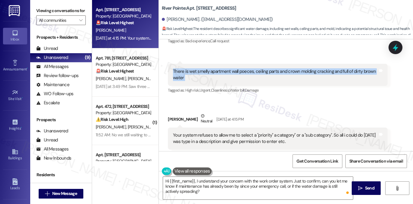
scroll to position [3488, 0]
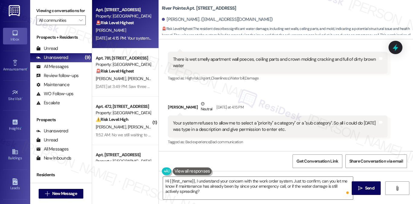
click at [210, 124] on div "Your system refuses to allow me to select a "priority" a category" or a "sub ca…" at bounding box center [275, 126] width 205 height 13
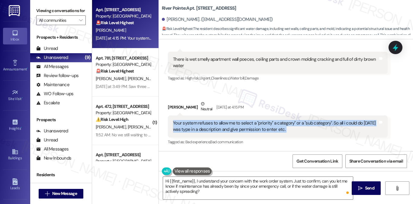
click at [210, 124] on div "Your system refuses to allow me to select a "priority" a category" or a "sub ca…" at bounding box center [275, 126] width 205 height 13
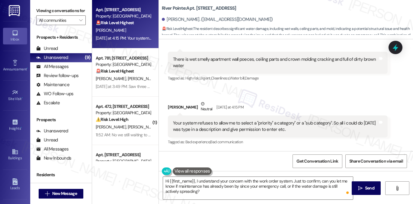
click at [297, 104] on div "Leslie Roznovsky Neutral Yesterday at 4:15 PM" at bounding box center [278, 107] width 220 height 15
click at [264, 129] on div "Your system refuses to allow me to select a "priority" a category" or a "sub ca…" at bounding box center [275, 126] width 205 height 13
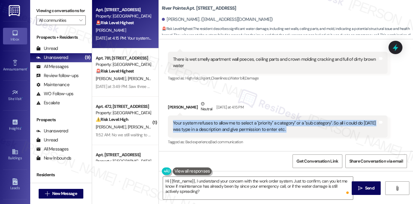
click at [264, 129] on div "Your system refuses to allow me to select a "priority" a category" or a "sub ca…" at bounding box center [275, 126] width 205 height 13
click at [247, 130] on div "Your system refuses to allow me to select a "priority" a category" or a "sub ca…" at bounding box center [275, 126] width 205 height 13
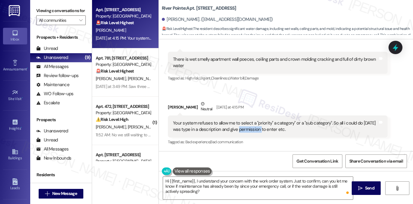
click at [247, 130] on div "Your system refuses to allow me to select a "priority" a category" or a "sub ca…" at bounding box center [275, 126] width 205 height 13
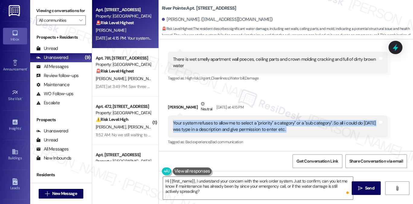
click at [247, 130] on div "Your system refuses to allow me to select a "priority" a category" or a "sub ca…" at bounding box center [275, 126] width 205 height 13
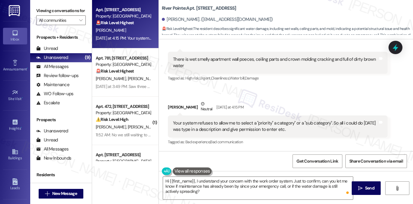
click at [71, 12] on label "Viewing conversations for" at bounding box center [60, 10] width 49 height 9
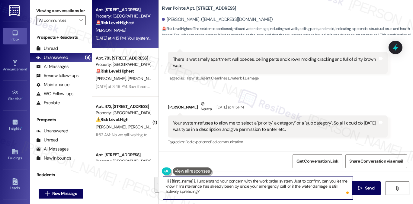
drag, startPoint x: 203, startPoint y: 191, endPoint x: 292, endPoint y: 180, distance: 89.3
click at [292, 180] on textarea "Hi {{first_name}}, I understand your concern with the work order system. Just t…" at bounding box center [258, 187] width 190 height 23
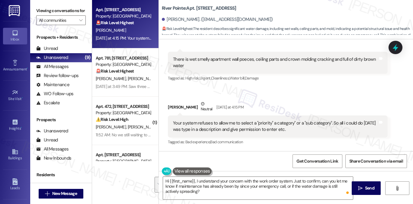
drag, startPoint x: 82, startPoint y: 13, endPoint x: 125, endPoint y: 43, distance: 52.8
click at [82, 13] on label "Viewing conversations for" at bounding box center [60, 10] width 49 height 9
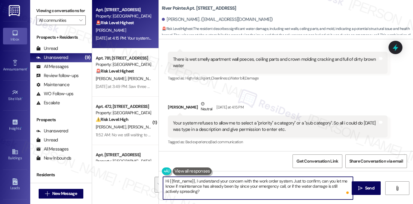
drag, startPoint x: 259, startPoint y: 190, endPoint x: 292, endPoint y: 178, distance: 35.6
click at [292, 178] on textarea "Hi {{first_name}}, I understand your concern with the work order system. Just t…" at bounding box center [258, 187] width 190 height 23
click at [278, 189] on textarea "Hi {{first_name}}, I understand your concern with the work order system. Just t…" at bounding box center [258, 187] width 190 height 23
click at [202, 186] on textarea "Hi {{first_name}}, I understand your concern with the work order system. To con…" at bounding box center [258, 187] width 190 height 23
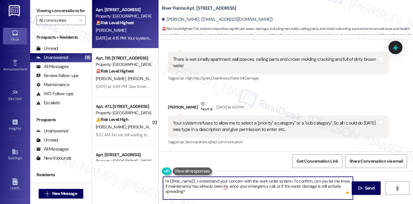
click at [208, 192] on textarea "Hi {{first_name}}, I understand your concern with the work order system. To con…" at bounding box center [258, 187] width 190 height 23
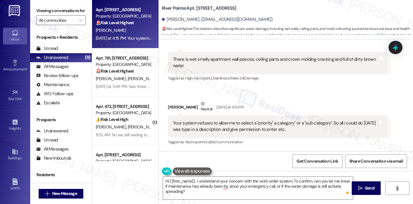
drag, startPoint x: 66, startPoint y: 13, endPoint x: 71, endPoint y: 14, distance: 4.9
click at [66, 13] on label "Viewing conversations for" at bounding box center [60, 10] width 49 height 9
click at [71, 7] on label "Viewing conversations for" at bounding box center [60, 10] width 49 height 9
click at [246, 123] on div "Your system refuses to allow me to select a "priority" a category" or a "sub ca…" at bounding box center [275, 126] width 205 height 13
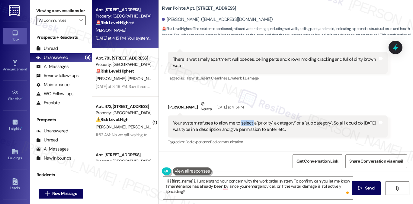
click at [246, 123] on div "Your system refuses to allow me to select a "priority" a category" or a "sub ca…" at bounding box center [275, 126] width 205 height 13
click at [234, 182] on textarea "Hi {{first_name}}, I understand your concern with the work order system. To con…" at bounding box center [258, 187] width 190 height 23
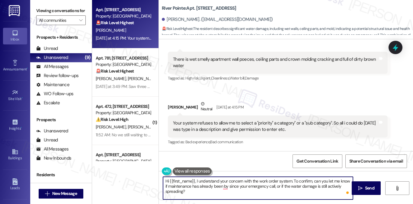
click at [234, 182] on textarea "Hi {{first_name}}, I understand your concern with the work order system. To con…" at bounding box center [258, 187] width 190 height 23
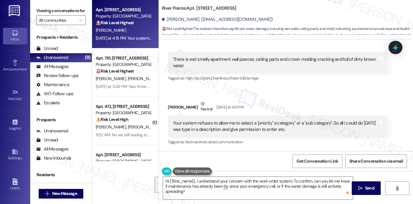
click at [79, 11] on label "Viewing conversations for" at bounding box center [60, 10] width 49 height 9
click at [253, 188] on textarea "Hi {{first_name}}, I understand your concern with the work order system. To con…" at bounding box center [258, 187] width 190 height 23
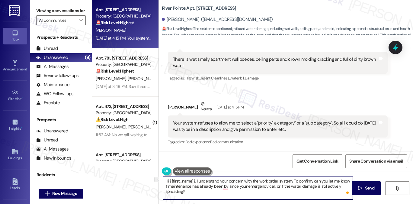
drag, startPoint x: 195, startPoint y: 180, endPoint x: 290, endPoint y: 173, distance: 95.6
click at [290, 173] on div "Hi {{first_name}}, I understand your concern with the work order system. To con…" at bounding box center [286, 193] width 254 height 45
paste textarea "’m so sorry to hear about the issues you experienced with the system, as well a…"
click at [201, 180] on textarea "Hi {{first_name}}, I’m so sorry to hear about the issues you experienced with t…" at bounding box center [258, 187] width 190 height 23
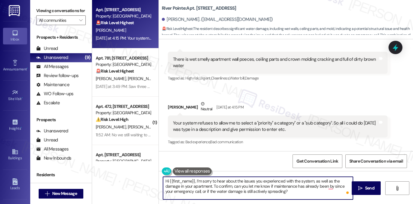
click at [224, 187] on textarea "Hi {{first_name}}, I’m sorry to hear about the issues you experienced with the …" at bounding box center [258, 187] width 190 height 23
type textarea "Hi {{first_name}}, I’m sorry to hear about the issues you experienced with the …"
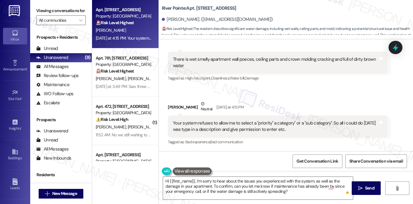
click at [60, 9] on label "Viewing conversations for" at bounding box center [60, 10] width 49 height 9
click at [71, 12] on label "Viewing conversations for" at bounding box center [60, 10] width 49 height 9
click at [251, 188] on textarea "Hi {{first_name}}, I’m sorry to hear about the issues you experienced with the …" at bounding box center [258, 187] width 190 height 23
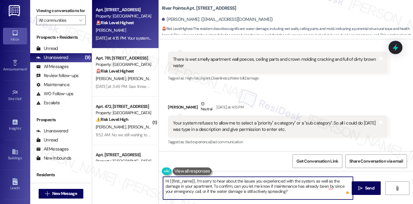
click at [251, 188] on textarea "Hi {{first_name}}, I’m sorry to hear about the issues you experienced with the …" at bounding box center [258, 187] width 190 height 23
drag, startPoint x: 251, startPoint y: 188, endPoint x: 257, endPoint y: 186, distance: 6.3
click at [251, 188] on textarea "Hi {{first_name}}, I’m sorry to hear about the issues you experienced with the …" at bounding box center [258, 187] width 190 height 23
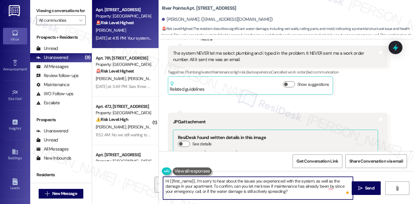
scroll to position [3096, 0]
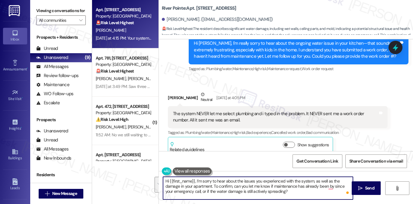
click at [200, 122] on div "The system NEVER let me select plumbing and i typed in the problem. It NEVER se…" at bounding box center [275, 116] width 205 height 13
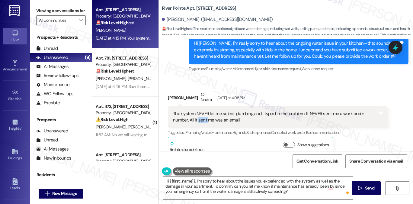
click at [200, 122] on div "The system NEVER let me select plumbing and i typed in the problem. It NEVER se…" at bounding box center [275, 116] width 205 height 13
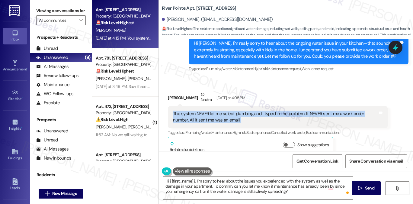
click at [200, 122] on div "The system NEVER let me select plumbing and i typed in the problem. It NEVER se…" at bounding box center [275, 116] width 205 height 13
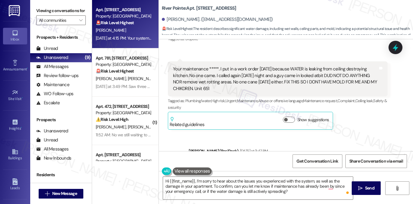
scroll to position [2945, 0]
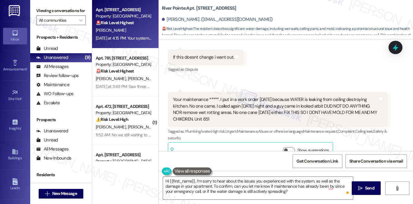
click at [195, 104] on div "Your maintenance *****. I put in a work order [DATE] because WATER is leaking f…" at bounding box center [275, 109] width 205 height 26
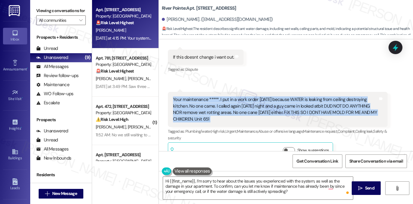
click at [195, 104] on div "Your maintenance *****. I put in a work order [DATE] because WATER is leaking f…" at bounding box center [275, 109] width 205 height 26
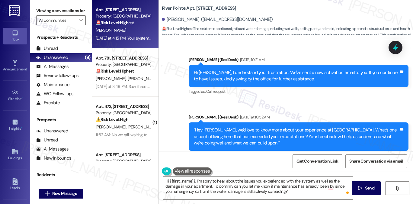
scroll to position [2704, 0]
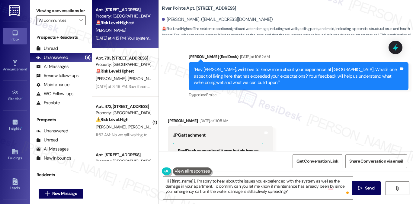
click at [303, 81] on div ""Hey [PERSON_NAME], we'd love to know more about your experience at [GEOGRAPHIC…" at bounding box center [296, 75] width 205 height 19
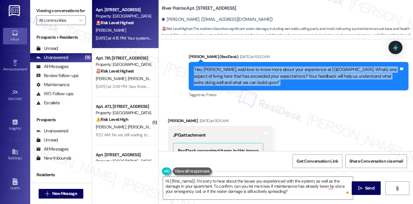
click at [303, 81] on div ""Hey [PERSON_NAME], we'd love to know more about your experience at [GEOGRAPHIC…" at bounding box center [296, 75] width 205 height 19
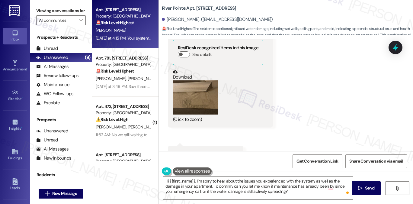
scroll to position [2885, 0]
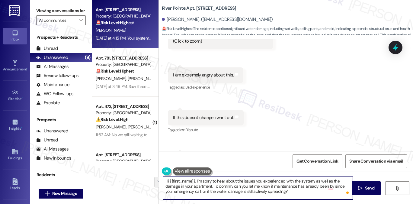
drag, startPoint x: 292, startPoint y: 191, endPoint x: 211, endPoint y: 186, distance: 80.7
click at [211, 186] on textarea "Hi {{first_name}}, I’m sorry to hear about the issues you experienced with the …" at bounding box center [258, 187] width 190 height 23
click at [271, 131] on div "Received via SMS Leslie Roznovsky Yesterday at 11:05 AM JPG attachment ResiDesk…" at bounding box center [286, 74] width 254 height 302
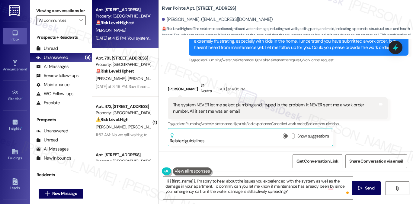
scroll to position [3126, 0]
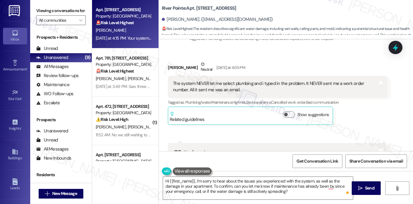
click at [215, 90] on div "The system NEVER let me select plumbing and i typed in the problem. It NEVER se…" at bounding box center [275, 86] width 205 height 13
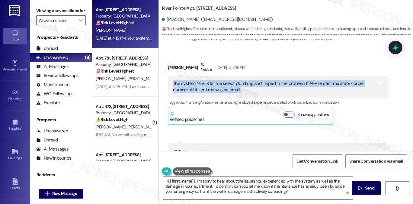
click at [215, 90] on div "The system NEVER let me select plumbing and i typed in the problem. It NEVER se…" at bounding box center [275, 86] width 205 height 13
click at [268, 83] on div "The system NEVER let me select plumbing and i typed in the problem. It NEVER se…" at bounding box center [278, 87] width 220 height 22
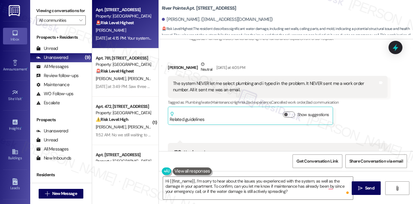
click at [249, 89] on div "The system NEVER let me select plumbing and i typed in the problem. It NEVER se…" at bounding box center [275, 86] width 205 height 13
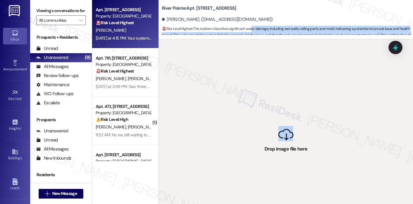
drag, startPoint x: 292, startPoint y: 136, endPoint x: 252, endPoint y: 23, distance: 119.2
click at [252, 25] on div "River Pointe: Apt. 651, 1600 River Pointe Dr Leslie Roznovsky. (roznovskyleslie…" at bounding box center [285, 102] width 254 height 204
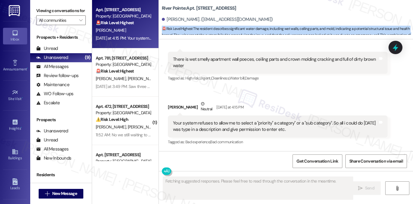
scroll to position [3488, 0]
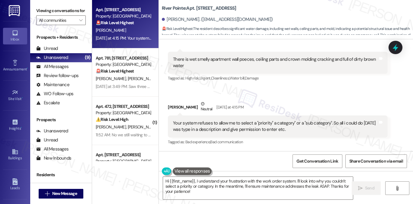
click at [58, 6] on label "Viewing conversations for" at bounding box center [60, 10] width 49 height 9
click at [217, 184] on textarea "Hi {{first_name}}, I understand your frustration with the work order system. I'…" at bounding box center [258, 187] width 190 height 23
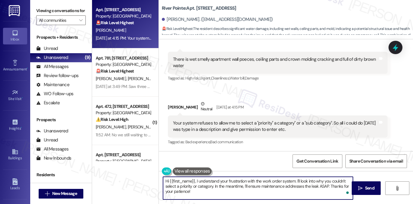
drag, startPoint x: 234, startPoint y: 191, endPoint x: 210, endPoint y: 185, distance: 25.2
click at [210, 185] on textarea "Hi {{first_name}}, I understand your frustration with the work order system. I'…" at bounding box center [258, 187] width 190 height 23
click at [230, 179] on textarea "Hi {{first_name}}, I understand your frustration with the work order system. I'…" at bounding box center [258, 187] width 190 height 23
click at [235, 181] on textarea "Hi {{first_name}}, I understand your conccern with the work order system. I'll …" at bounding box center [258, 187] width 190 height 23
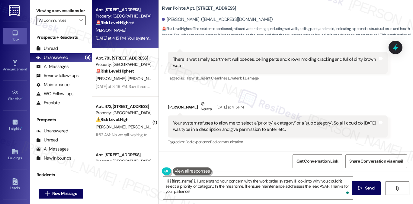
click at [69, 15] on label "Viewing conversations for" at bounding box center [60, 10] width 49 height 9
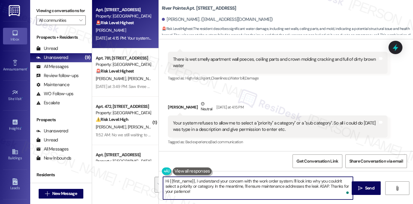
drag, startPoint x: 291, startPoint y: 179, endPoint x: 309, endPoint y: 191, distance: 21.0
click at [309, 191] on textarea "Hi {{first_name}}, I understand your concern with the work order system. I'll l…" at bounding box center [258, 187] width 190 height 23
paste textarea "Thank you for bringing this to our attention. I’m so sorry to hear about the is…"
click at [189, 186] on textarea "Hi {{first_name}}, I understand your concern with the work order system. Thank …" at bounding box center [258, 187] width 190 height 23
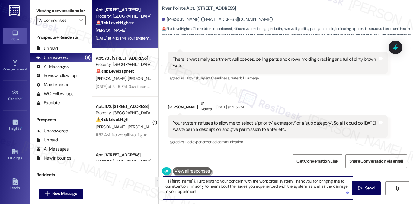
drag, startPoint x: 181, startPoint y: 186, endPoint x: 292, endPoint y: 177, distance: 111.6
click at [292, 177] on textarea "Hi {{first_name}}, I understand your concern with the work order system. Thank …" at bounding box center [258, 187] width 190 height 23
click at [248, 191] on textarea "Hi {{first_name}}, I understand your concern with the work order system. Thank …" at bounding box center [258, 187] width 190 height 23
click at [172, 189] on textarea "Hi {{first_name}}, I understand your concern with the work order system. Thank …" at bounding box center [258, 187] width 190 height 23
drag, startPoint x: 180, startPoint y: 185, endPoint x: 195, endPoint y: 178, distance: 16.9
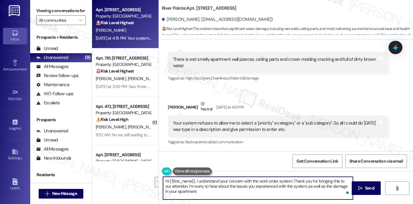
click at [195, 178] on textarea "Hi {{first_name}}, I understand your concern with the work order system. Thank …" at bounding box center [258, 187] width 190 height 23
click at [192, 179] on textarea "Hi {{first_name}}, I understand your concern with the work order system. Thank …" at bounding box center [258, 187] width 190 height 23
click at [165, 181] on textarea "Hi {{first_name}}, I understand your concern with the work order system. Thank …" at bounding box center [258, 187] width 190 height 23
click at [231, 179] on textarea "Thanks for getting back {{first_name}}, I understand your concern with the work…" at bounding box center [258, 187] width 190 height 23
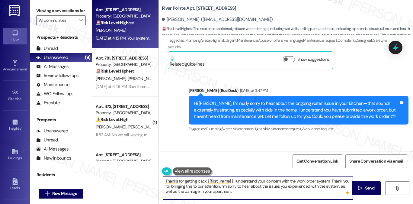
scroll to position [3035, 0]
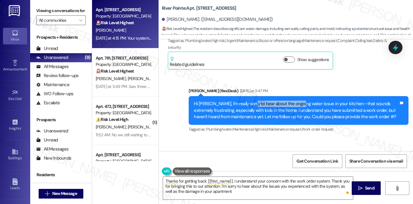
drag, startPoint x: 246, startPoint y: 107, endPoint x: 295, endPoint y: 107, distance: 49.2
click at [295, 107] on div "Hi [PERSON_NAME], I'm really sorry to hear about the ongoing water issue in you…" at bounding box center [296, 109] width 205 height 19
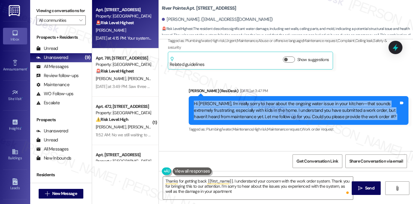
click at [295, 107] on div "Hi [PERSON_NAME], I'm really sorry to hear about the ongoing water issue in you…" at bounding box center [296, 109] width 205 height 19
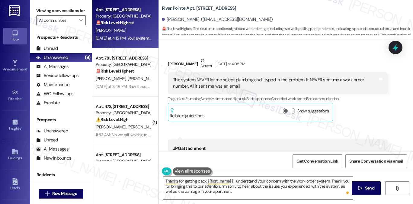
scroll to position [3216, 0]
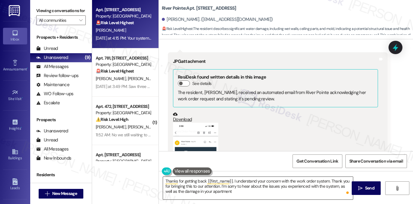
click at [247, 189] on textarea "Thanks for getting back {{first_name}}. I understand your concern with the work…" at bounding box center [258, 187] width 190 height 23
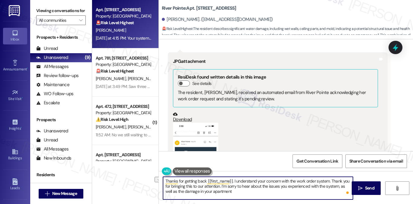
drag, startPoint x: 329, startPoint y: 179, endPoint x: 231, endPoint y: 182, distance: 98.1
click at [232, 182] on textarea "Thanks for getting back {{first_name}}. I understand your concern with the work…" at bounding box center [258, 187] width 190 height 23
click at [307, 180] on textarea "Thanks for getting back {{first_name}}. Thank you for bringing this to our atte…" at bounding box center [258, 187] width 190 height 23
click at [216, 188] on textarea "Thanks for getting back {{first_name}}. Thank you for bringing this to our atte…" at bounding box center [258, 187] width 190 height 23
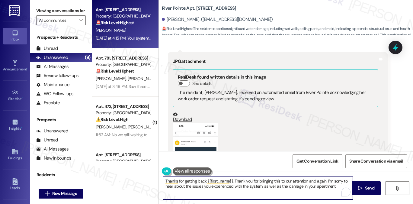
click at [286, 186] on textarea "Thanks for getting back {{first_name}}. Thank you for bringing this to our atte…" at bounding box center [258, 187] width 190 height 23
click at [334, 184] on textarea "Thanks for getting back {{first_name}}. Thank you for bringing this to our atte…" at bounding box center [258, 187] width 190 height 23
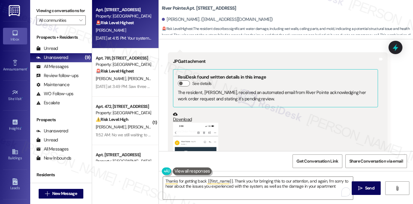
click at [65, 9] on label "Viewing conversations for" at bounding box center [60, 10] width 49 height 9
click at [336, 185] on textarea "Thanks for getting back {{first_name}}. Thank you for bringing this to our atte…" at bounding box center [258, 187] width 190 height 23
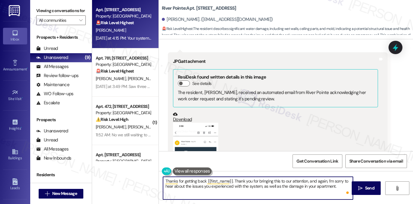
paste textarea "I’ll go ahead and inform the site team about the system error and the condition…"
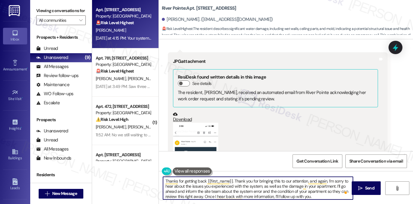
scroll to position [1, 0]
click at [205, 188] on textarea "Thanks for getting back {{first_name}}. Thank you for bringing this to our atte…" at bounding box center [258, 187] width 190 height 23
type textarea "Thanks for getting back {{first_name}}. Thank you for bringing this to our atte…"
click at [271, 187] on textarea "Thanks for getting back {{first_name}}. Thank you for bringing this to our atte…" at bounding box center [258, 187] width 190 height 23
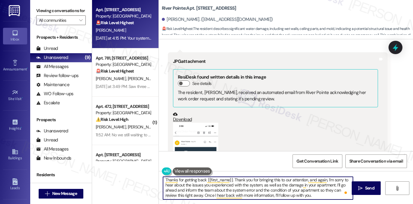
click at [271, 187] on textarea "Thanks for getting back {{first_name}}. Thank you for bringing this to our atte…" at bounding box center [258, 187] width 190 height 23
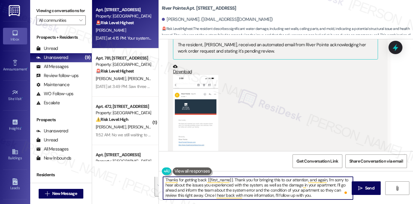
scroll to position [3277, 0]
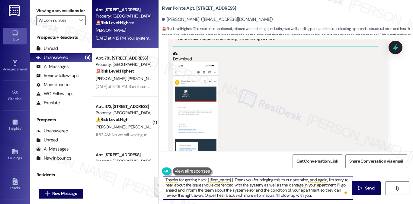
click at [203, 191] on textarea "Thanks for getting back {{first_name}}. Thank you for bringing this to our atte…" at bounding box center [258, 187] width 190 height 23
drag, startPoint x: 175, startPoint y: 195, endPoint x: 198, endPoint y: 193, distance: 23.0
click at [198, 193] on textarea "Thanks for getting back {{first_name}}. Thank you for bringing this to our atte…" at bounding box center [258, 187] width 190 height 23
click at [261, 191] on textarea "Thanks for getting back {{first_name}}. Thank you for bringing this to our atte…" at bounding box center [258, 187] width 190 height 23
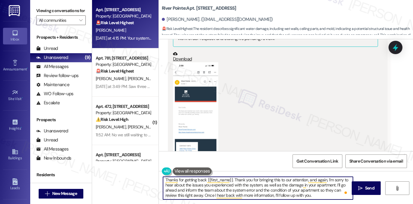
click at [261, 191] on textarea "Thanks for getting back {{first_name}}. Thank you for bringing this to our atte…" at bounding box center [258, 187] width 190 height 23
click at [320, 196] on textarea "Thanks for getting back {{first_name}}. Thank you for bringing this to our atte…" at bounding box center [258, 187] width 190 height 23
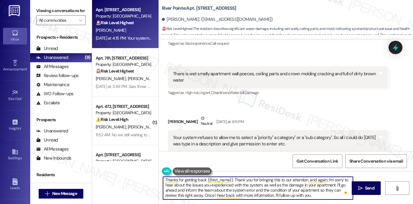
scroll to position [3488, 0]
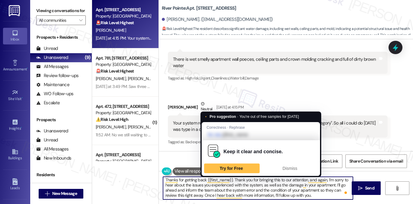
click at [256, 185] on textarea "Thanks for getting back {{first_name}}. Thank you for bringing this to our atte…" at bounding box center [258, 187] width 190 height 23
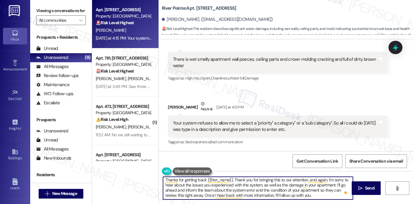
click at [256, 185] on textarea "Thanks for getting back {{first_name}}. Thank you for bringing this to our atte…" at bounding box center [258, 187] width 190 height 23
click at [214, 190] on textarea "Thanks for getting back {{first_name}}. Thank you for bringing this to our atte…" at bounding box center [258, 187] width 190 height 23
click at [263, 193] on textarea "Thanks for getting back {{first_name}}. Thank you for bringing this to our atte…" at bounding box center [258, 187] width 190 height 23
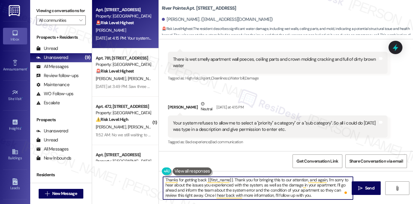
click at [263, 193] on textarea "Thanks for getting back {{first_name}}. Thank you for bringing this to our atte…" at bounding box center [258, 187] width 190 height 23
click at [290, 193] on textarea "Thanks for getting back {{first_name}}. Thank you for bringing this to our atte…" at bounding box center [258, 187] width 190 height 23
click at [232, 192] on textarea "Thanks for getting back {{first_name}}. Thank you for bringing this to our atte…" at bounding box center [258, 187] width 190 height 23
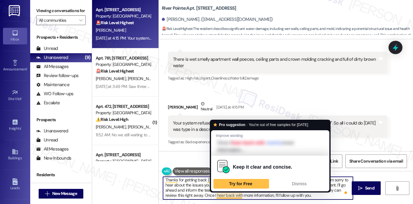
click at [232, 192] on textarea "Thanks for getting back {{first_name}}. Thank you for bringing this to our atte…" at bounding box center [258, 187] width 190 height 23
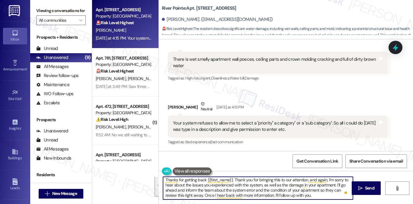
click at [256, 195] on textarea "Thanks for getting back {{first_name}}. Thank you for bringing this to our atte…" at bounding box center [258, 187] width 190 height 23
click at [319, 195] on textarea "Thanks for getting back {{first_name}}. Thank you for bringing this to our atte…" at bounding box center [258, 187] width 190 height 23
click at [319, 192] on textarea "Thanks for getting back {{first_name}}. Thank you for bringing this to our atte…" at bounding box center [258, 187] width 190 height 23
click at [316, 193] on textarea "Thanks for getting back {{first_name}}. Thank you for bringing this to our atte…" at bounding box center [258, 187] width 190 height 23
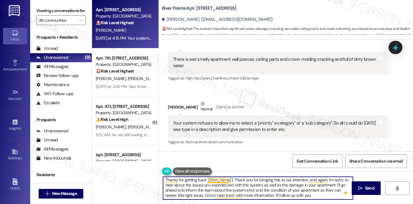
scroll to position [1, 0]
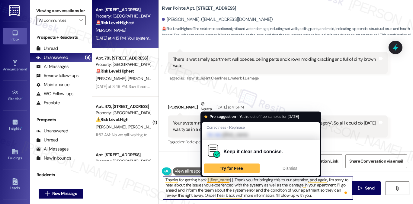
click at [193, 194] on textarea "Thanks for getting back {{first_name}}. Thank you for bringing this to our atte…" at bounding box center [258, 187] width 190 height 23
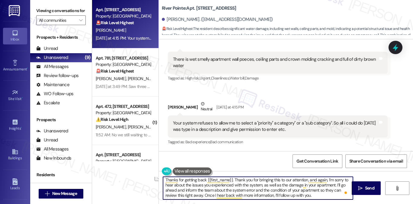
drag, startPoint x: 163, startPoint y: 195, endPoint x: 200, endPoint y: 194, distance: 37.7
click at [200, 194] on textarea "Thanks for getting back {{first_name}}. Thank you for bringing this to our atte…" at bounding box center [258, 187] width 190 height 23
click at [235, 179] on textarea "Thanks for getting back {{first_name}}. Thank you for bringing this to our atte…" at bounding box center [258, 187] width 190 height 23
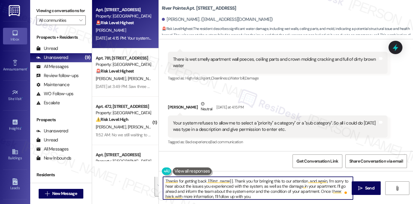
scroll to position [0, 0]
click at [223, 188] on textarea "Thanks for getting back {{first_name}}. Thank you for bringing this to our atte…" at bounding box center [258, 187] width 190 height 23
click at [224, 187] on textarea "Thanks for getting back {{first_name}}. Thank you for bringing this to our atte…" at bounding box center [258, 187] width 190 height 23
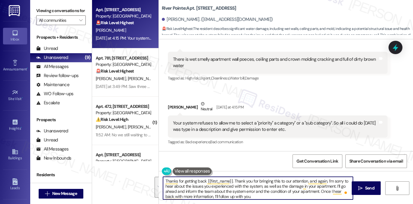
click at [224, 187] on textarea "Thanks for getting back {{first_name}}. Thank you for bringing this to our atte…" at bounding box center [258, 187] width 190 height 23
click at [208, 189] on textarea "Thanks for getting back {{first_name}}. Thank you for bringing this to our atte…" at bounding box center [258, 187] width 190 height 23
click at [247, 186] on textarea "Thanks for getting back {{first_name}}. Thank you for bringing this to our atte…" at bounding box center [258, 187] width 190 height 23
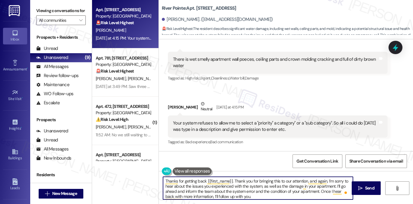
click at [247, 186] on textarea "Thanks for getting back {{first_name}}. Thank you for bringing this to our atte…" at bounding box center [258, 187] width 190 height 23
click at [264, 192] on textarea "Thanks for getting back {{first_name}}. Thank you for bringing this to our atte…" at bounding box center [258, 187] width 190 height 23
click at [265, 192] on textarea "Thanks for getting back {{first_name}}. Thank you for bringing this to our atte…" at bounding box center [258, 187] width 190 height 23
click at [256, 194] on textarea "Thanks for getting back {{first_name}}. Thank you for bringing this to our atte…" at bounding box center [258, 187] width 190 height 23
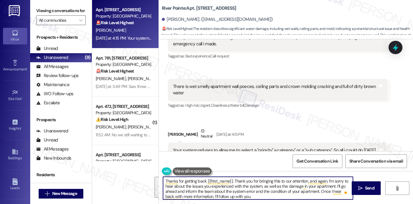
scroll to position [3428, 0]
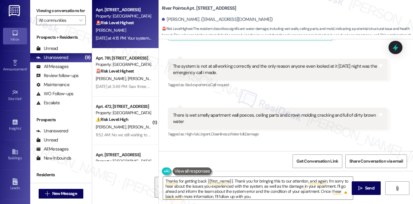
click at [245, 116] on div "There is wet smelly apartment wall poeces, ceiling parts and crown molding crac…" at bounding box center [278, 118] width 220 height 22
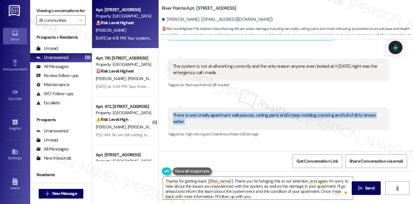
click at [245, 116] on div "There is wet smelly apartment wall poeces, ceiling parts and crown molding crac…" at bounding box center [278, 118] width 220 height 22
click at [206, 119] on div "There is wet smelly apartment wall poeces, ceiling parts and crown molding crac…" at bounding box center [275, 118] width 205 height 13
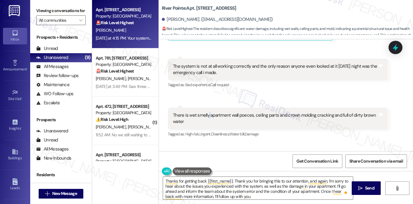
click at [206, 119] on div "There is wet smelly apartment wall poeces, ceiling parts and crown molding crac…" at bounding box center [275, 118] width 205 height 13
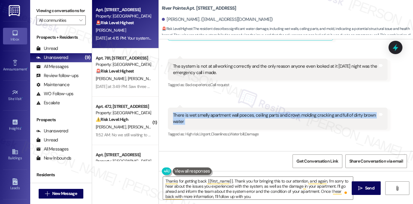
click at [206, 119] on div "There is wet smelly apartment wall poeces, ceiling parts and crown molding crac…" at bounding box center [275, 118] width 205 height 13
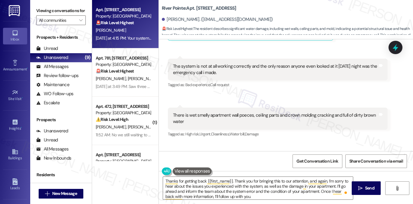
click at [80, 14] on label "Viewing conversations for" at bounding box center [60, 10] width 49 height 9
click at [81, 11] on label "Viewing conversations for" at bounding box center [60, 10] width 49 height 9
click at [64, 4] on div "Viewing conversations for All communities " at bounding box center [61, 15] width 62 height 31
click at [66, 10] on label "Viewing conversations for" at bounding box center [60, 10] width 49 height 9
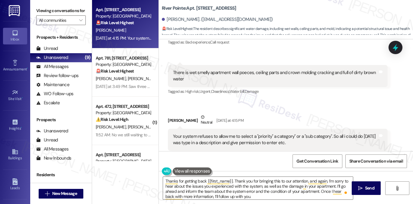
scroll to position [3488, 0]
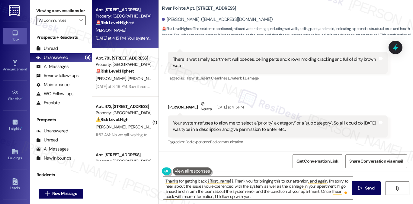
click at [218, 126] on div "Your system refuses to allow me to select a "priority" a category" or a "sub ca…" at bounding box center [275, 126] width 205 height 13
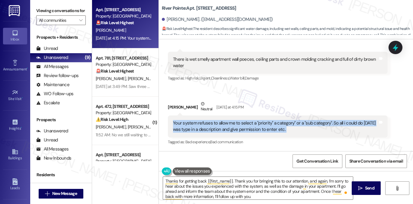
click at [218, 126] on div "Your system refuses to allow me to select a "priority" a category" or a "sub ca…" at bounding box center [275, 126] width 205 height 13
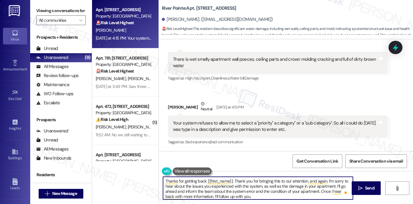
click at [247, 177] on textarea "Thanks for getting back {{first_name}}. Thank you for bringing this to our atte…" at bounding box center [258, 187] width 190 height 23
click at [242, 183] on textarea "Thanks for getting back {{first_name}}. Thank you for bringing this to our atte…" at bounding box center [258, 187] width 190 height 23
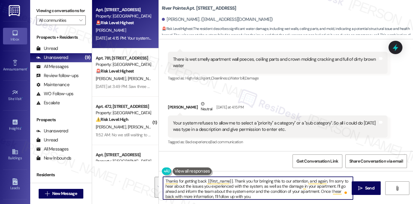
click at [242, 183] on textarea "Thanks for getting back {{first_name}}. Thank you for bringing this to our atte…" at bounding box center [258, 187] width 190 height 23
click at [237, 179] on textarea "Thanks for getting back {{first_name}}. Thank you for bringing this to our atte…" at bounding box center [258, 187] width 190 height 23
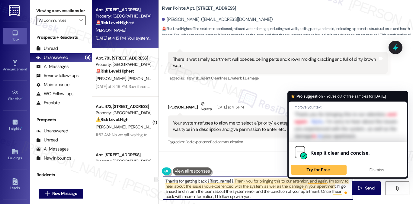
drag, startPoint x: 233, startPoint y: 180, endPoint x: 310, endPoint y: 179, distance: 77.2
click at [310, 179] on textarea "Thanks for getting back {{first_name}}. Thank you for bringing this to our atte…" at bounding box center [258, 187] width 190 height 23
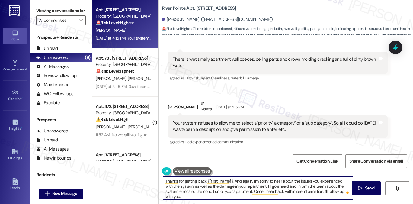
click at [310, 188] on textarea "Thanks for getting back {{first_name}}. And again, I’m sorry to hear about the …" at bounding box center [258, 187] width 190 height 23
click at [294, 188] on textarea "Thanks for getting back {{first_name}}. And again, I’m sorry to hear about the …" at bounding box center [258, 187] width 190 height 23
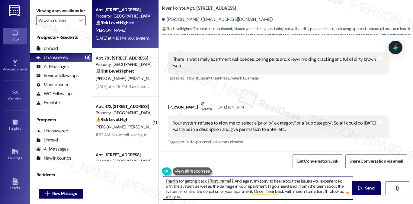
click at [294, 188] on textarea "Thanks for getting back {{first_name}}. And again, I’m sorry to hear about the …" at bounding box center [258, 187] width 190 height 23
click at [270, 187] on textarea "Thanks for getting back {{first_name}}. And again, I’m sorry to hear about the …" at bounding box center [258, 187] width 190 height 23
drag, startPoint x: 270, startPoint y: 187, endPoint x: 282, endPoint y: 186, distance: 11.8
click at [270, 187] on textarea "Thanks for getting back {{first_name}}. And again, I’m sorry to hear about the …" at bounding box center [258, 187] width 190 height 23
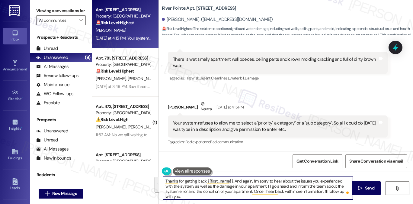
click at [338, 189] on textarea "Thanks for getting back {{first_name}}. And again, I’m sorry to hear about the …" at bounding box center [258, 187] width 190 height 23
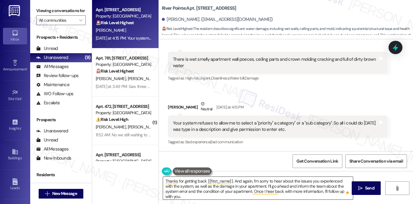
click at [345, 190] on button "Open Grammarly." at bounding box center [347, 192] width 5 height 5
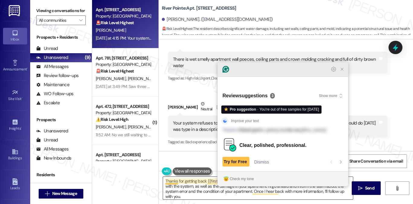
click at [343, 71] on icon "Close Grammarly Assistant" at bounding box center [341, 69] width 5 height 5
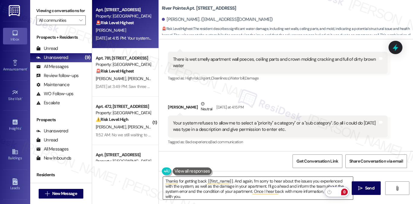
click at [72, 7] on label "Viewing conversations for" at bounding box center [60, 10] width 49 height 9
click at [304, 182] on textarea "Thanks for getting back {{first_name}}. And again, I’m sorry to hear about the …" at bounding box center [258, 187] width 190 height 23
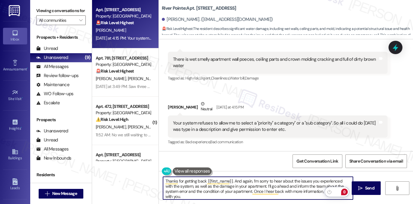
click at [304, 182] on textarea "Thanks for getting back {{first_name}}. And again, I’m sorry to hear about the …" at bounding box center [258, 187] width 190 height 23
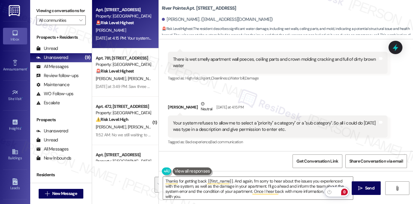
drag, startPoint x: 75, startPoint y: 13, endPoint x: 83, endPoint y: 17, distance: 9.4
click at [75, 13] on label "Viewing conversations for" at bounding box center [60, 10] width 49 height 9
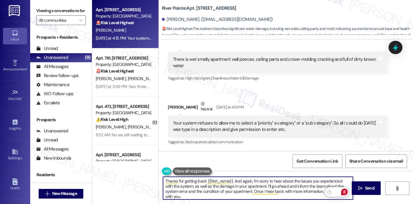
click at [281, 182] on textarea "Thanks for getting back {{first_name}}. And again, I’m sorry to hear about the …" at bounding box center [258, 187] width 190 height 23
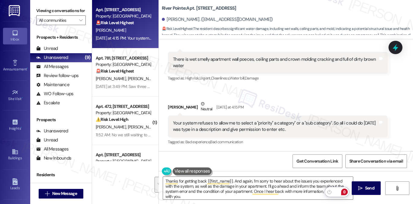
click at [72, 12] on label "Viewing conversations for" at bounding box center [60, 10] width 49 height 9
click at [250, 122] on div "Your system refuses to allow me to select a "priority" a category" or a "sub ca…" at bounding box center [275, 126] width 205 height 13
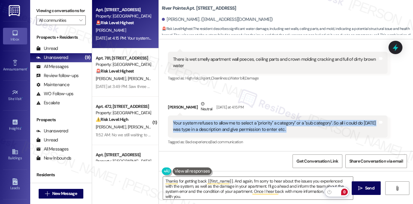
click at [250, 122] on div "Your system refuses to allow me to select a "priority" a category" or a "sub ca…" at bounding box center [275, 126] width 205 height 13
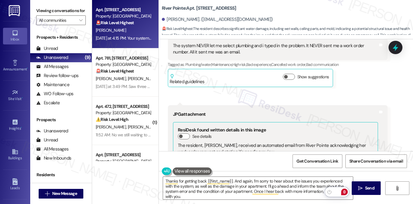
scroll to position [3126, 0]
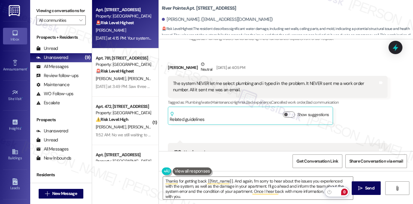
click at [222, 98] on div "The system NEVER let me select plumbing and i typed in the problem. It NEVER se…" at bounding box center [278, 87] width 220 height 22
click at [222, 93] on div "The system NEVER let me select plumbing and i typed in the problem. It NEVER se…" at bounding box center [275, 86] width 205 height 13
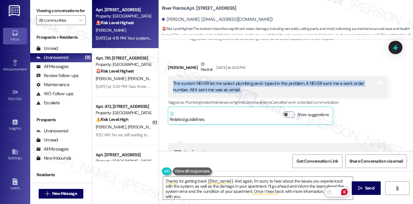
click at [222, 93] on div "The system NEVER let me select plumbing and i typed in the problem. It NEVER se…" at bounding box center [275, 86] width 205 height 13
click at [231, 87] on div "The system NEVER let me select plumbing and i typed in the problem. It NEVER se…" at bounding box center [275, 86] width 205 height 13
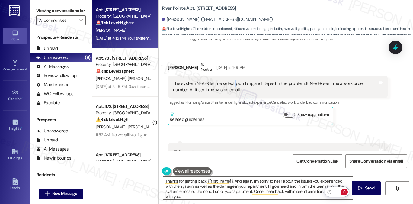
click at [231, 87] on div "The system NEVER let me select plumbing and i typed in the problem. It NEVER se…" at bounding box center [275, 86] width 205 height 13
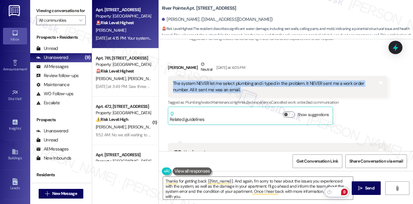
click at [231, 87] on div "The system NEVER let me select plumbing and i typed in the problem. It NEVER se…" at bounding box center [275, 86] width 205 height 13
click at [229, 93] on div "The system NEVER let me select plumbing and i typed in the problem. It NEVER se…" at bounding box center [275, 86] width 205 height 13
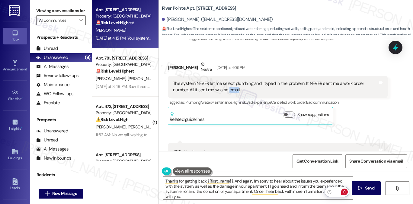
click at [229, 93] on div "The system NEVER let me select plumbing and i typed in the problem. It NEVER se…" at bounding box center [275, 86] width 205 height 13
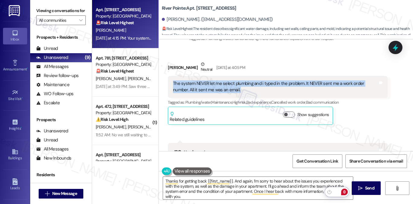
click at [229, 93] on div "The system NEVER let me select plumbing and i typed in the problem. It NEVER se…" at bounding box center [275, 86] width 205 height 13
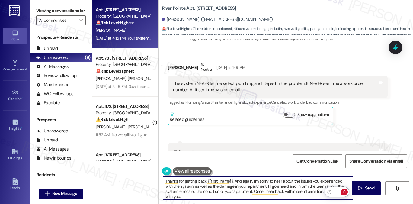
click at [253, 178] on textarea "Thanks for getting back {{first_name}}. And again, I’m sorry to hear about the …" at bounding box center [258, 187] width 190 height 23
click at [260, 89] on div "The system NEVER let me select plumbing and i typed in the problem. It NEVER se…" at bounding box center [275, 86] width 205 height 13
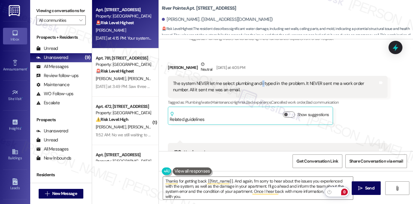
click at [260, 89] on div "The system NEVER let me select plumbing and i typed in the problem. It NEVER se…" at bounding box center [275, 86] width 205 height 13
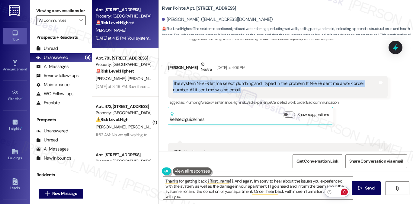
click at [260, 89] on div "The system NEVER let me select plumbing and i typed in the problem. It NEVER se…" at bounding box center [275, 86] width 205 height 13
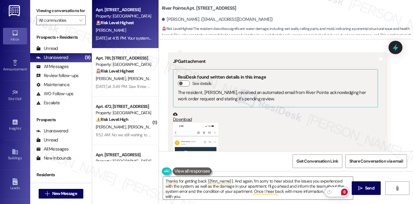
scroll to position [3337, 0]
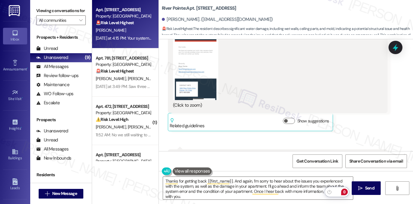
click at [204, 71] on button "Zoom image" at bounding box center [195, 51] width 45 height 98
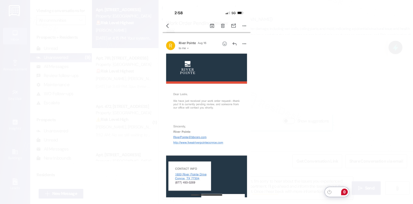
click at [322, 78] on button "Unzoom image" at bounding box center [206, 102] width 413 height 204
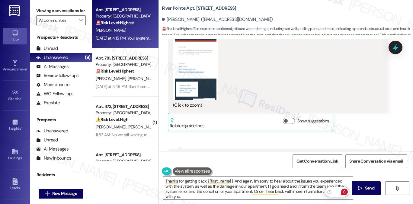
scroll to position [3428, 0]
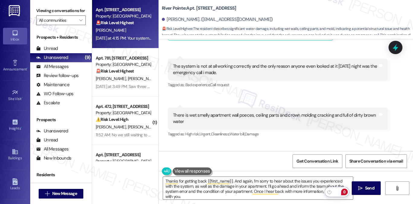
click at [196, 76] on div "The system is not at all working correctly and the only reason anyone even look…" at bounding box center [275, 69] width 205 height 13
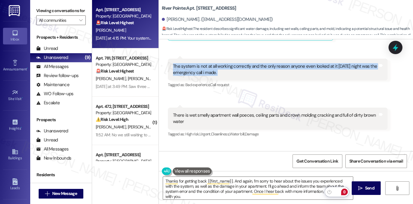
click at [196, 76] on div "The system is not at all working correctly and the only reason anyone even look…" at bounding box center [275, 69] width 205 height 13
click at [250, 63] on div "The system is not at all working correctly and the only reason anyone even look…" at bounding box center [278, 70] width 220 height 22
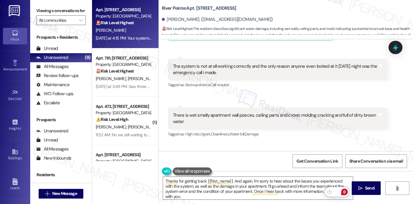
click at [240, 73] on div "The system is not at all working correctly and the only reason anyone even look…" at bounding box center [275, 69] width 205 height 13
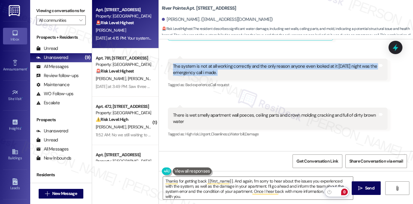
click at [240, 73] on div "The system is not at all working correctly and the only reason anyone even look…" at bounding box center [275, 69] width 205 height 13
click at [202, 75] on div "The system is not at all working correctly and the only reason anyone even look…" at bounding box center [275, 69] width 205 height 13
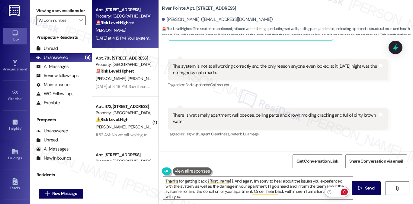
click at [198, 120] on div "There is wet smelly apartment wall poeces, ceiling parts and crown molding crac…" at bounding box center [275, 118] width 205 height 13
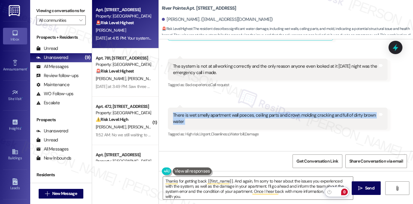
click at [198, 120] on div "There is wet smelly apartment wall poeces, ceiling parts and crown molding crac…" at bounding box center [275, 118] width 205 height 13
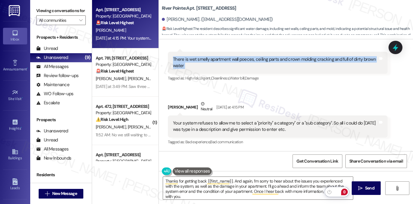
click at [292, 60] on div "There is wet smelly apartment wall poeces, ceiling parts and crown molding crac…" at bounding box center [275, 62] width 205 height 13
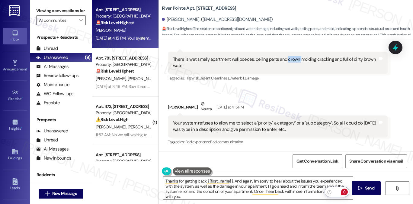
click at [292, 60] on div "There is wet smelly apartment wall poeces, ceiling parts and crown molding crac…" at bounding box center [275, 62] width 205 height 13
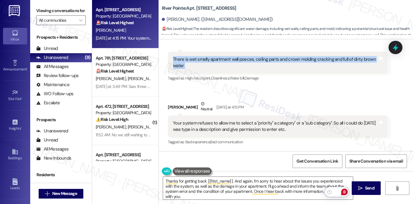
click at [292, 60] on div "There is wet smelly apartment wall poeces, ceiling parts and crown molding crac…" at bounding box center [275, 62] width 205 height 13
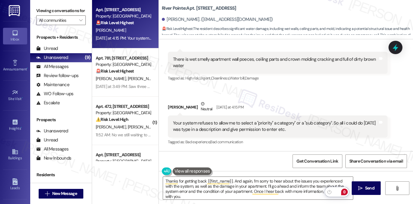
click at [198, 122] on div "Your system refuses to allow me to select a "priority" a category" or a "sub ca…" at bounding box center [275, 126] width 205 height 13
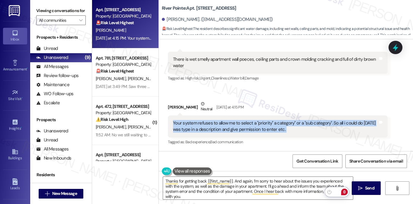
click at [198, 122] on div "Your system refuses to allow me to select a "priority" a category" or a "sub ca…" at bounding box center [275, 126] width 205 height 13
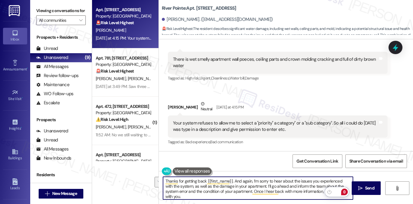
drag, startPoint x: 179, startPoint y: 192, endPoint x: 327, endPoint y: 184, distance: 147.7
click at [327, 184] on textarea "Thanks for getting back {{first_name}}. And again, I’m sorry to hear about the …" at bounding box center [258, 187] width 190 height 23
click at [224, 188] on textarea "Thanks for getting back {{first_name}}. And again, I’m sorry to hear about the …" at bounding box center [258, 187] width 190 height 23
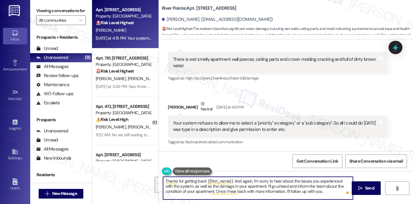
click at [311, 196] on textarea "Thanks for getting back {{first_name}}. And again, I’m sorry to hear about the …" at bounding box center [258, 187] width 190 height 23
click at [315, 193] on textarea "Thanks for getting back {{first_name}}. And again, I’m sorry to hear about the …" at bounding box center [258, 187] width 190 height 23
drag, startPoint x: 319, startPoint y: 191, endPoint x: 271, endPoint y: 192, distance: 47.4
click at [271, 192] on textarea "Thanks for getting back {{first_name}}. And again, I’m sorry to hear about the …" at bounding box center [258, 187] width 190 height 23
click at [312, 189] on textarea "Thanks for getting back {{first_name}}. And again, I’m sorry to hear about the …" at bounding box center [258, 187] width 190 height 23
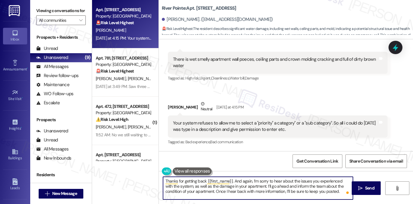
click at [312, 189] on textarea "Thanks for getting back {{first_name}}. And again, I’m sorry to hear about the …" at bounding box center [258, 187] width 190 height 23
click at [324, 189] on textarea "Thanks for getting back {{first_name}}. And again, I’m sorry to hear about the …" at bounding box center [258, 187] width 190 height 23
drag, startPoint x: 197, startPoint y: 192, endPoint x: 268, endPoint y: 194, distance: 70.6
click at [268, 194] on textarea "Thanks for getting back {{first_name}}. And again, I’m sorry to hear about the …" at bounding box center [258, 187] width 190 height 23
click at [262, 192] on textarea "Thanks for getting back {{first_name}}. And again, I’m sorry to hear about the …" at bounding box center [258, 187] width 190 height 23
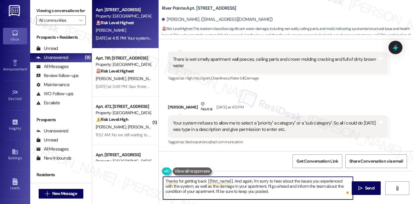
click at [262, 192] on textarea "Thanks for getting back {{first_name}}. And again, I’m sorry to hear about the …" at bounding box center [258, 187] width 190 height 23
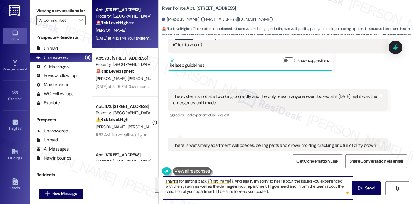
click at [292, 183] on textarea "Thanks for getting back {{first_name}}. And again, I’m sorry to hear about the …" at bounding box center [258, 187] width 190 height 23
drag, startPoint x: 195, startPoint y: 190, endPoint x: 202, endPoint y: 190, distance: 6.4
click at [195, 190] on textarea "Thanks for getting back {{first_name}}. And again, I’m sorry to hear about the …" at bounding box center [258, 187] width 190 height 23
click at [302, 190] on textarea "Thanks for getting back {{first_name}}. And again, I’m sorry to hear about the …" at bounding box center [258, 187] width 190 height 23
click at [299, 190] on textarea "Thanks for getting back {{first_name}}. And again, I’m sorry to hear about the …" at bounding box center [258, 187] width 190 height 23
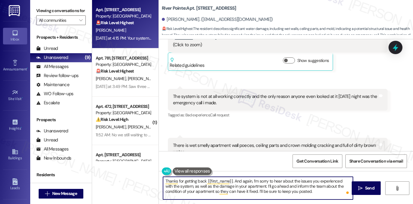
click at [299, 190] on textarea "Thanks for getting back {{first_name}}. And again, I’m sorry to hear about the …" at bounding box center [258, 187] width 190 height 23
click at [255, 184] on textarea "Thanks for getting back {{first_name}}. And again, I’m sorry to hear about the …" at bounding box center [258, 187] width 190 height 23
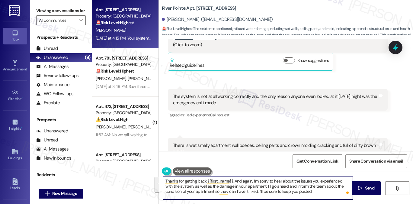
click at [302, 192] on textarea "Thanks for getting back {{first_name}}. And again, I’m sorry to hear about the …" at bounding box center [258, 187] width 190 height 23
type textarea "Thanks for getting back {{first_name}}. And again, I’m sorry to hear about the …"
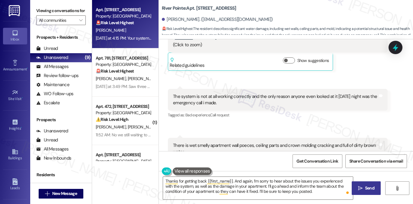
click at [356, 187] on button " Send" at bounding box center [365, 188] width 29 height 14
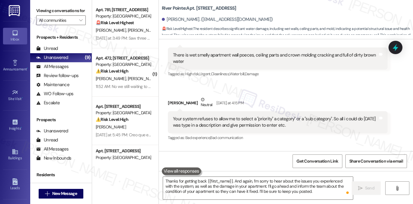
scroll to position [3542, 0]
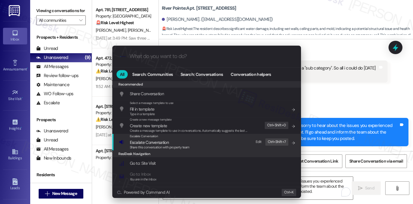
click at [186, 139] on span "Escalate Conversation" at bounding box center [160, 142] width 60 height 7
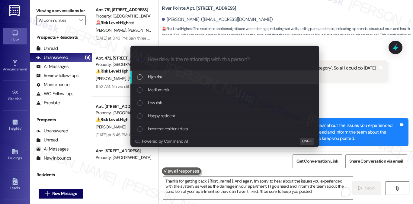
click at [177, 74] on div "High risk" at bounding box center [225, 76] width 176 height 7
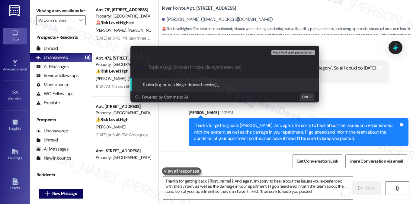
type input "W"
type input "Follow up on"
click at [308, 68] on icon "progress bar" at bounding box center [308, 67] width 3 height 3
click at [343, 57] on div "Escalate Conversation High risk Topics (e.g. broken fridge, delayed service) An…" at bounding box center [206, 102] width 413 height 204
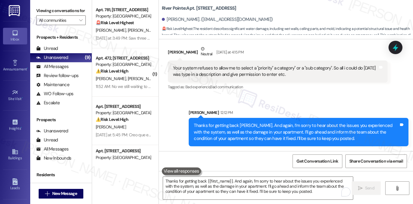
scroll to position [3482, 0]
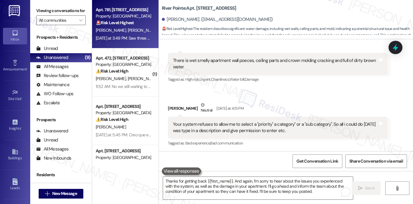
drag, startPoint x: 67, startPoint y: 13, endPoint x: 114, endPoint y: 25, distance: 48.7
click at [67, 13] on label "Viewing conversations for" at bounding box center [60, 10] width 49 height 9
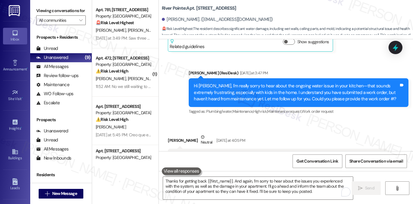
scroll to position [3090, 0]
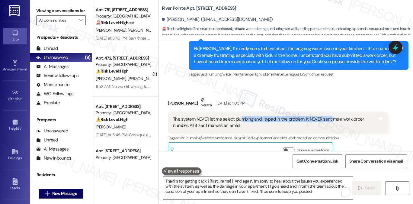
drag, startPoint x: 250, startPoint y: 124, endPoint x: 331, endPoint y: 127, distance: 81.2
click at [331, 127] on div "The system NEVER let me select plumbing and i typed in the problem. It NEVER se…" at bounding box center [275, 122] width 205 height 13
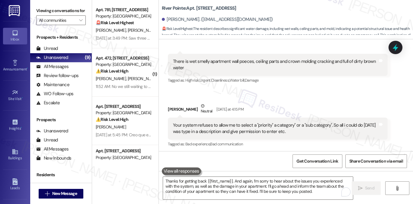
scroll to position [3513, 0]
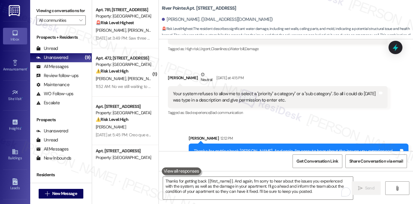
click at [202, 101] on div "Your system refuses to allow me to select a "priority" a category" or a "sub ca…" at bounding box center [275, 96] width 205 height 13
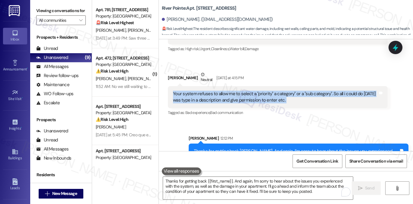
click at [202, 101] on div "Your system refuses to allow me to select a "priority" a category" or a "sub ca…" at bounding box center [275, 96] width 205 height 13
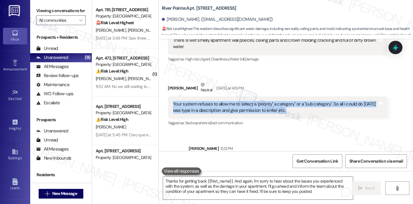
scroll to position [3452, 0]
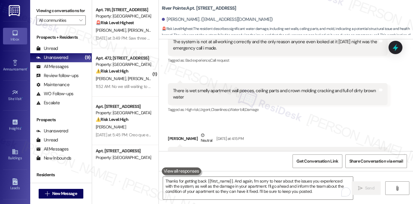
click at [220, 94] on div "There is wet smelly apartment wall poeces, ceiling parts and crown molding crac…" at bounding box center [275, 93] width 205 height 13
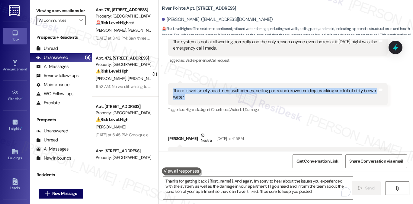
click at [220, 94] on div "There is wet smelly apartment wall poeces, ceiling parts and crown molding crac…" at bounding box center [275, 93] width 205 height 13
click at [217, 95] on div "There is wet smelly apartment wall poeces, ceiling parts and crown molding crac…" at bounding box center [275, 93] width 205 height 13
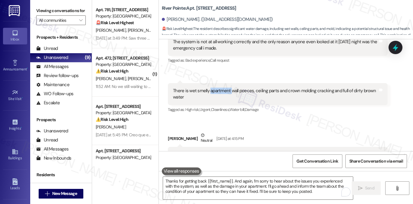
click at [217, 95] on div "There is wet smelly apartment wall poeces, ceiling parts and crown molding crac…" at bounding box center [275, 93] width 205 height 13
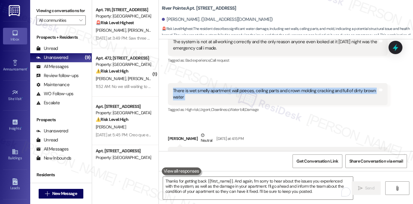
click at [217, 95] on div "There is wet smelly apartment wall poeces, ceiling parts and crown molding crac…" at bounding box center [275, 93] width 205 height 13
click at [258, 95] on div "There is wet smelly apartment wall poeces, ceiling parts and crown molding crac…" at bounding box center [275, 93] width 205 height 13
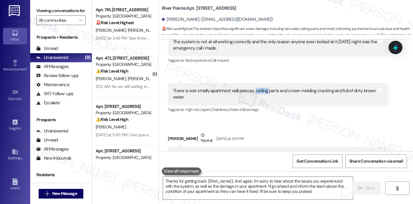
click at [258, 95] on div "There is wet smelly apartment wall poeces, ceiling parts and crown molding crac…" at bounding box center [275, 93] width 205 height 13
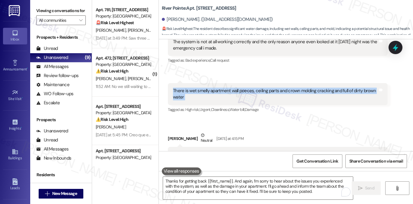
click at [258, 95] on div "There is wet smelly apartment wall poeces, ceiling parts and crown molding crac…" at bounding box center [275, 93] width 205 height 13
click at [296, 95] on div "There is wet smelly apartment wall poeces, ceiling parts and crown molding crac…" at bounding box center [275, 93] width 205 height 13
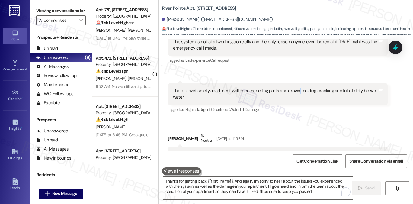
click at [296, 95] on div "There is wet smelly apartment wall poeces, ceiling parts and crown molding crac…" at bounding box center [275, 93] width 205 height 13
click at [304, 82] on div "Received via SMS 4:08 PM [PERSON_NAME] Neutral [DATE] at 4:08 PM There is wet s…" at bounding box center [277, 98] width 229 height 40
click at [305, 93] on div "There is wet smelly apartment wall poeces, ceiling parts and crown molding crac…" at bounding box center [275, 93] width 205 height 13
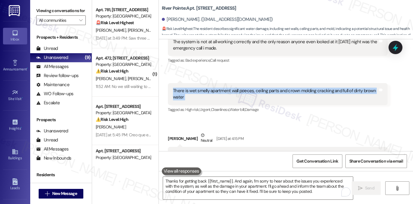
click at [305, 93] on div "There is wet smelly apartment wall poeces, ceiling parts and crown molding crac…" at bounding box center [275, 93] width 205 height 13
click at [275, 100] on div "There is wet smelly apartment wall poeces, ceiling parts and crown molding crac…" at bounding box center [275, 93] width 205 height 13
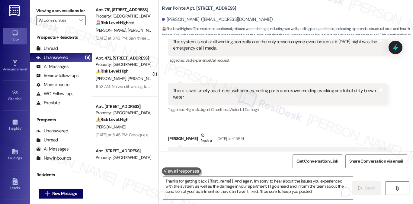
click at [257, 95] on div "There is wet smelly apartment wall poeces, ceiling parts and crown molding crac…" at bounding box center [275, 93] width 205 height 13
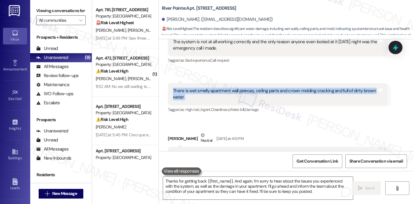
click at [257, 95] on div "There is wet smelly apartment wall poeces, ceiling parts and crown molding crac…" at bounding box center [275, 93] width 205 height 13
copy div "There is wet smelly apartment wall poeces, ceiling parts and crown molding crac…"
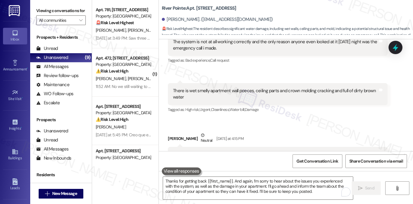
click at [75, 7] on label "Viewing conversations for" at bounding box center [60, 10] width 49 height 9
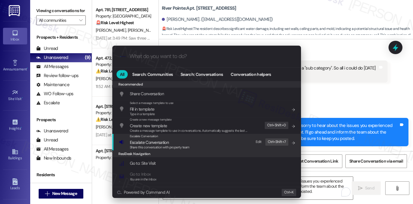
click at [167, 141] on span "Escalate Conversation" at bounding box center [149, 141] width 39 height 5
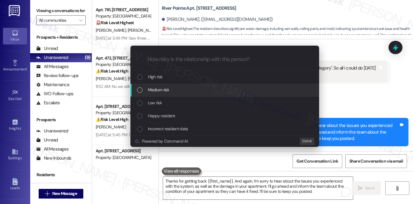
click at [167, 91] on span "Medium risk" at bounding box center [158, 89] width 21 height 7
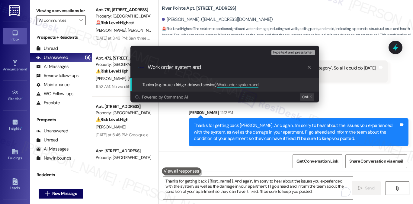
click at [222, 65] on input "Work order system and" at bounding box center [227, 67] width 159 height 6
click at [49, 14] on div "Escalate Conversation Medium risk Topics (e.g. broken fridge, delayed service) …" at bounding box center [206, 102] width 413 height 204
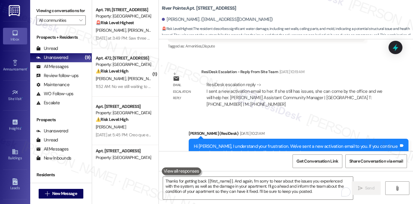
scroll to position [2487, 0]
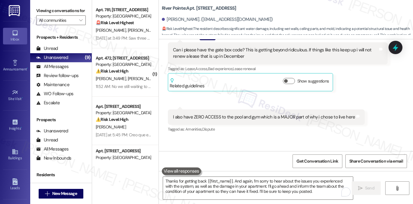
click at [233, 58] on div "Can i please have the gate box code? This is getting beyond ridiculous. If thin…" at bounding box center [275, 53] width 205 height 13
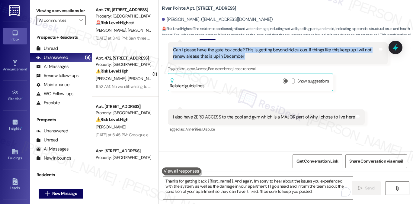
click at [233, 58] on div "Can i please have the gate box code? This is getting beyond ridiculous. If thin…" at bounding box center [275, 53] width 205 height 13
click at [233, 57] on div "Can i please have the gate box code? This is getting beyond ridiculous. If thin…" at bounding box center [275, 53] width 205 height 13
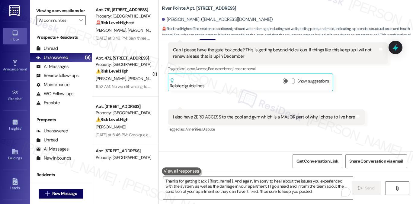
click at [233, 57] on div "Can i please have the gate box code? This is getting beyond ridiculous. If thin…" at bounding box center [275, 53] width 205 height 13
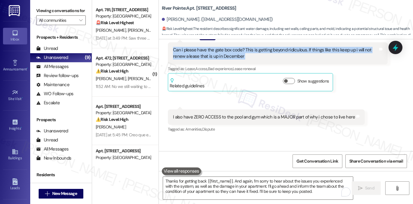
click at [233, 57] on div "Can i please have the gate box code? This is getting beyond ridiculous. If thin…" at bounding box center [275, 53] width 205 height 13
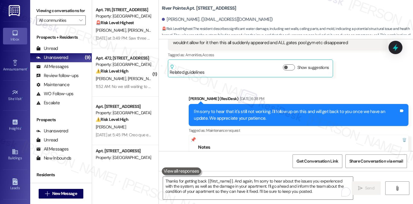
scroll to position [2306, 0]
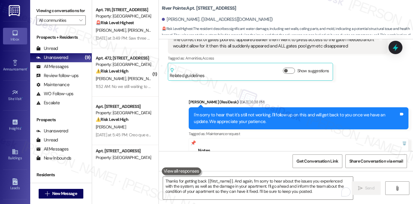
click at [229, 116] on div "I'm sorry to hear that it's still not working. I'll follow up on this and will …" at bounding box center [296, 118] width 205 height 13
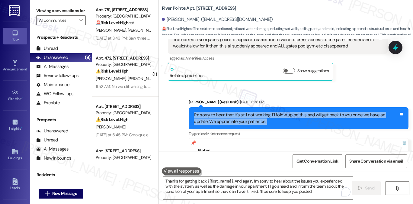
click at [229, 116] on div "I'm sorry to hear that it's still not working. I'll follow up on this and will …" at bounding box center [296, 118] width 205 height 13
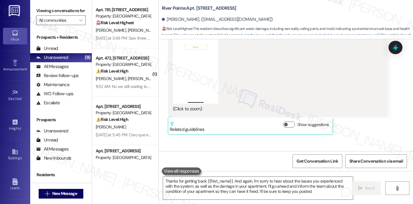
scroll to position [2245, 0]
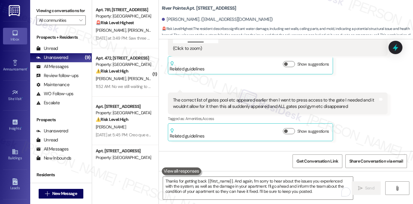
click at [210, 99] on div "The correct list of gates pool etc appeared earlier then I went to press access…" at bounding box center [275, 103] width 205 height 13
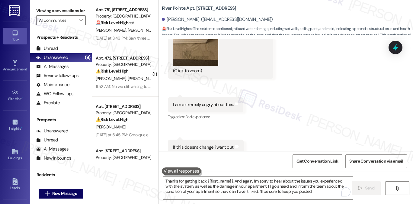
scroll to position [2939, 0]
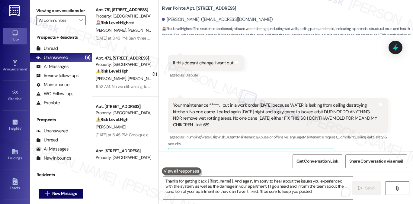
click at [196, 66] on div "If this doesnt change i want out." at bounding box center [203, 63] width 61 height 6
click at [217, 110] on div "Your maintenance *****. I put in a work order [DATE] because WATER is leaking f…" at bounding box center [275, 115] width 205 height 26
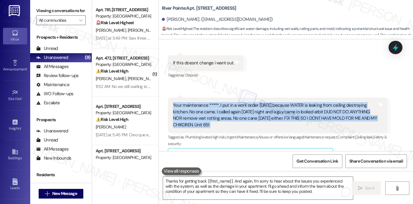
click at [217, 110] on div "Your maintenance *****. I put in a work order [DATE] because WATER is leaking f…" at bounding box center [275, 115] width 205 height 26
click at [270, 113] on div "Your maintenance *****. I put in a work order [DATE] because WATER is leaking f…" at bounding box center [275, 115] width 205 height 26
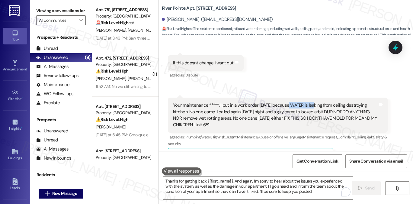
drag, startPoint x: 286, startPoint y: 109, endPoint x: 311, endPoint y: 110, distance: 24.7
click at [311, 110] on div "Your maintenance *****. I put in a work order [DATE] because WATER is leaking f…" at bounding box center [275, 115] width 205 height 26
click at [392, 46] on icon at bounding box center [395, 47] width 8 height 8
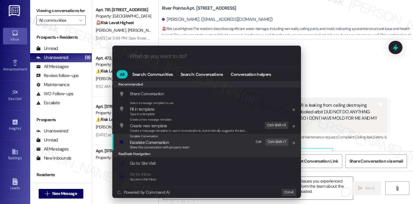
click at [188, 141] on span "Escalate Conversation" at bounding box center [160, 142] width 60 height 7
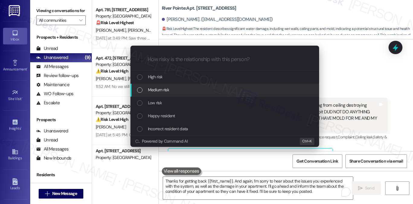
click at [166, 90] on span "Medium risk" at bounding box center [158, 89] width 21 height 7
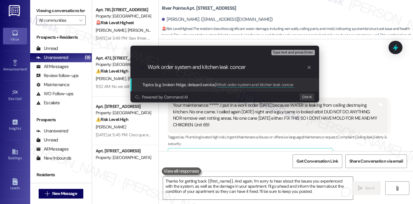
type input "Work order system and kitchen leak concern"
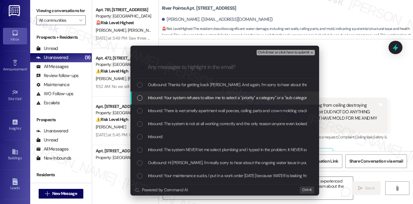
click at [192, 104] on div "Inbound: There is wet smelly apartment wall poeces, ceiling parts and crown mol…" at bounding box center [224, 110] width 189 height 13
click at [196, 99] on span "Inbound: Your system refuses to allow me to select a "priority" a category" or …" at bounding box center [301, 97] width 306 height 7
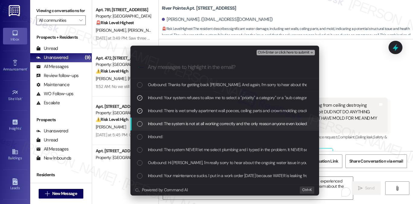
click at [185, 124] on span "Inbound: The system is not at all working correctly and the only reason anyone …" at bounding box center [270, 123] width 245 height 7
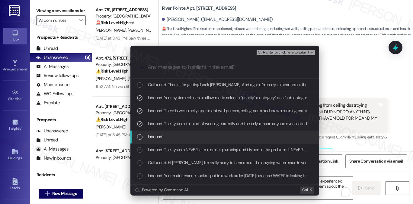
click at [176, 135] on div "Inbound:" at bounding box center [225, 136] width 176 height 7
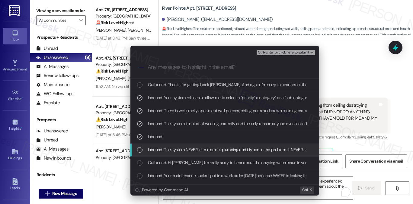
click at [176, 151] on span "Inbound: The system NEVER let me select plumbing and i typed in the problem. It…" at bounding box center [276, 149] width 256 height 7
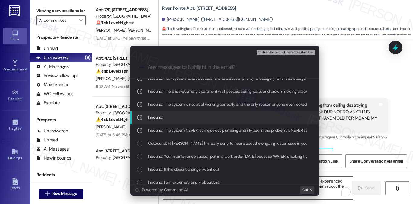
scroll to position [30, 0]
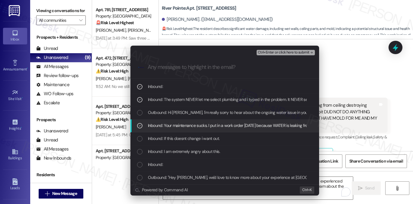
scroll to position [60, 0]
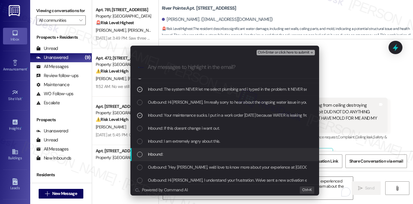
click at [188, 149] on div "Inbound:" at bounding box center [224, 154] width 189 height 13
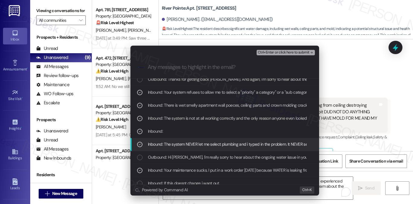
scroll to position [0, 0]
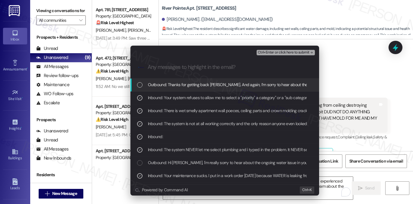
click at [273, 52] on span "Ctrl+Enter or click here to submit" at bounding box center [284, 52] width 52 height 4
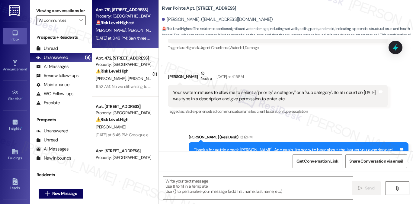
scroll to position [3488, 0]
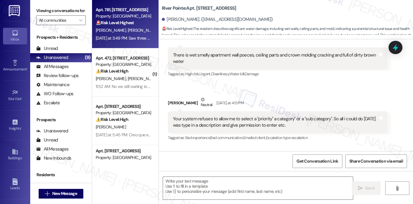
type textarea "Fetching suggested responses. Please feel free to read through the conversation…"
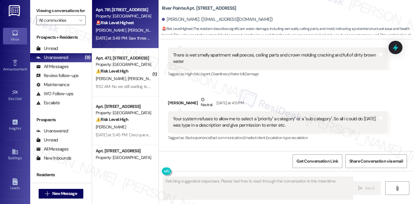
click at [148, 35] on div "[DATE] at 3:49 PM: Saw three cruisers inside. Just inside the right gate earlie…" at bounding box center [175, 37] width 158 height 5
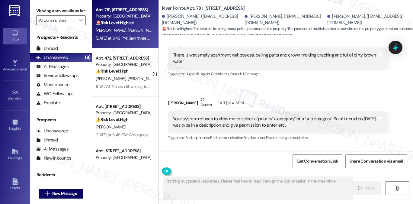
scroll to position [918, 0]
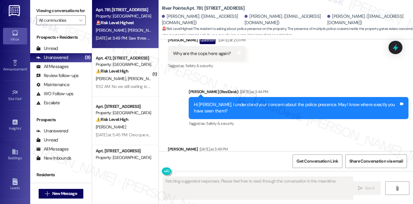
click at [203, 159] on div "Saw three cruisers inside. Just inside the right gate earlier this afternoon." at bounding box center [243, 162] width 140 height 6
click at [204, 159] on div "Saw three cruisers inside. Just inside the right gate earlier this afternoon." at bounding box center [243, 162] width 140 height 6
click at [240, 159] on div "Saw three cruisers inside. Just inside the right gate earlier this afternoon." at bounding box center [243, 162] width 140 height 6
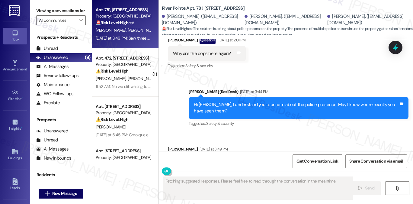
click at [240, 159] on div "Saw three cruisers inside. Just inside the right gate earlier this afternoon." at bounding box center [243, 162] width 140 height 6
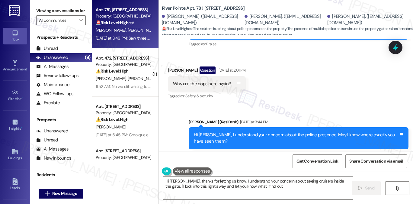
type textarea "Hi [PERSON_NAME], thanks for letting us know. I understand your concern about s…"
click at [250, 132] on div "Hi [PERSON_NAME], I understand your concern about the police presence. May I kn…" at bounding box center [296, 138] width 205 height 13
click at [287, 132] on div "Hi [PERSON_NAME], I understand your concern about the police presence. May I kn…" at bounding box center [296, 138] width 205 height 13
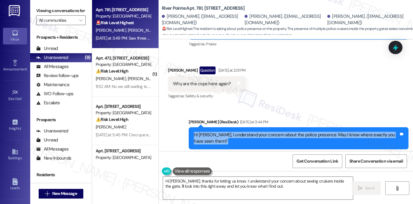
click at [287, 132] on div "Hi [PERSON_NAME], I understand your concern about the police presence. May I kn…" at bounding box center [296, 138] width 205 height 13
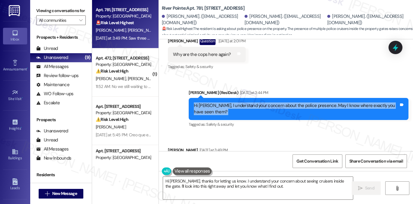
scroll to position [918, 0]
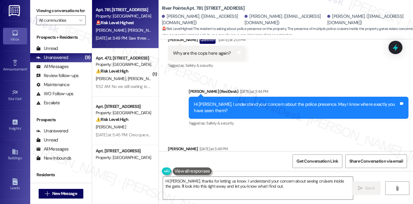
click at [193, 158] on div "Saw three cruisers inside. Just inside the right gate earlier this afternoon." at bounding box center [243, 161] width 140 height 6
click at [231, 158] on div "Saw three cruisers inside. Just inside the right gate earlier this afternoon." at bounding box center [243, 161] width 140 height 6
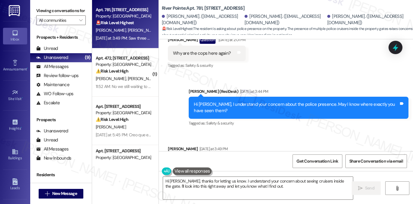
click at [231, 158] on div "Saw three cruisers inside. Just inside the right gate earlier this afternoon." at bounding box center [243, 161] width 140 height 6
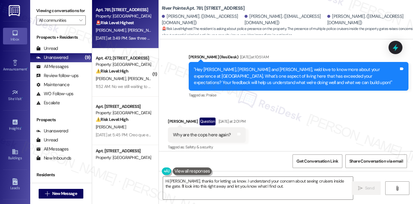
scroll to position [767, 0]
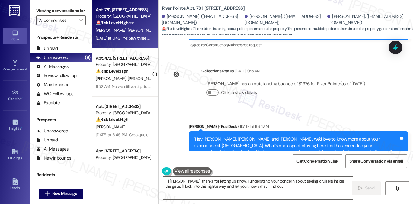
click at [217, 136] on div ""Hey [PERSON_NAME], [PERSON_NAME] and [PERSON_NAME], we'd love to know more abo…" at bounding box center [296, 145] width 205 height 19
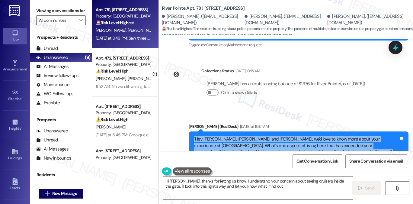
click at [217, 136] on div ""Hey [PERSON_NAME], [PERSON_NAME] and [PERSON_NAME], we'd love to know more abo…" at bounding box center [296, 145] width 205 height 19
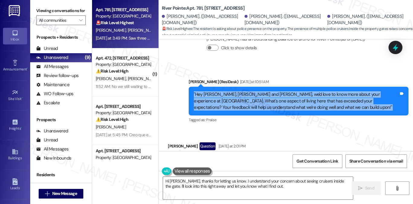
scroll to position [858, 0]
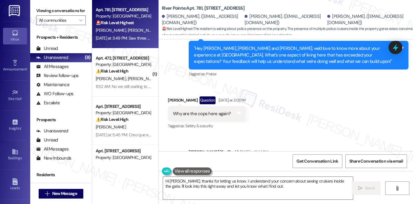
click at [204, 110] on div "Why are the cops here again?" at bounding box center [202, 113] width 58 height 6
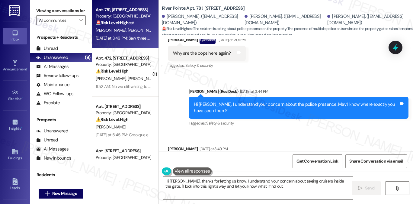
click at [272, 101] on div "Hi [PERSON_NAME], I understand your concern about the police presence. May I kn…" at bounding box center [296, 107] width 205 height 13
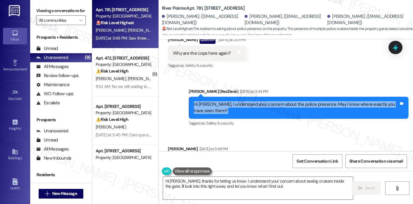
click at [272, 101] on div "Hi [PERSON_NAME], I understand your concern about the police presence. May I kn…" at bounding box center [296, 107] width 205 height 13
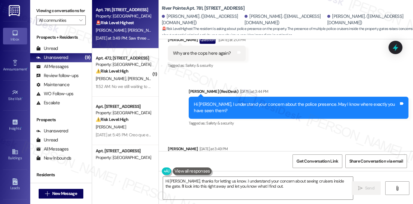
click at [210, 158] on div "Saw three cruisers inside. Just inside the right gate earlier this afternoon." at bounding box center [243, 161] width 140 height 6
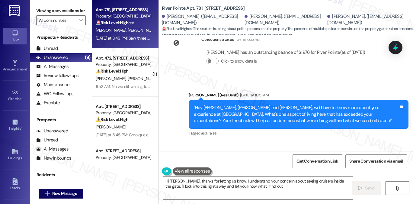
scroll to position [828, 0]
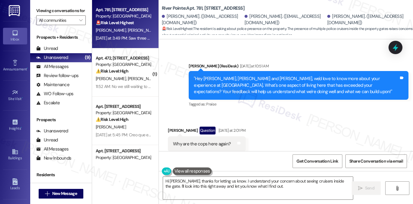
click at [189, 141] on div "Why are the cops here again?" at bounding box center [202, 144] width 58 height 6
copy div "Why are the cops here again? Tags and notes"
drag, startPoint x: 74, startPoint y: 11, endPoint x: 86, endPoint y: 18, distance: 13.9
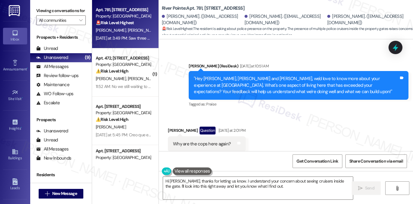
click at [75, 11] on label "Viewing conversations for" at bounding box center [60, 10] width 49 height 9
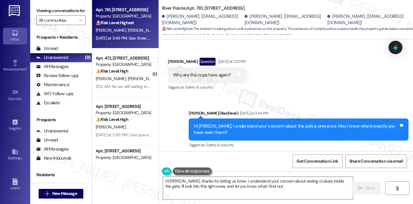
scroll to position [918, 0]
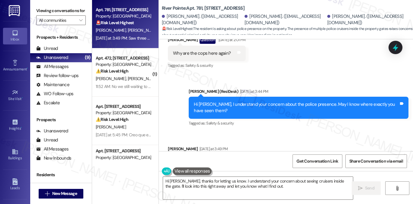
click at [206, 101] on div "Hi [PERSON_NAME], I understand your concern about the police presence. May I kn…" at bounding box center [296, 107] width 205 height 13
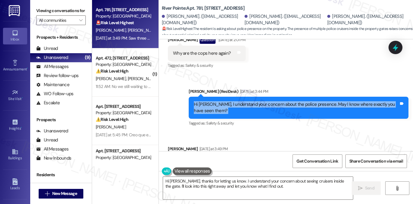
click at [206, 101] on div "Hi [PERSON_NAME], I understand your concern about the police presence. May I kn…" at bounding box center [296, 107] width 205 height 13
copy div "Hi [PERSON_NAME], I understand your concern about the police presence. May I kn…"
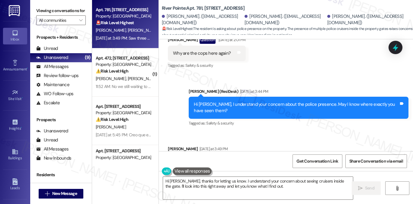
click at [71, 12] on label "Viewing conversations for" at bounding box center [60, 10] width 49 height 9
click at [181, 154] on div "Saw three cruisers inside. Just inside the right gate earlier this afternoon. T…" at bounding box center [245, 161] width 155 height 15
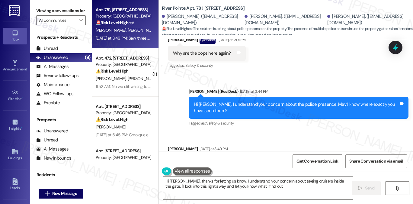
click at [181, 154] on div "Saw three cruisers inside. Just inside the right gate earlier this afternoon. T…" at bounding box center [245, 161] width 155 height 15
copy div "Saw three cruisers inside. Just inside the right gate earlier this afternoon. T…"
drag, startPoint x: 63, startPoint y: 13, endPoint x: 59, endPoint y: 9, distance: 5.6
click at [63, 13] on label "Viewing conversations for" at bounding box center [60, 10] width 49 height 9
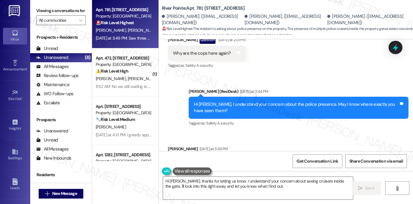
click at [57, 11] on label "Viewing conversations for" at bounding box center [60, 10] width 49 height 9
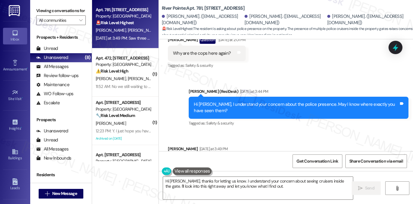
click at [46, 11] on label "Viewing conversations for" at bounding box center [60, 10] width 49 height 9
click at [46, 8] on label "Viewing conversations for" at bounding box center [60, 10] width 49 height 9
click at [208, 158] on div "Saw three cruisers inside. Just inside the right gate earlier this afternoon." at bounding box center [243, 161] width 140 height 6
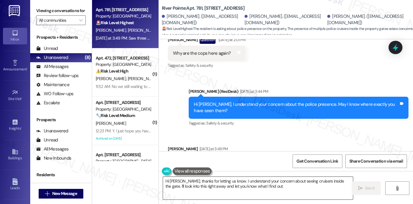
click at [238, 183] on textarea "Hi [PERSON_NAME], thanks for letting us know. I understand your concern about s…" at bounding box center [258, 187] width 190 height 23
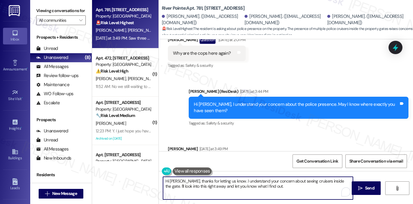
click at [238, 183] on textarea "Hi [PERSON_NAME], thanks for letting us know. I understand your concern about s…" at bounding box center [258, 187] width 190 height 23
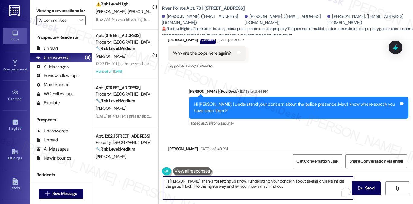
scroll to position [0, 0]
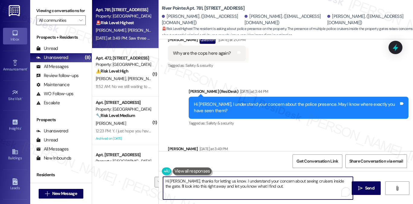
click at [227, 154] on div "Saw three cruisers inside. Just inside the right gate earlier this afternoon. T…" at bounding box center [245, 161] width 155 height 15
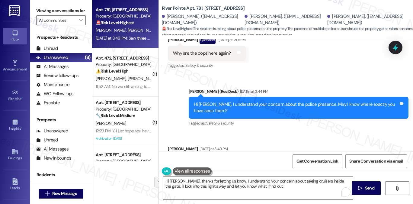
click at [227, 154] on div "Saw three cruisers inside. Just inside the right gate earlier this afternoon. T…" at bounding box center [245, 161] width 155 height 15
click at [52, 8] on label "Viewing conversations for" at bounding box center [60, 10] width 49 height 9
click at [229, 158] on div "Saw three cruisers inside. Just inside the right gate earlier this afternoon." at bounding box center [243, 161] width 140 height 6
click at [62, 9] on label "Viewing conversations for" at bounding box center [60, 10] width 49 height 9
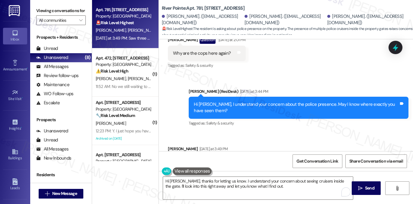
click at [50, 6] on label "Viewing conversations for" at bounding box center [60, 10] width 49 height 9
click at [59, 7] on label "Viewing conversations for" at bounding box center [60, 10] width 49 height 9
click at [205, 101] on div "Hi [PERSON_NAME], I understand your concern about the police presence. May I kn…" at bounding box center [296, 107] width 205 height 13
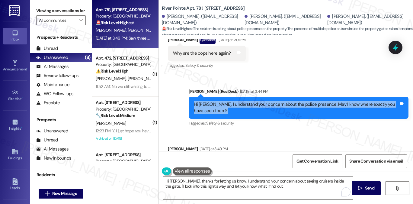
click at [205, 101] on div "Hi [PERSON_NAME], I understand your concern about the police presence. May I kn…" at bounding box center [296, 107] width 205 height 13
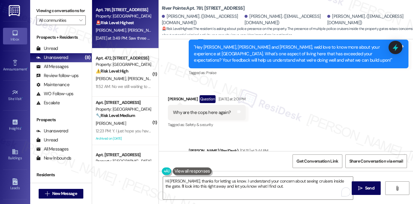
scroll to position [828, 0]
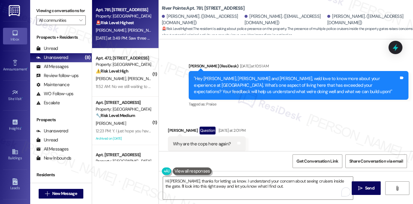
click at [190, 141] on div "Why are the cops here again?" at bounding box center [202, 144] width 58 height 6
copy div "Why are the cops here again? Tags and notes"
drag, startPoint x: 64, startPoint y: 15, endPoint x: 84, endPoint y: 26, distance: 23.5
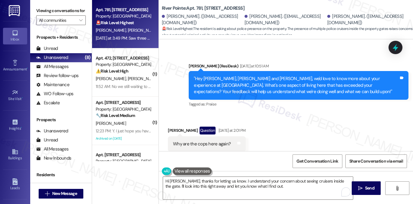
click at [64, 15] on label "Viewing conversations for" at bounding box center [60, 10] width 49 height 9
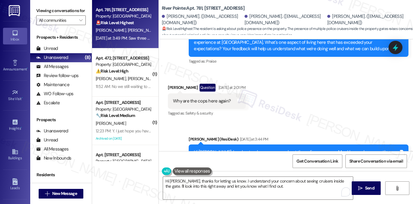
scroll to position [918, 0]
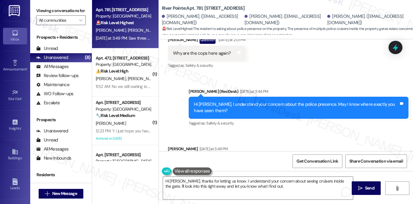
click at [217, 101] on div "Hi [PERSON_NAME], I understand your concern about the police presence. May I kn…" at bounding box center [296, 107] width 205 height 13
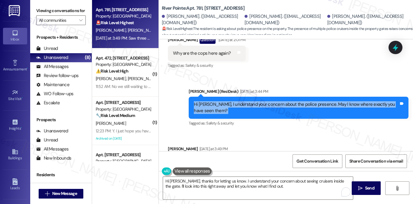
click at [217, 101] on div "Hi [PERSON_NAME], I understand your concern about the police presence. May I kn…" at bounding box center [296, 107] width 205 height 13
copy div "Hi [PERSON_NAME], I understand your concern about the police presence. May I kn…"
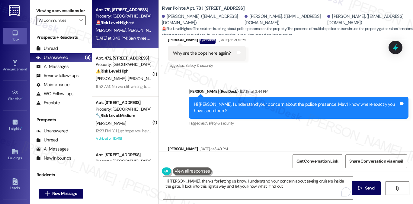
click at [74, 11] on label "Viewing conversations for" at bounding box center [60, 10] width 49 height 9
click at [225, 154] on div "Saw three cruisers inside. Just inside the right gate earlier this afternoon. T…" at bounding box center [245, 161] width 155 height 15
copy div "Saw three cruisers inside. Just inside the right gate earlier this afternoon. T…"
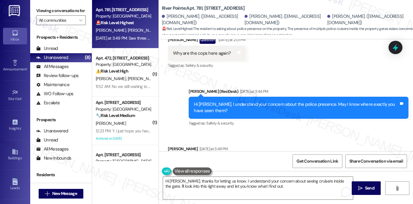
click at [195, 101] on div "Hi [PERSON_NAME], I understand your concern about the police presence. May I kn…" at bounding box center [296, 107] width 205 height 13
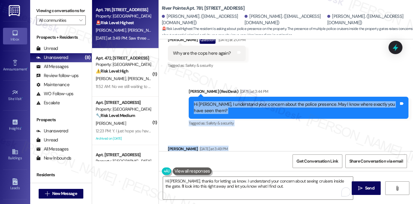
drag, startPoint x: 192, startPoint y: 69, endPoint x: 307, endPoint y: 128, distance: 129.5
click at [307, 128] on div "Lease started [DATE] 8:00 PM Survey, sent via SMS Residesk Automated Survey [DA…" at bounding box center [286, 95] width 254 height 112
copy div "Hi [PERSON_NAME], I understand your concern about the police presence. May I kn…"
click at [239, 158] on div "Saw three cruisers inside. Just inside the right gate earlier this afternoon." at bounding box center [243, 161] width 140 height 6
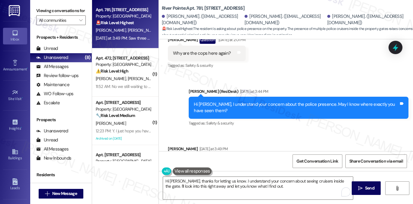
click at [239, 158] on div "Saw three cruisers inside. Just inside the right gate earlier this afternoon." at bounding box center [243, 161] width 140 height 6
click at [242, 101] on div "Hi [PERSON_NAME], I understand your concern about the police presence. May I kn…" at bounding box center [296, 107] width 205 height 13
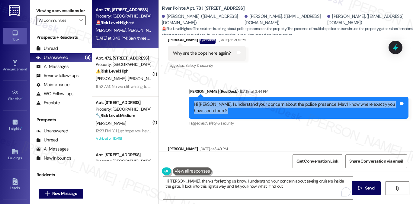
click at [242, 101] on div "Hi [PERSON_NAME], I understand your concern about the police presence. May I kn…" at bounding box center [296, 107] width 205 height 13
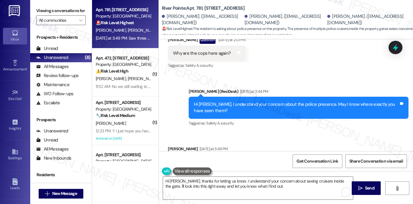
click at [75, 15] on label "Viewing conversations for" at bounding box center [60, 10] width 49 height 9
